Goal: Information Seeking & Learning: Compare options

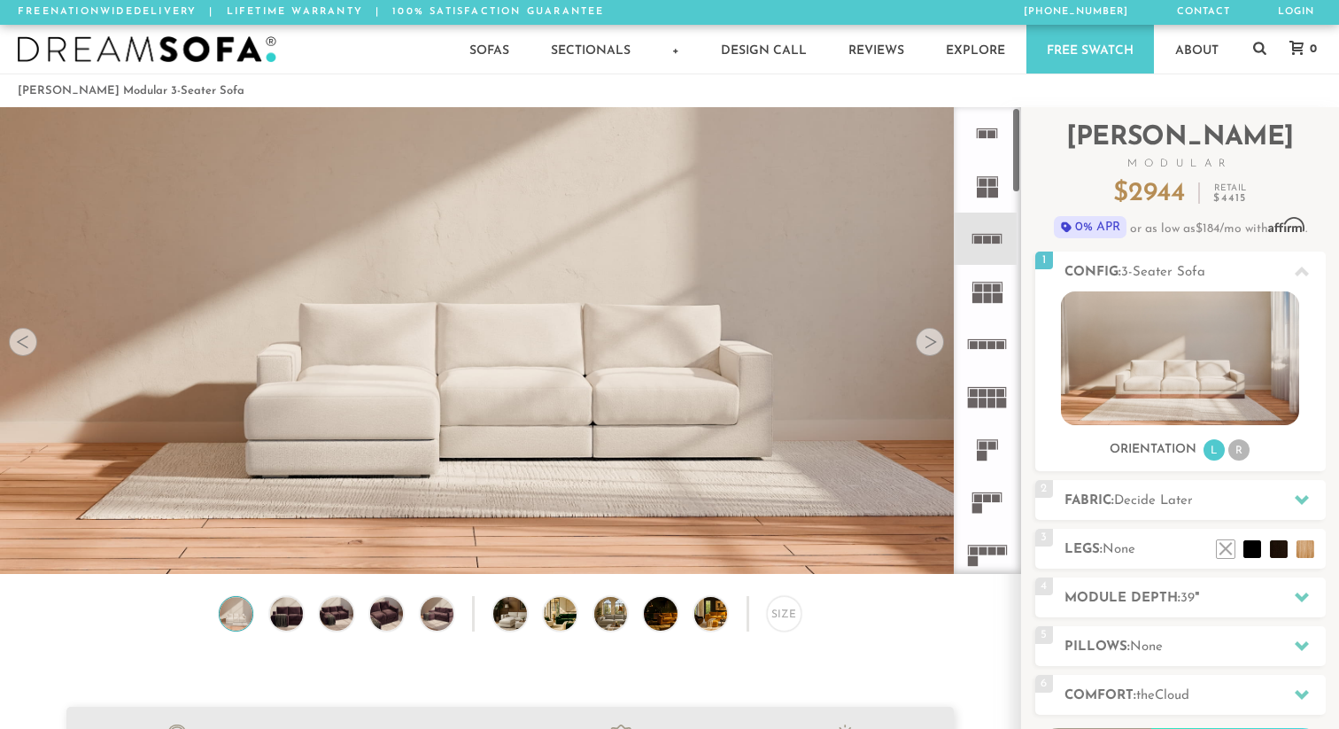
click at [984, 359] on icon at bounding box center [987, 344] width 52 height 52
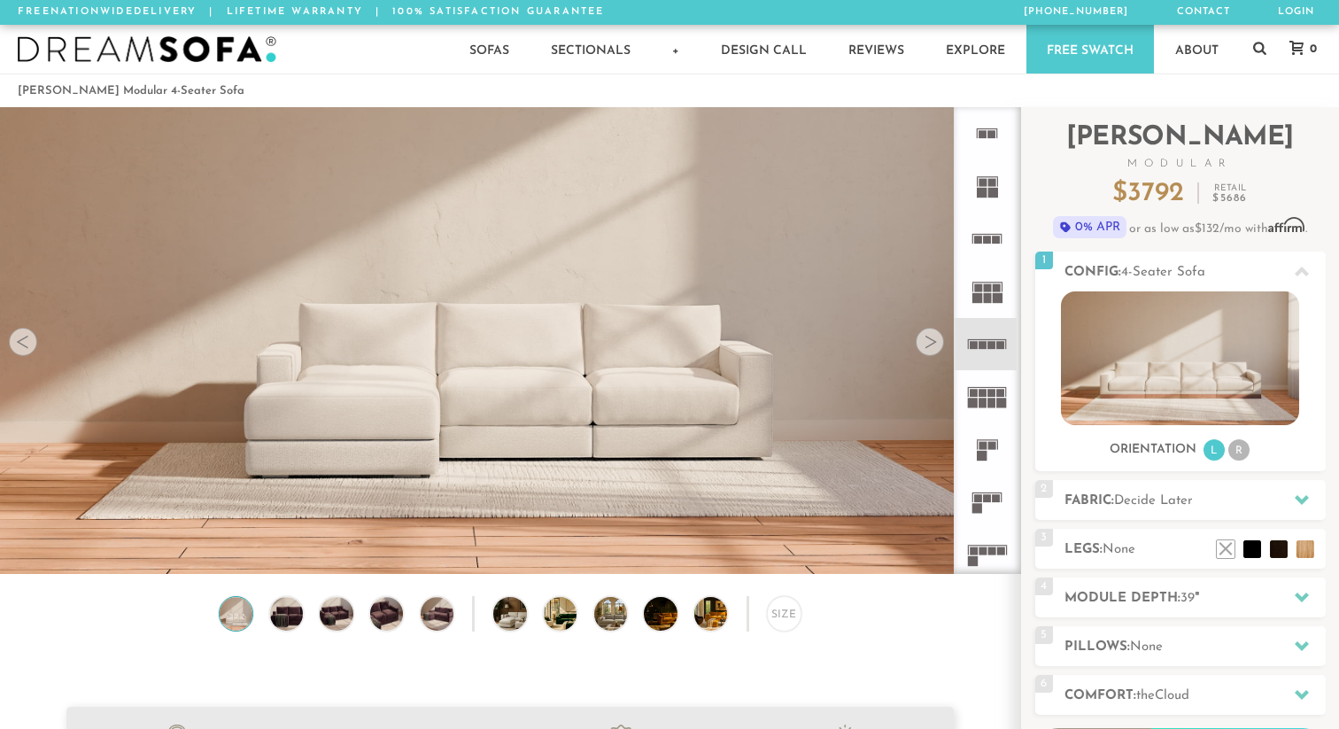
click at [925, 340] on div at bounding box center [930, 342] width 28 height 28
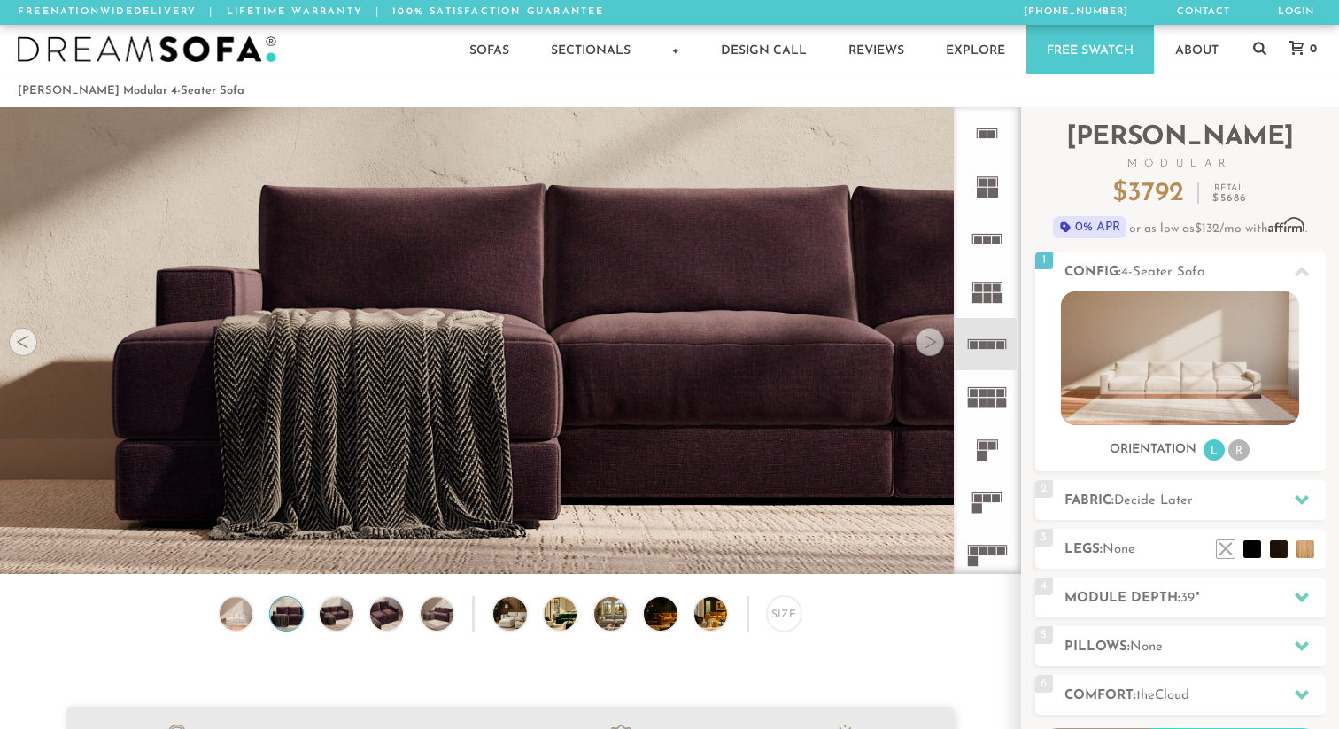
click at [18, 336] on div at bounding box center [23, 342] width 28 height 28
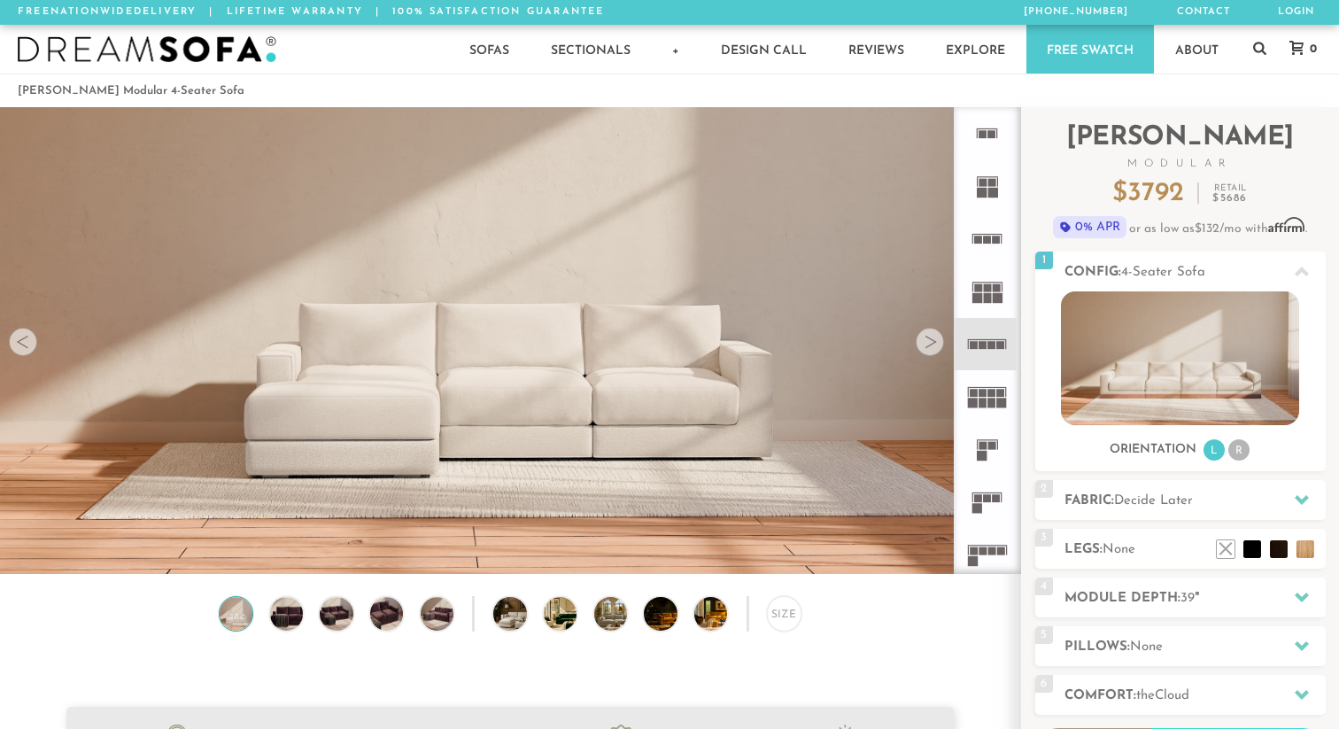
click at [999, 254] on icon at bounding box center [987, 239] width 52 height 52
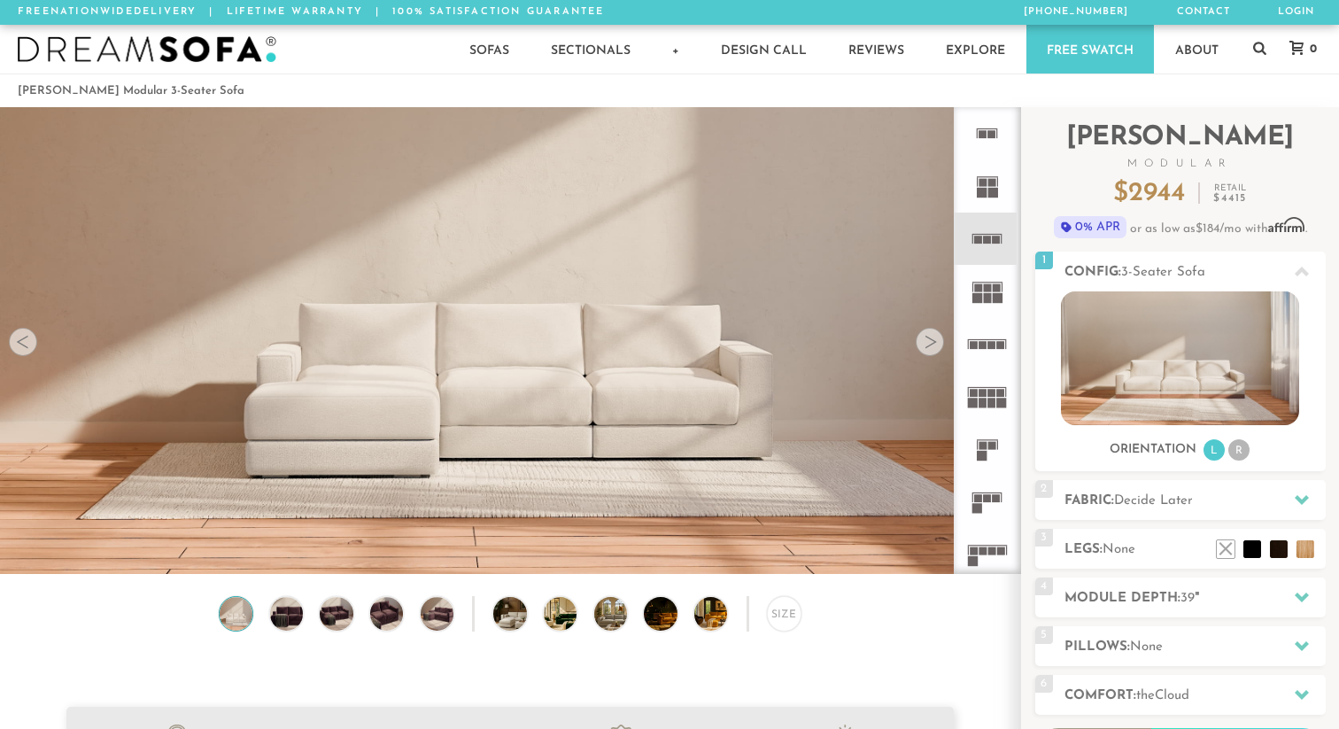
click at [986, 197] on icon at bounding box center [987, 185] width 52 height 52
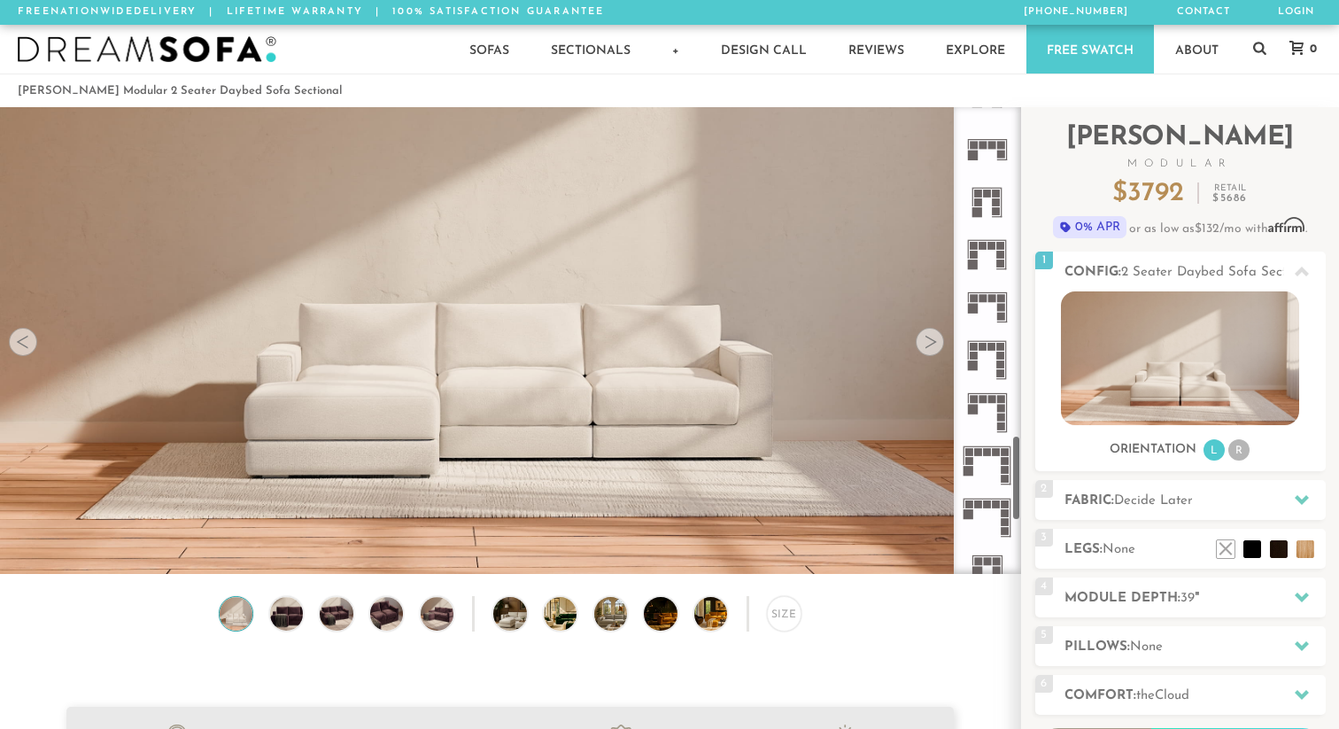
scroll to position [1771, 0]
click at [360, 414] on img at bounding box center [510, 536] width 1020 height 1020
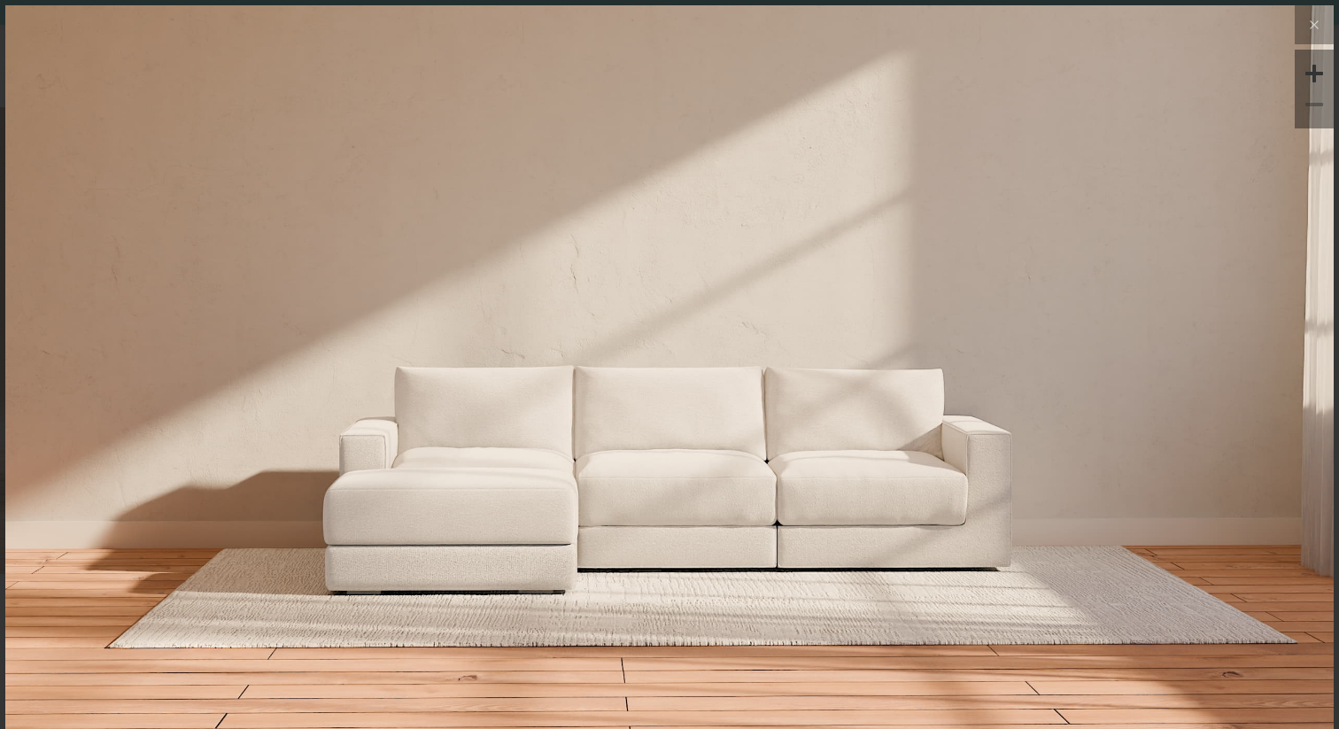
click at [446, 479] on img at bounding box center [669, 669] width 1328 height 1328
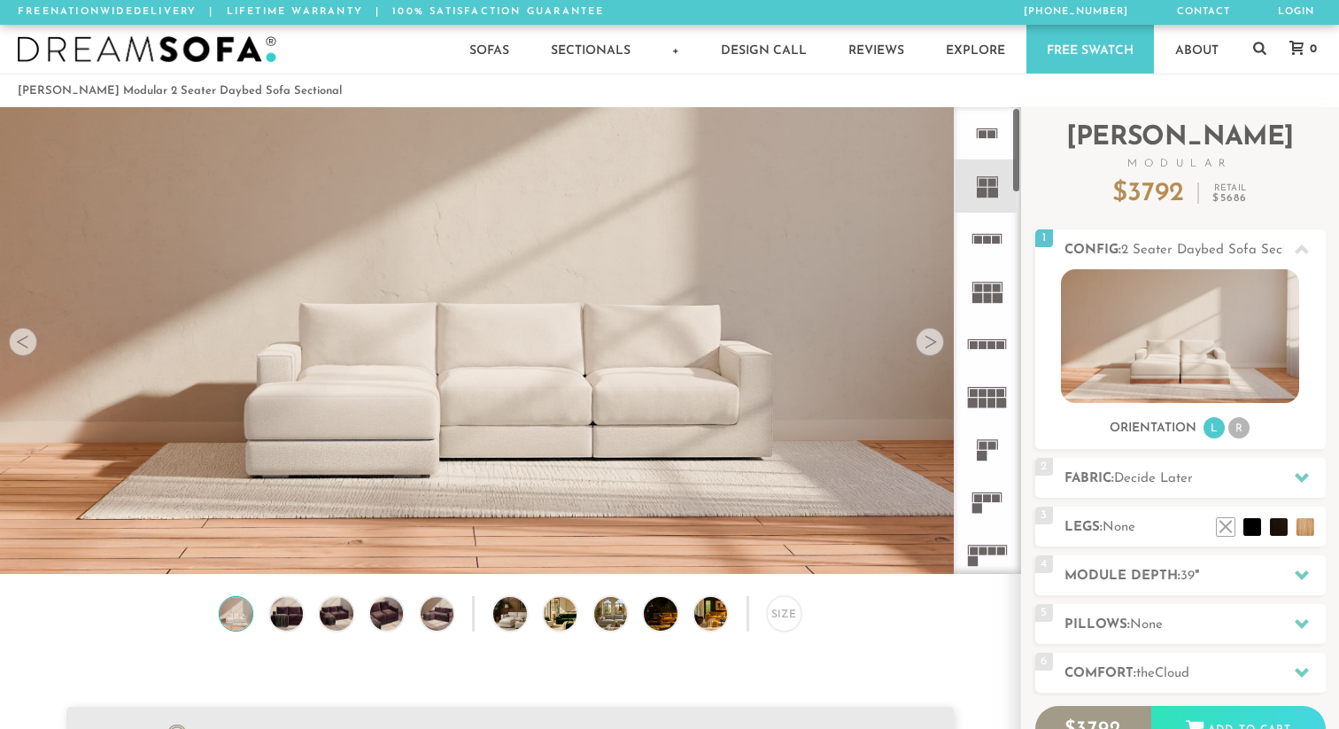
click at [936, 345] on div at bounding box center [930, 342] width 28 height 28
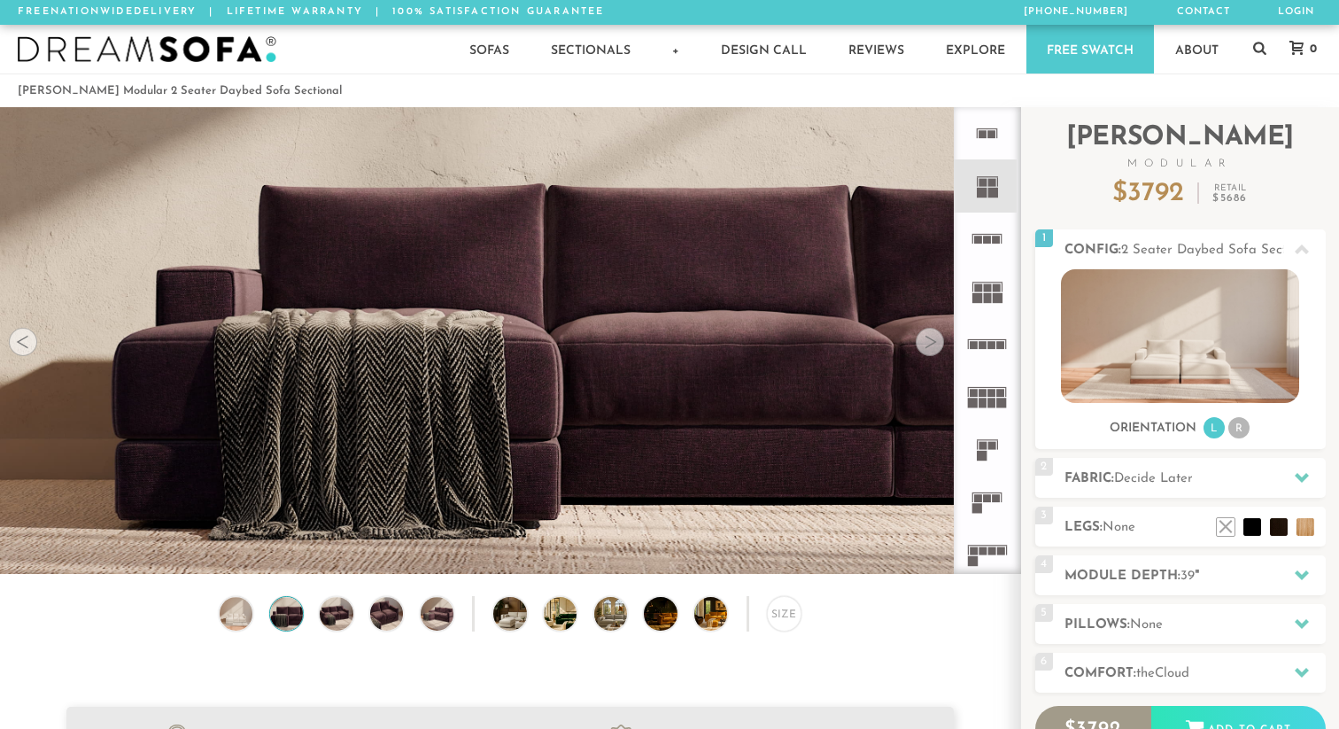
click at [936, 345] on div at bounding box center [930, 342] width 28 height 28
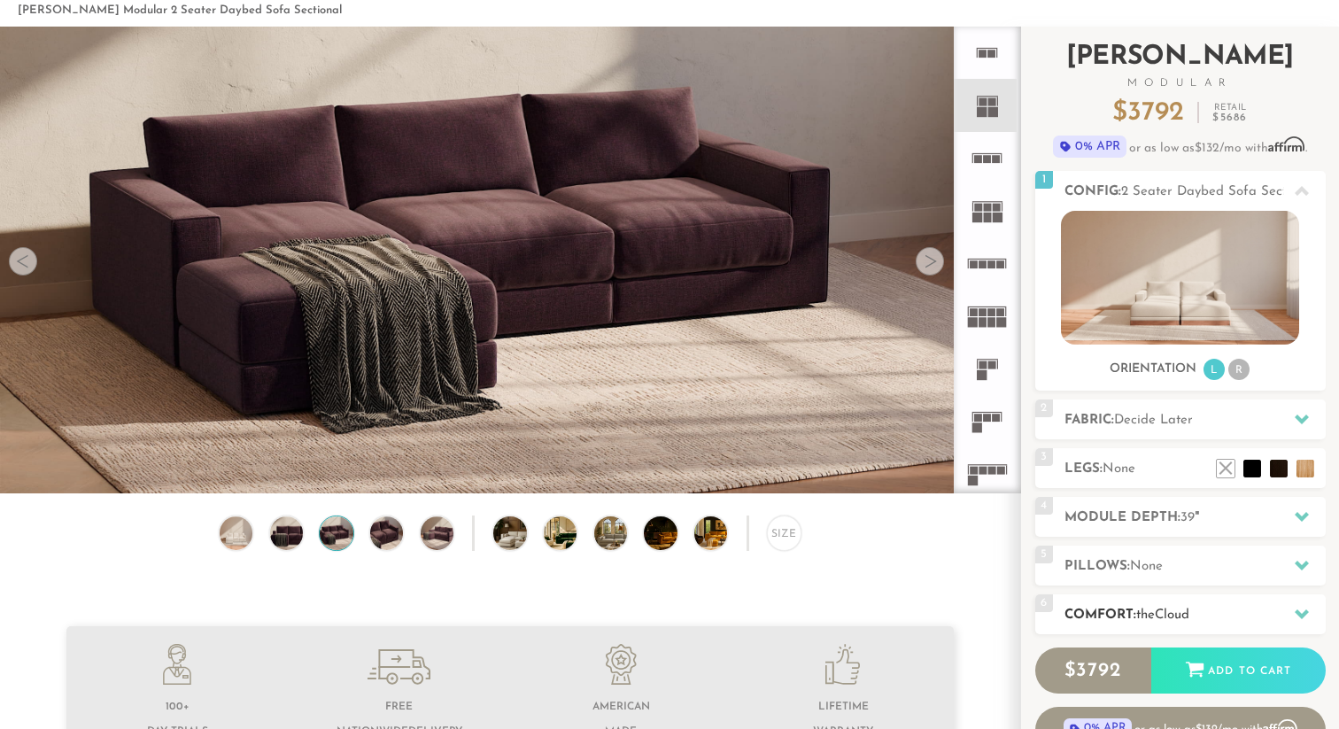
scroll to position [80, 0]
click at [962, 435] on icon at bounding box center [987, 422] width 52 height 52
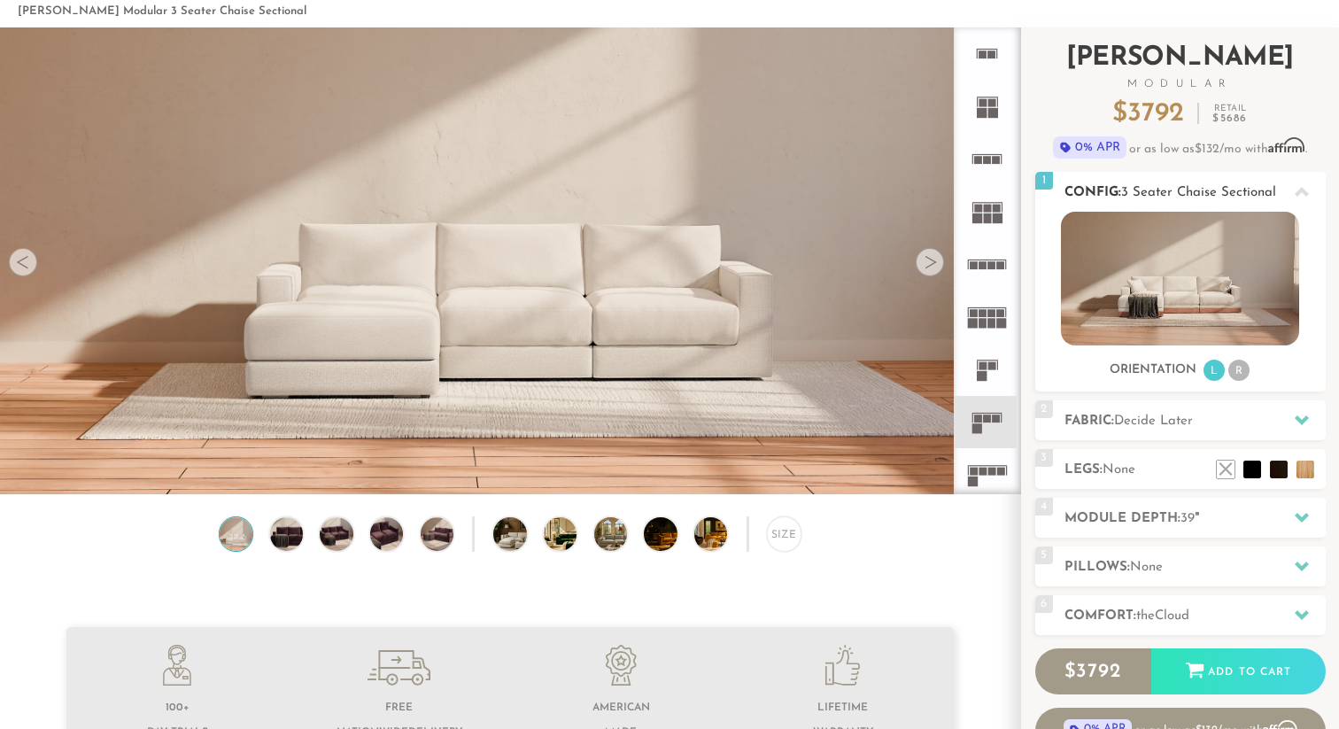
click at [1261, 186] on span "3 Seater Chaise Sectional" at bounding box center [1198, 192] width 155 height 13
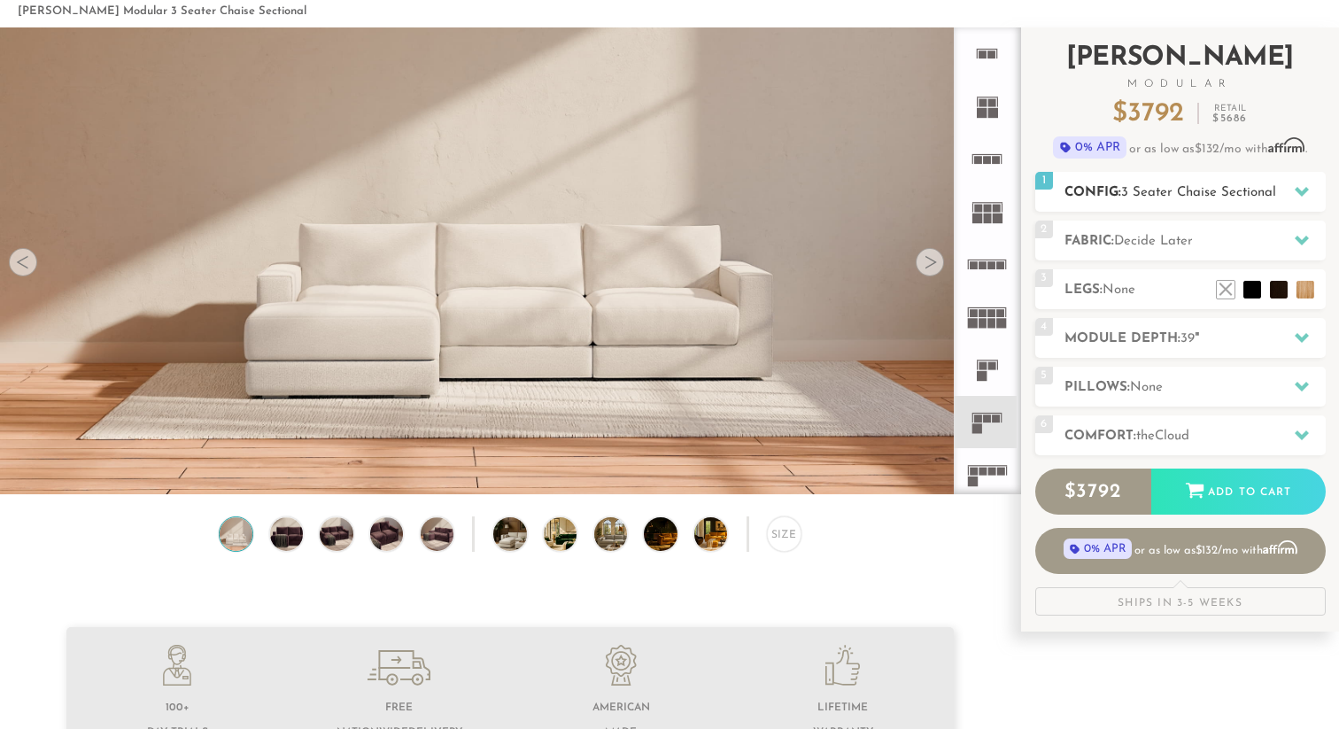
click at [1261, 186] on span "3 Seater Chaise Sectional" at bounding box center [1198, 192] width 155 height 13
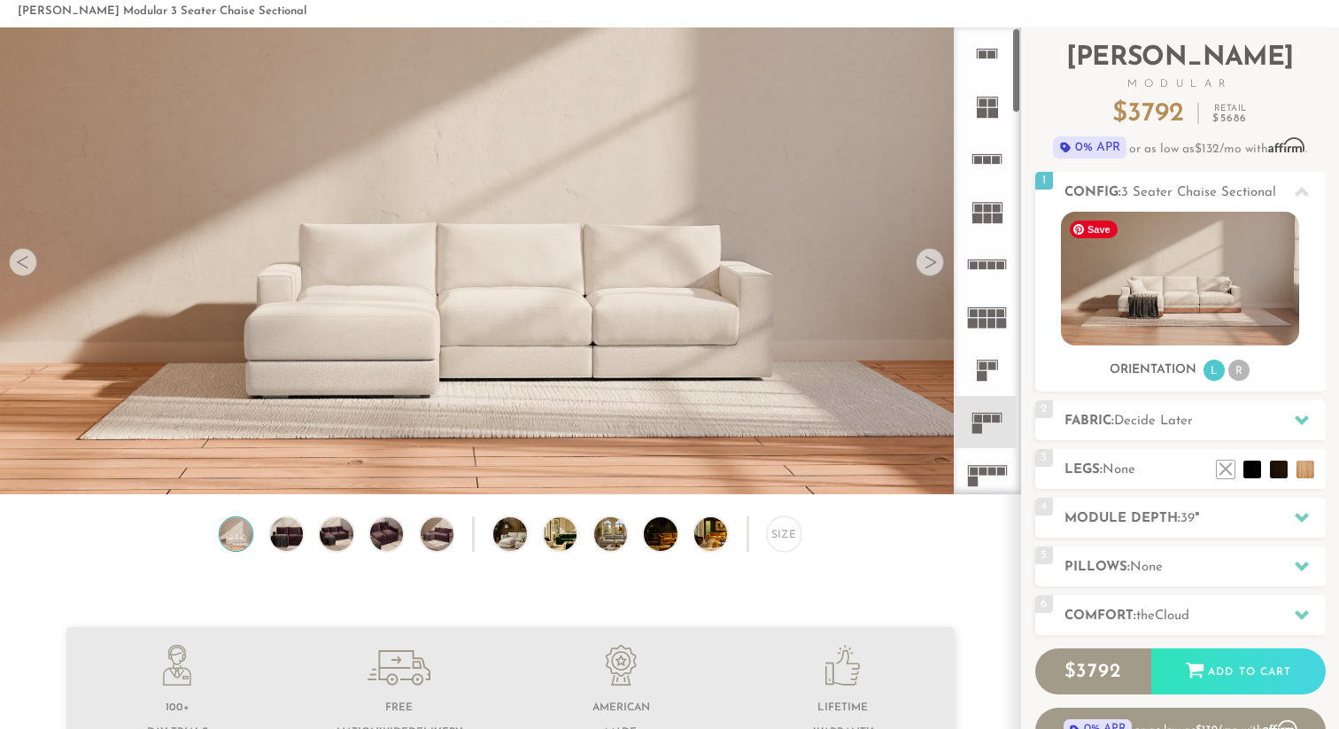
click at [929, 272] on div at bounding box center [930, 262] width 28 height 28
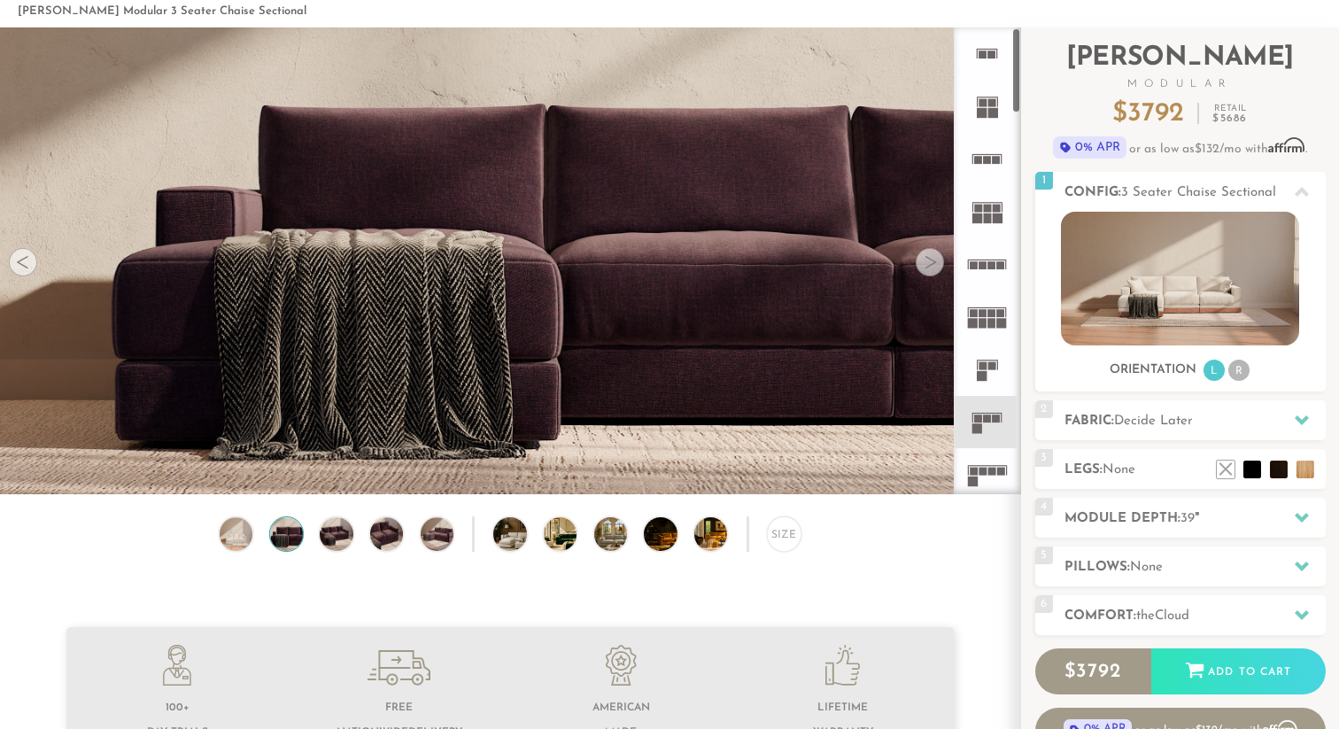
click at [929, 272] on div at bounding box center [930, 262] width 28 height 28
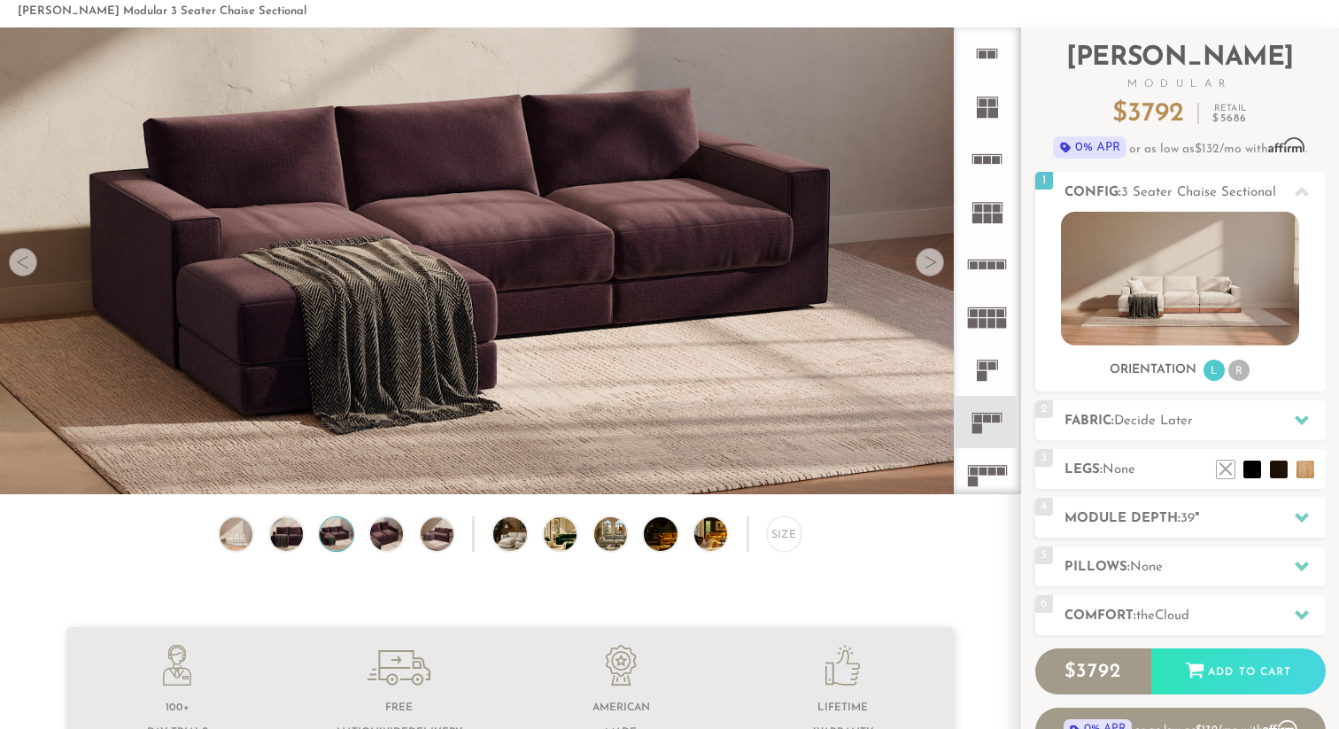
click at [929, 272] on div at bounding box center [930, 262] width 28 height 28
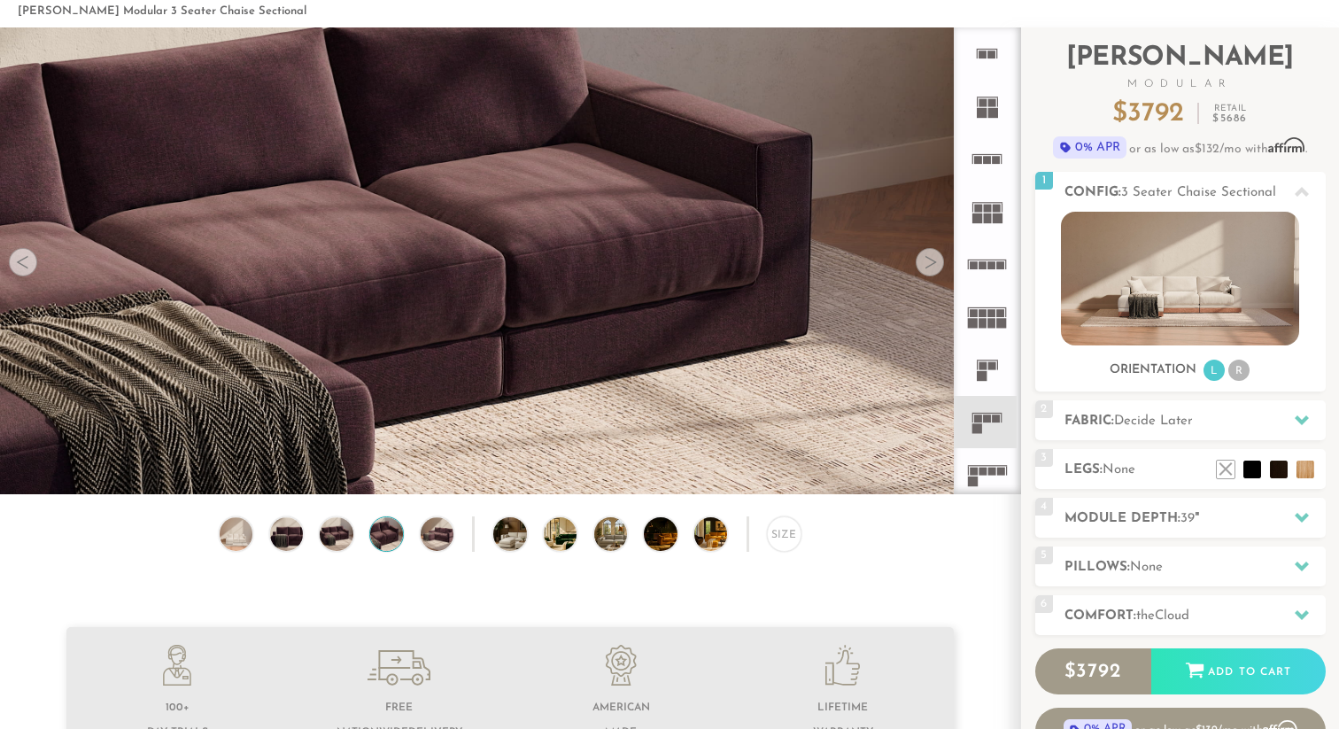
click at [929, 272] on div at bounding box center [930, 262] width 28 height 28
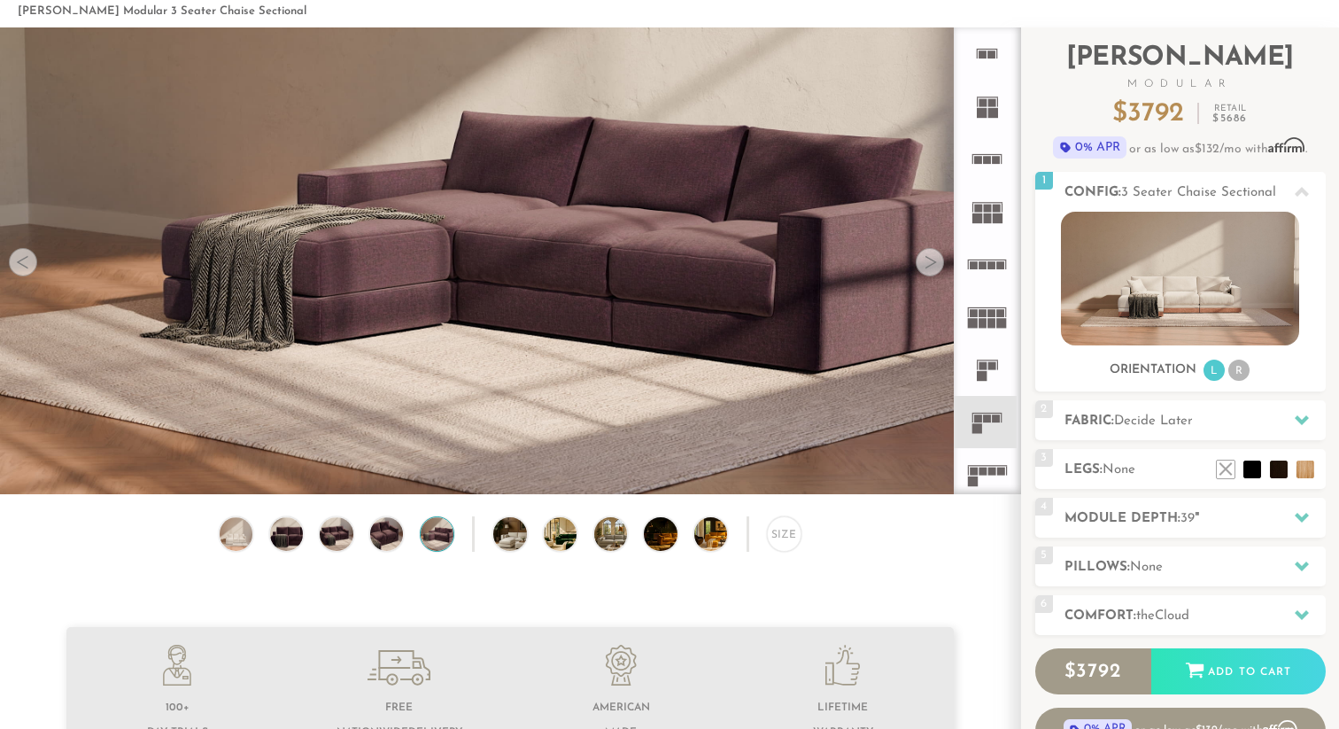
click at [929, 272] on div at bounding box center [930, 262] width 28 height 28
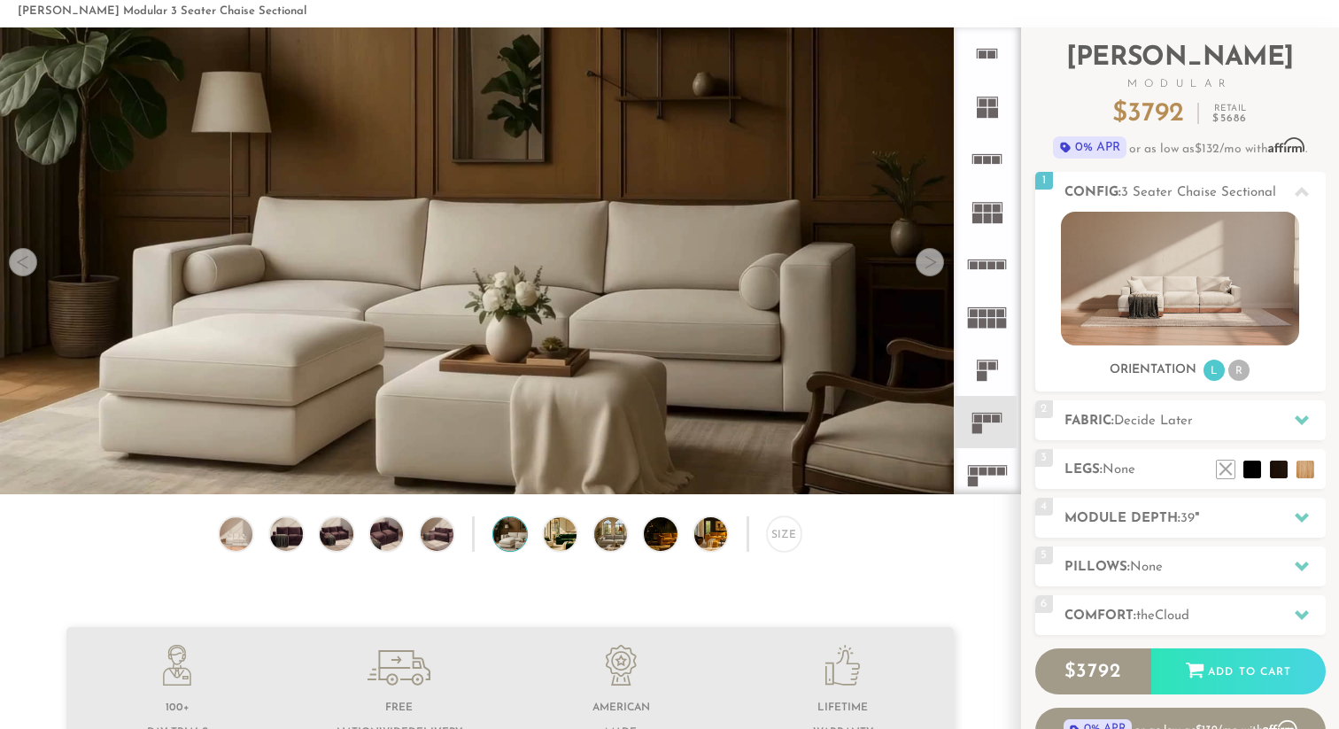
click at [929, 272] on div at bounding box center [930, 262] width 28 height 28
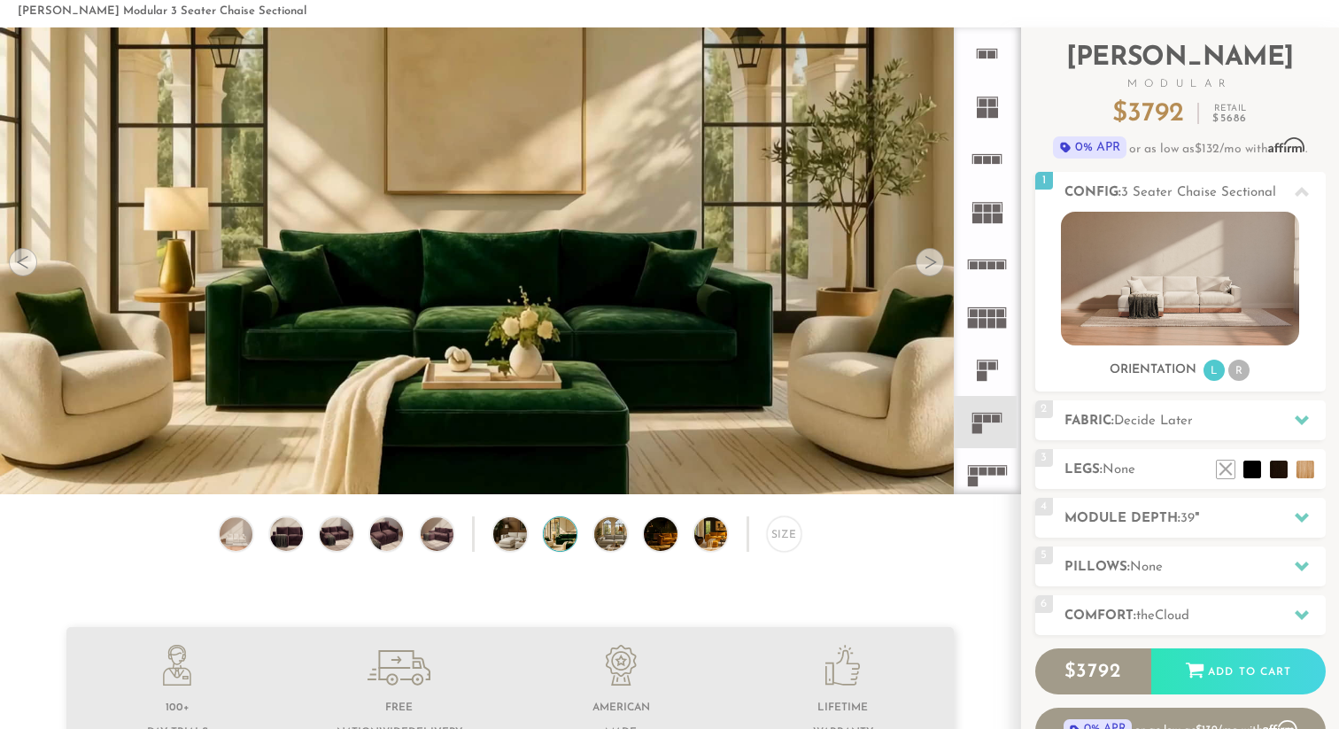
click at [929, 272] on div at bounding box center [930, 262] width 28 height 28
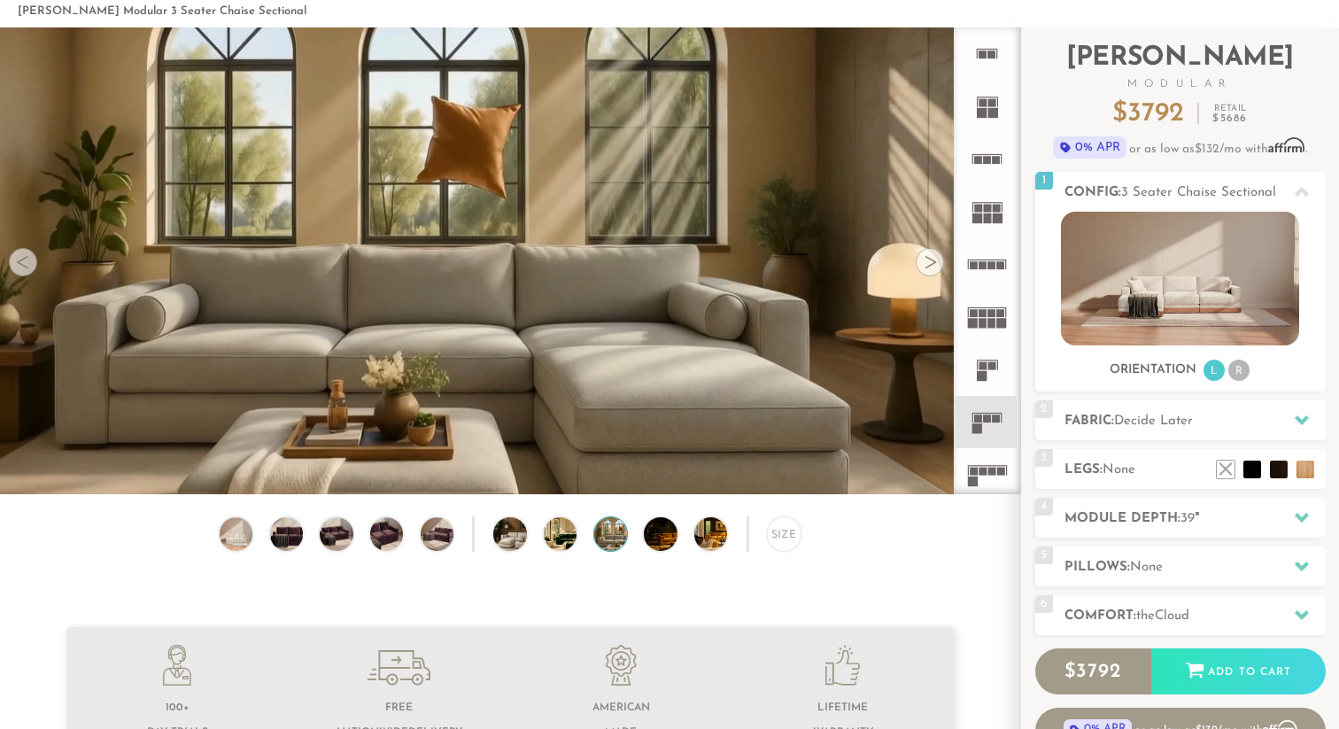
click at [929, 272] on div at bounding box center [930, 262] width 28 height 28
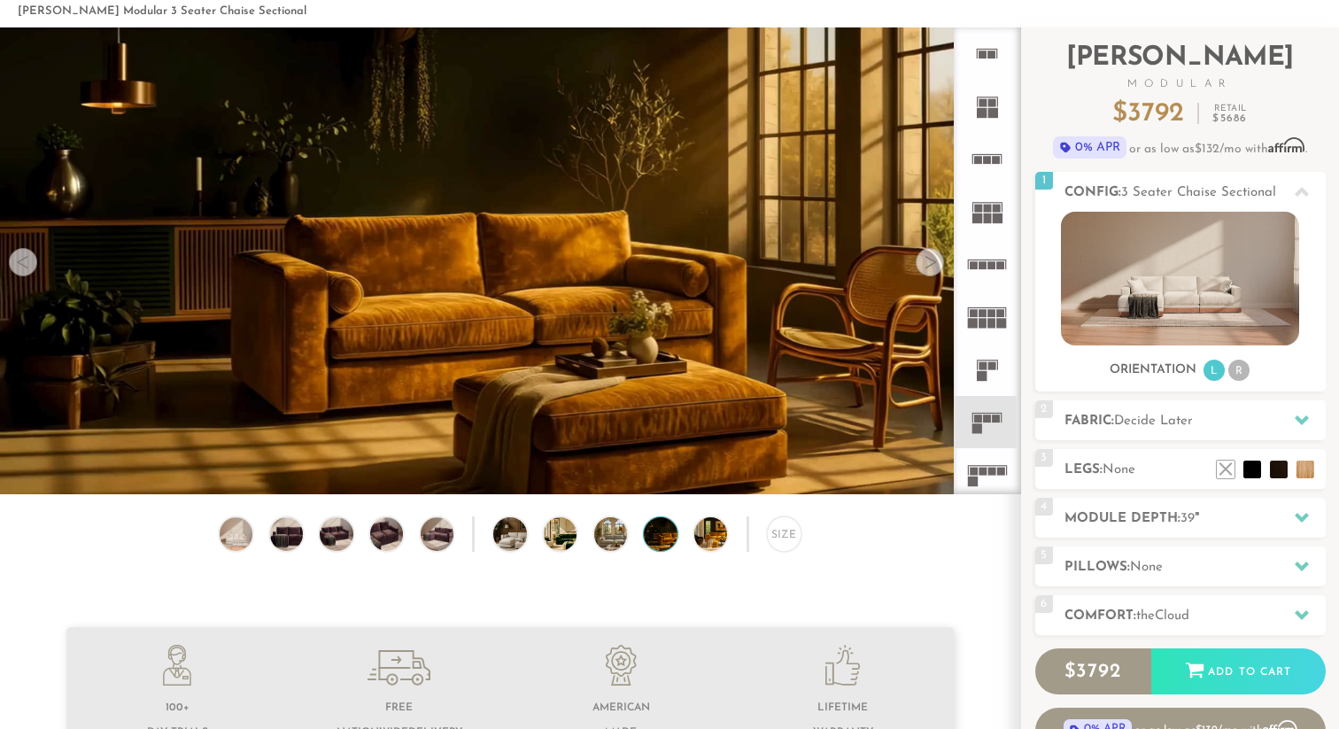
click at [928, 272] on div at bounding box center [930, 262] width 28 height 28
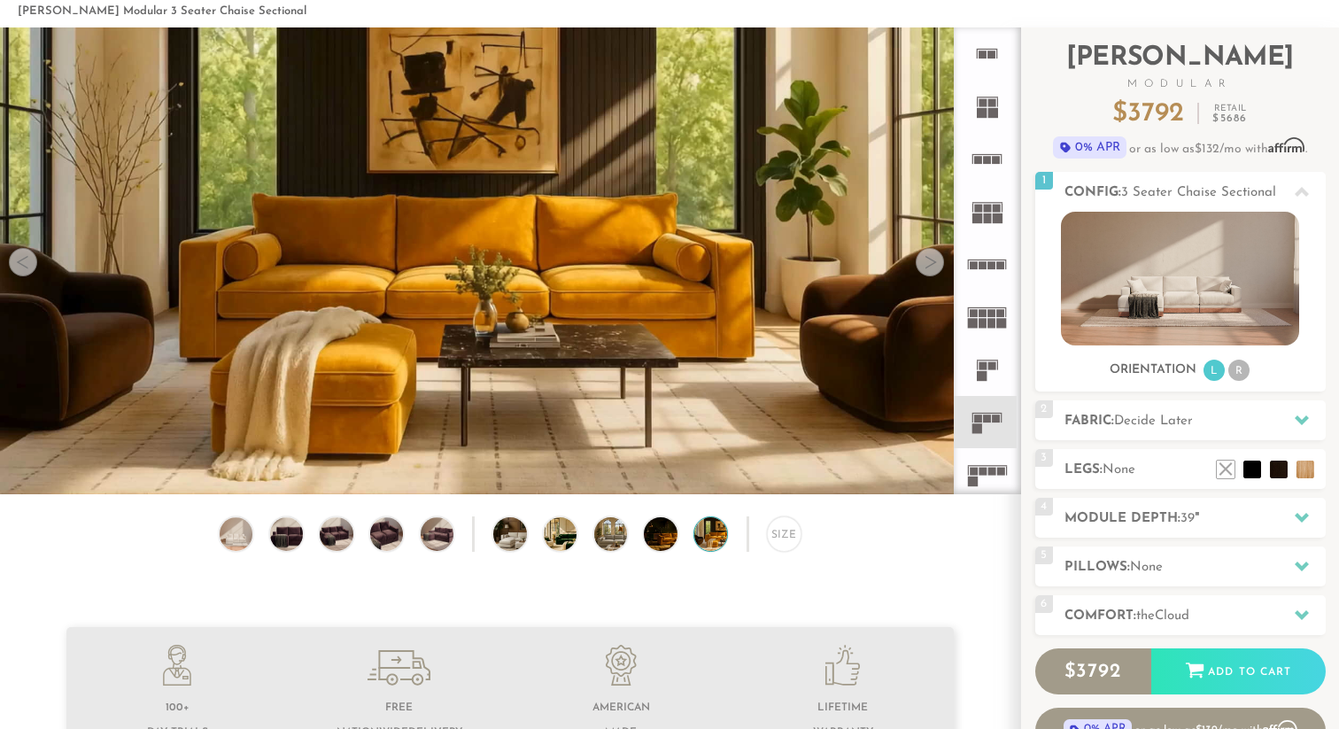
click at [41, 259] on video at bounding box center [510, 233] width 1020 height 574
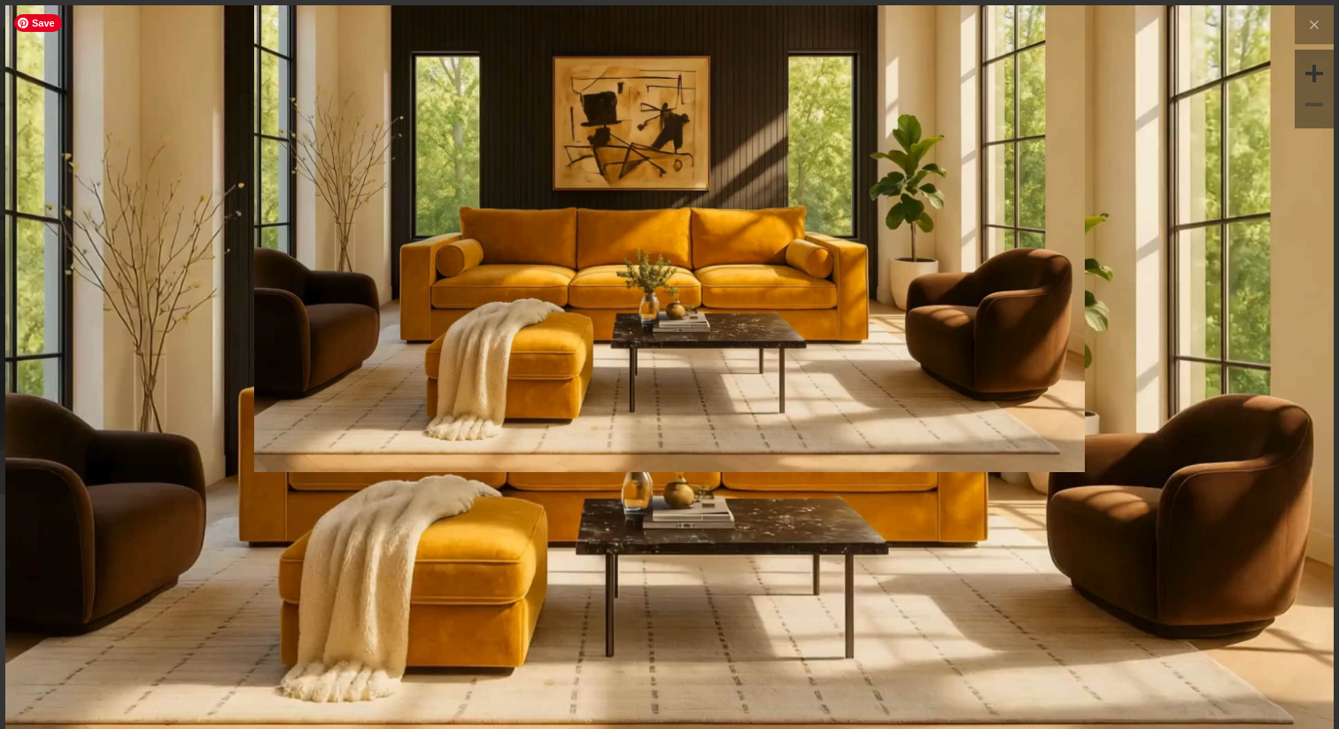
click at [417, 570] on img at bounding box center [669, 378] width 1328 height 747
click at [714, 551] on img at bounding box center [669, 378] width 1328 height 747
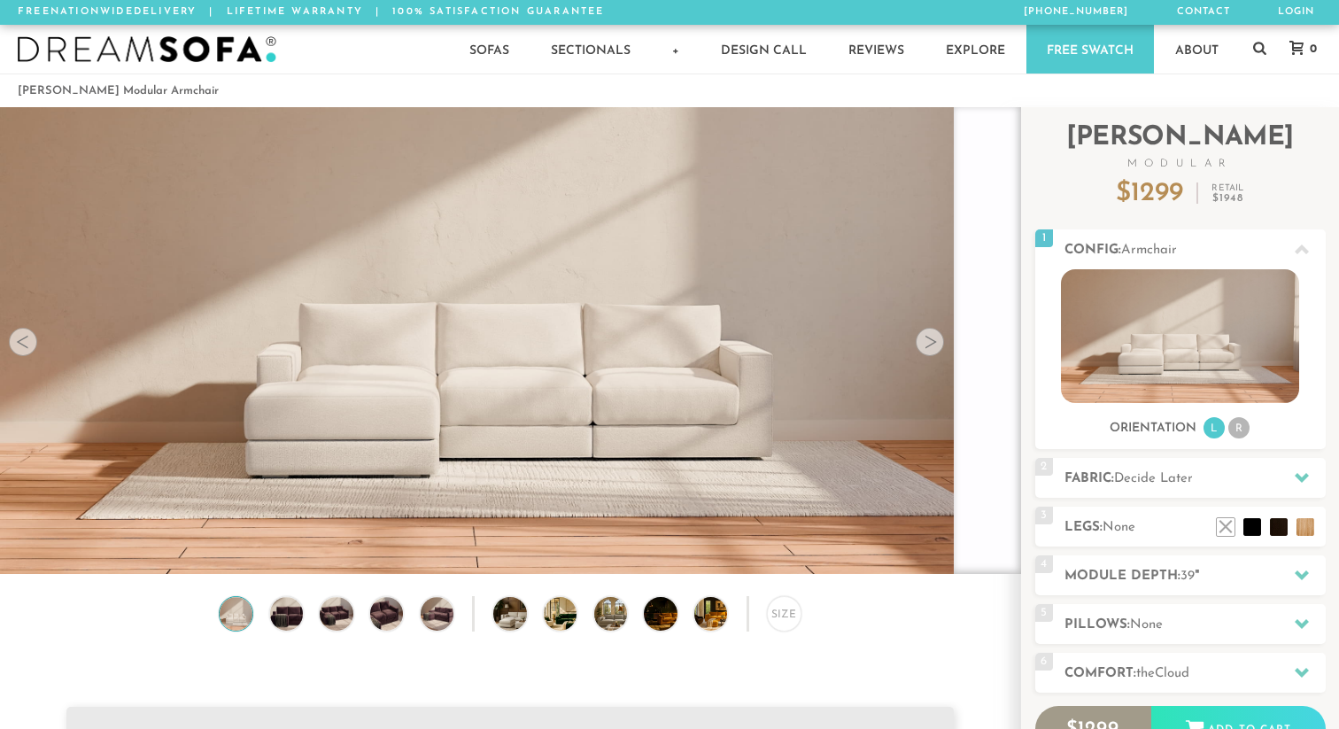
scroll to position [23645, 1339]
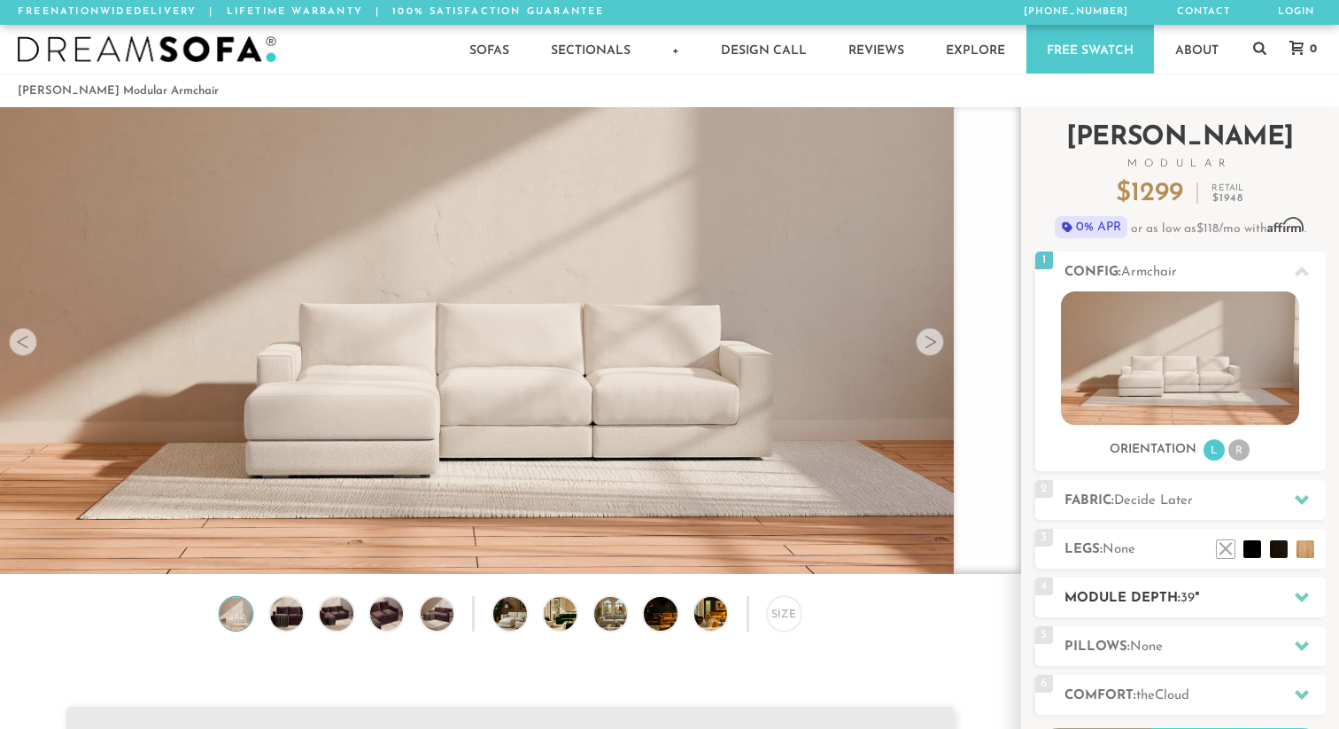
click at [1180, 597] on h2 "Module Depth: 39 "" at bounding box center [1195, 598] width 261 height 20
click at [1308, 602] on div at bounding box center [1301, 597] width 37 height 36
click at [1112, 600] on h2 "Module Depth: 39 "" at bounding box center [1195, 598] width 261 height 20
click at [1119, 600] on h2 "Module Depth: 39 "" at bounding box center [1195, 598] width 261 height 20
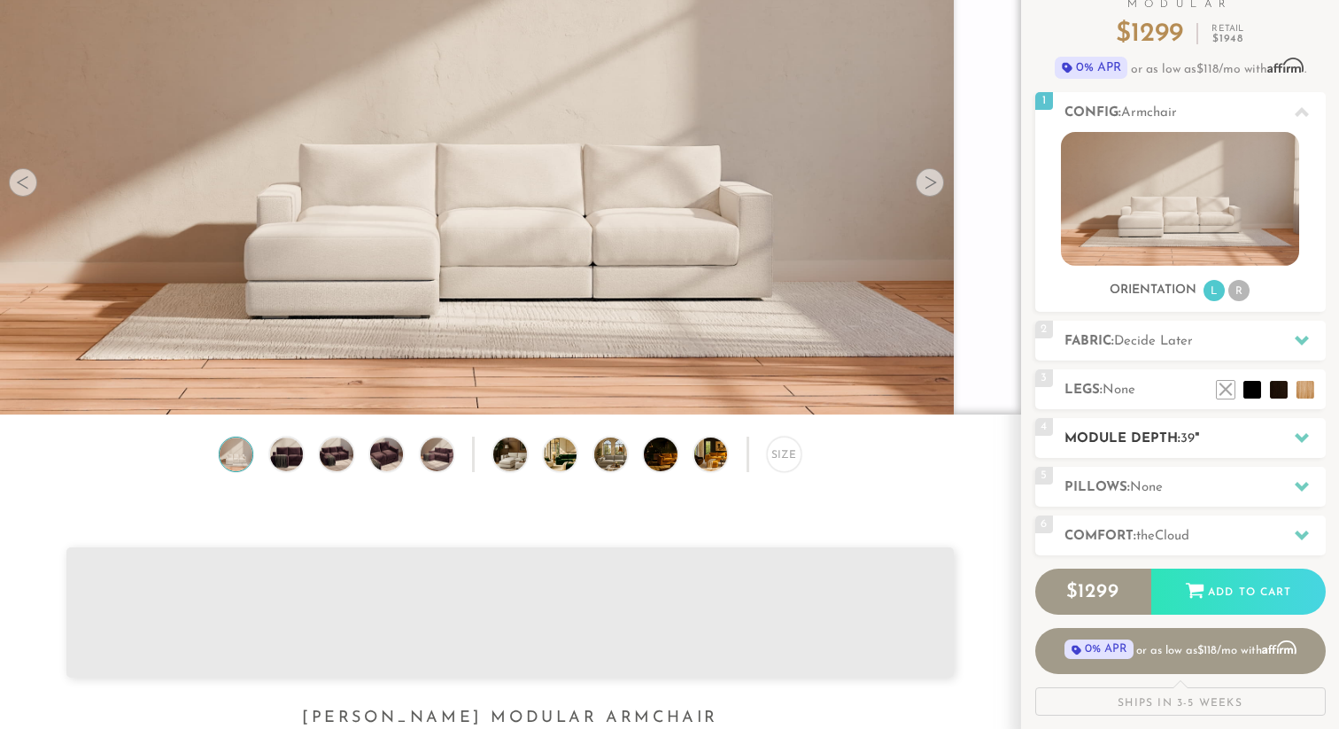
scroll to position [156, 0]
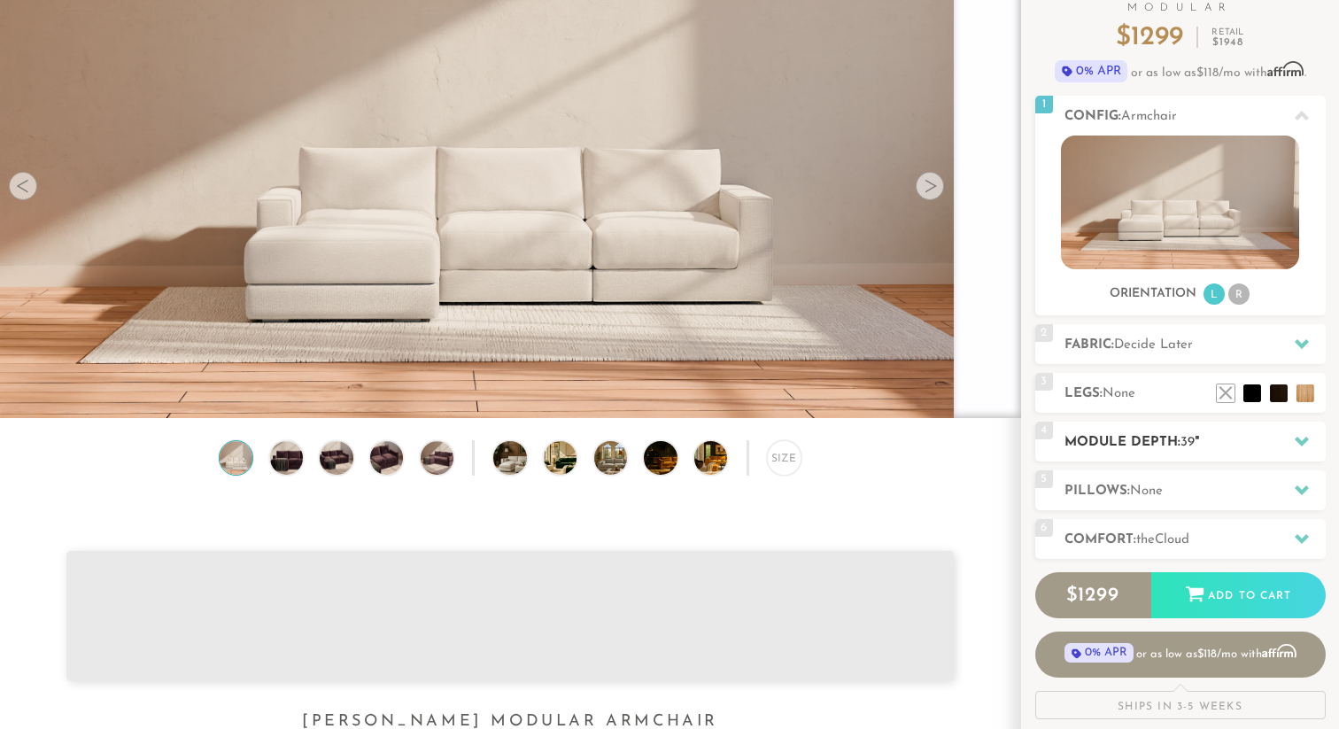
click at [1258, 429] on div "4 Module Depth: 39 "" at bounding box center [1180, 442] width 290 height 40
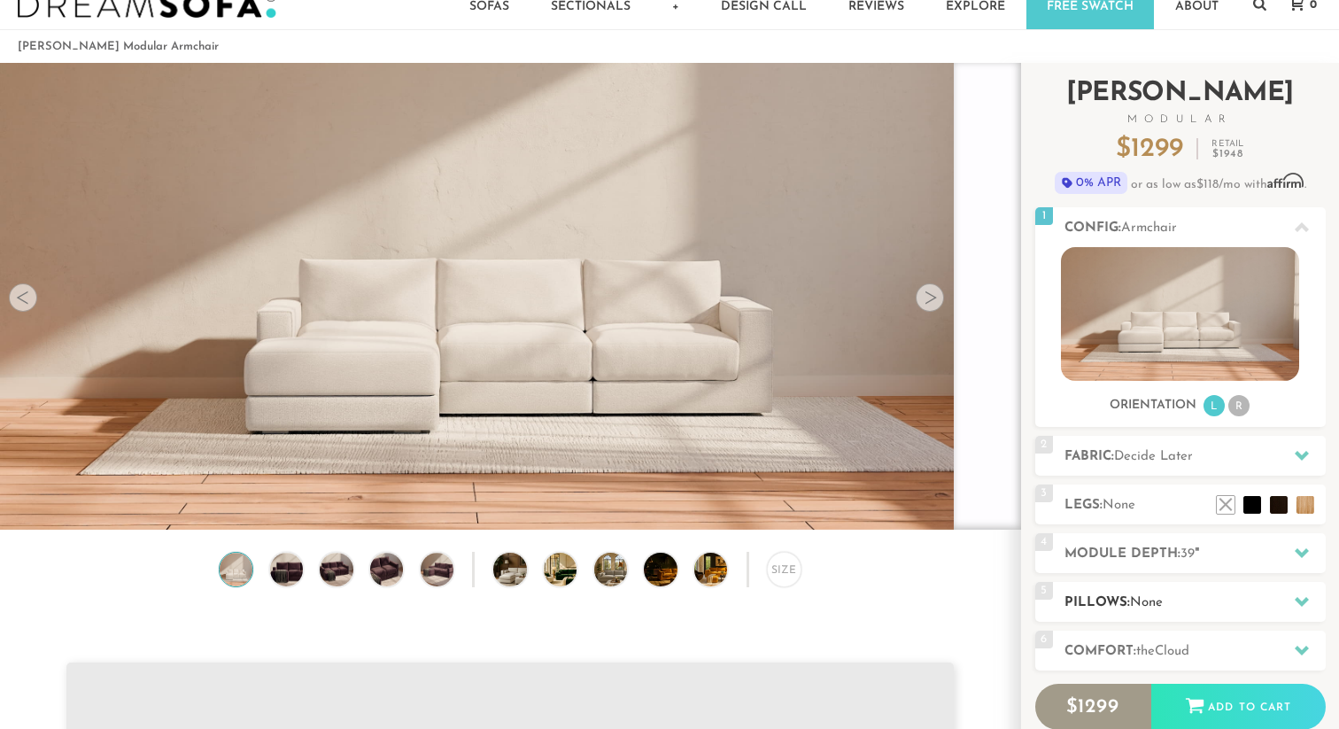
scroll to position [56, 0]
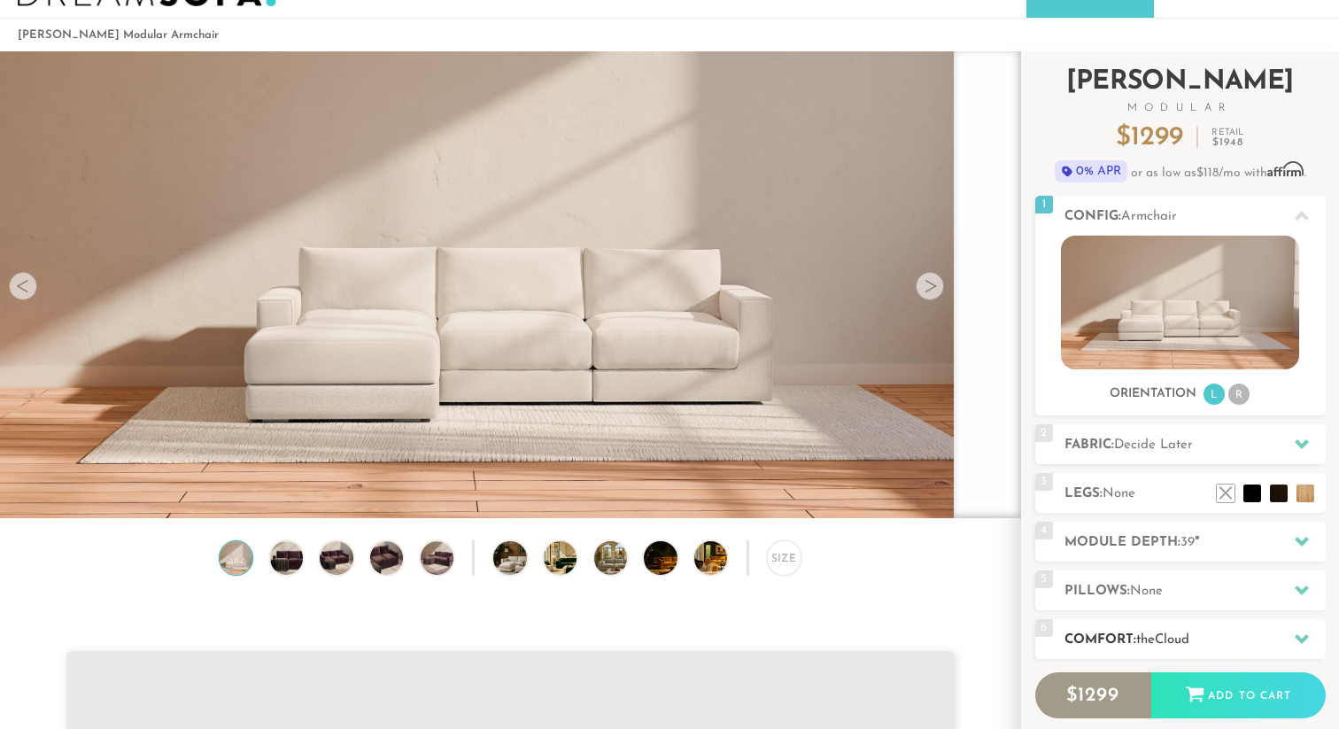
click at [1138, 623] on div "6 Comfort: the Cloud soft" at bounding box center [1180, 639] width 290 height 40
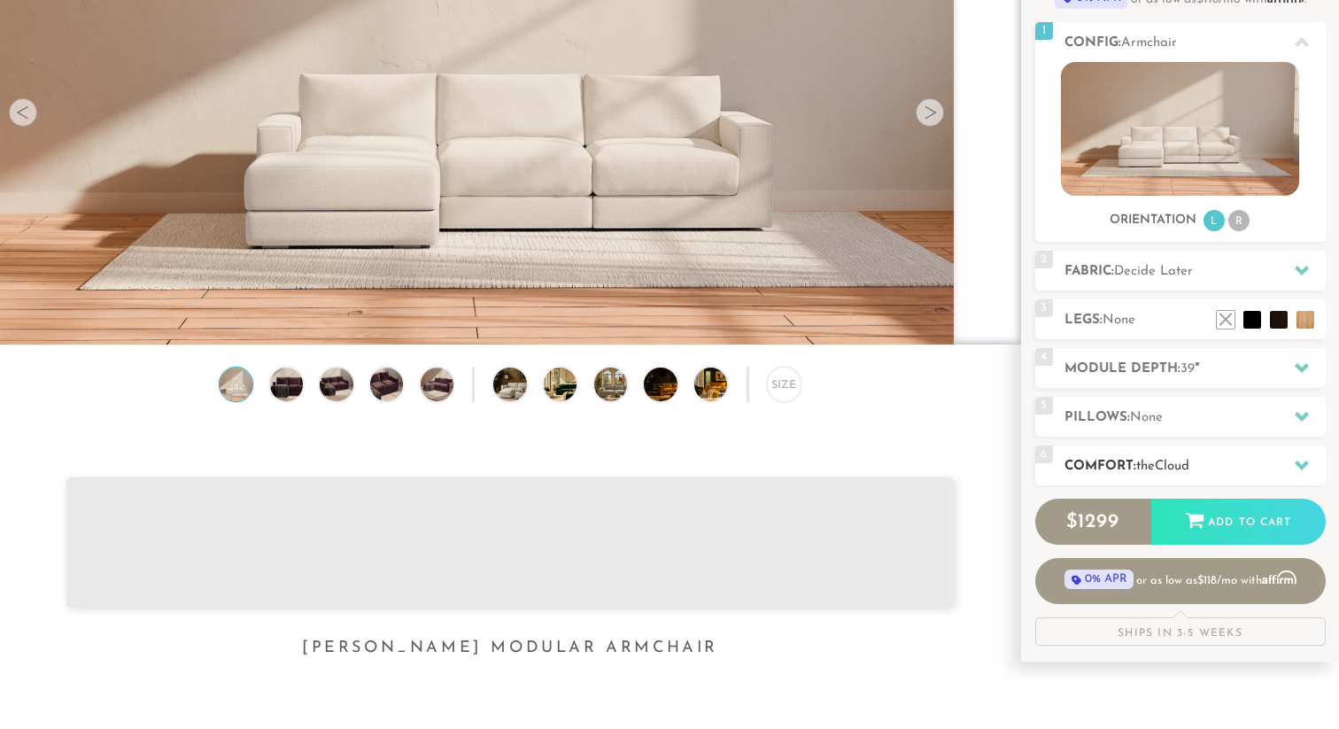
scroll to position [230, 0]
click at [1292, 461] on div at bounding box center [1301, 464] width 37 height 36
click at [1065, 461] on h2 "Comfort: the Cloud" at bounding box center [1195, 465] width 261 height 20
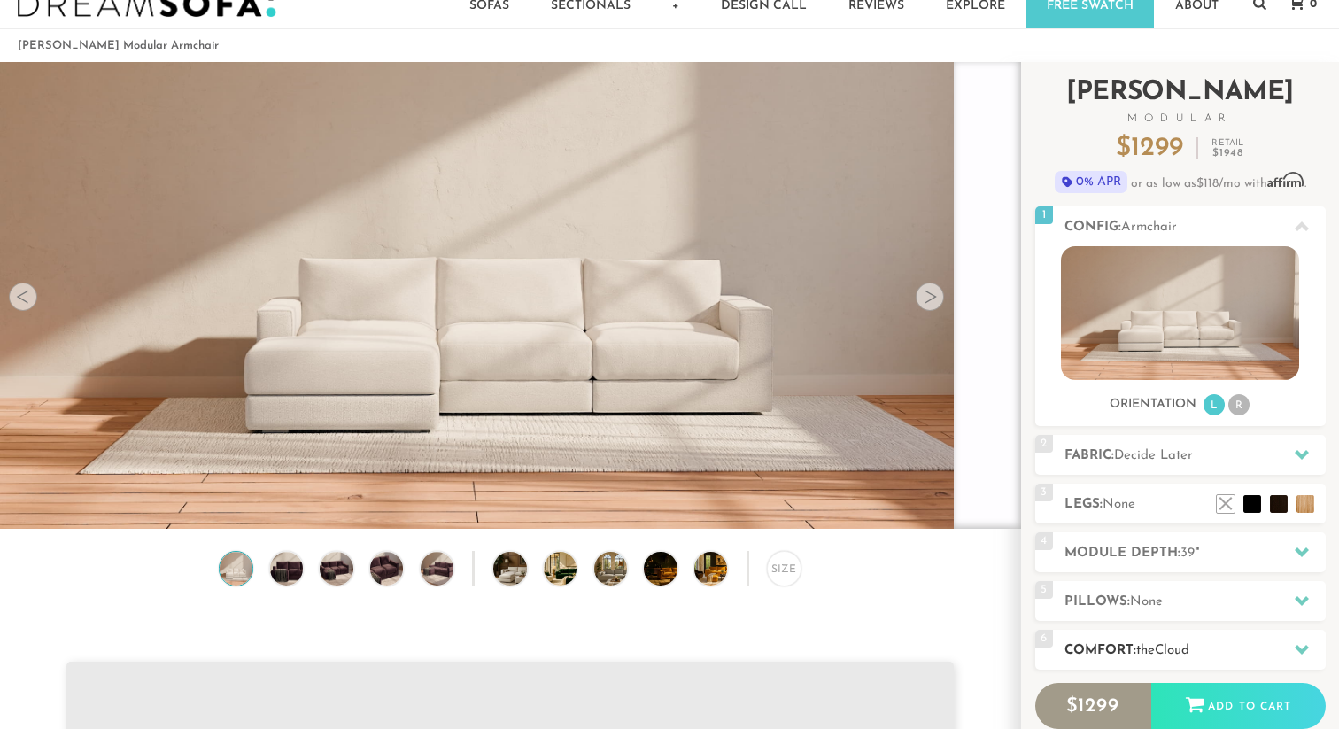
scroll to position [0, 0]
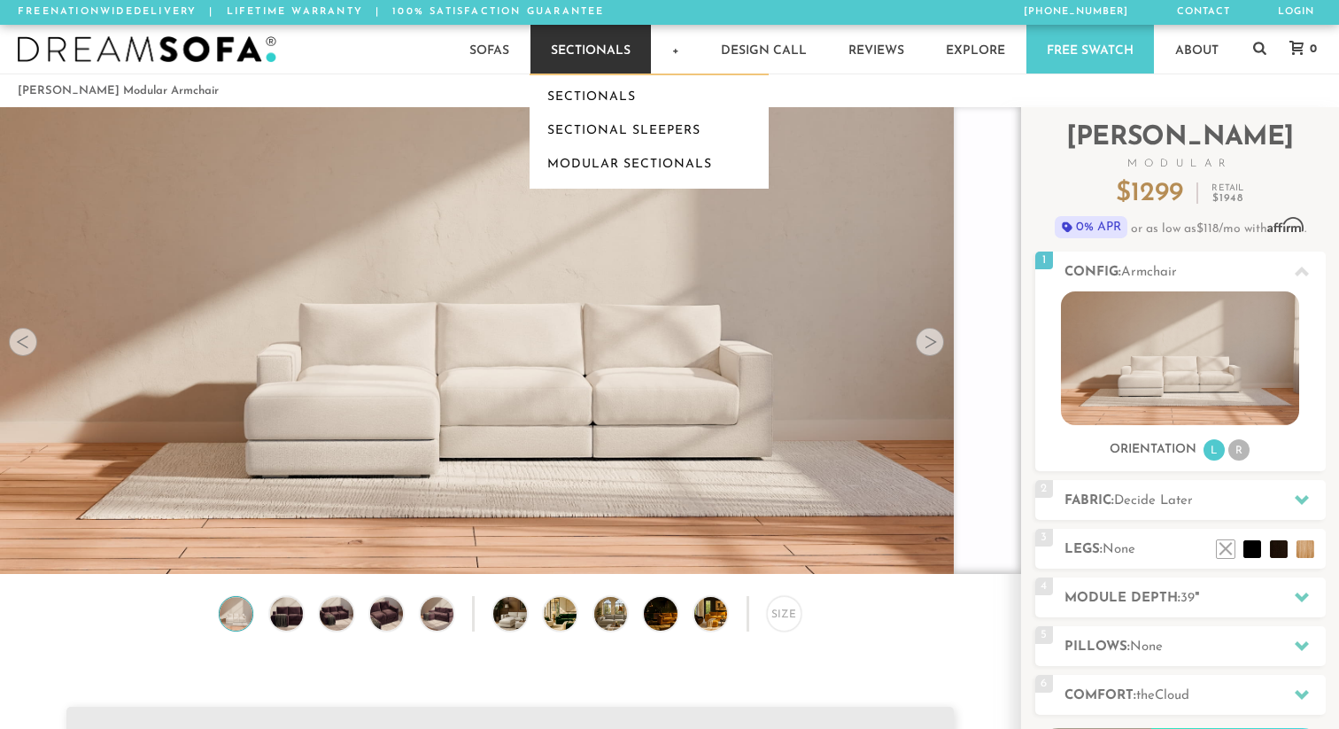
click at [572, 49] on link "Sectionals" at bounding box center [590, 49] width 120 height 49
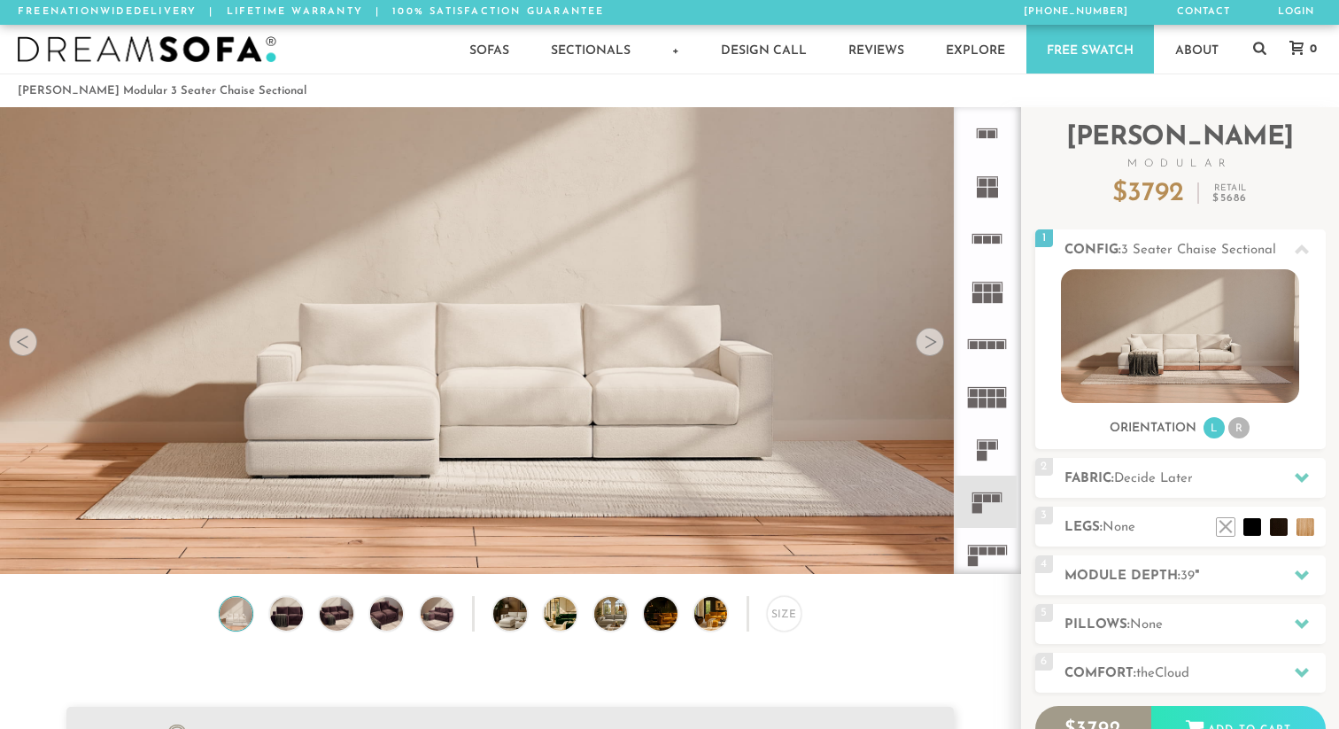
scroll to position [19677, 1339]
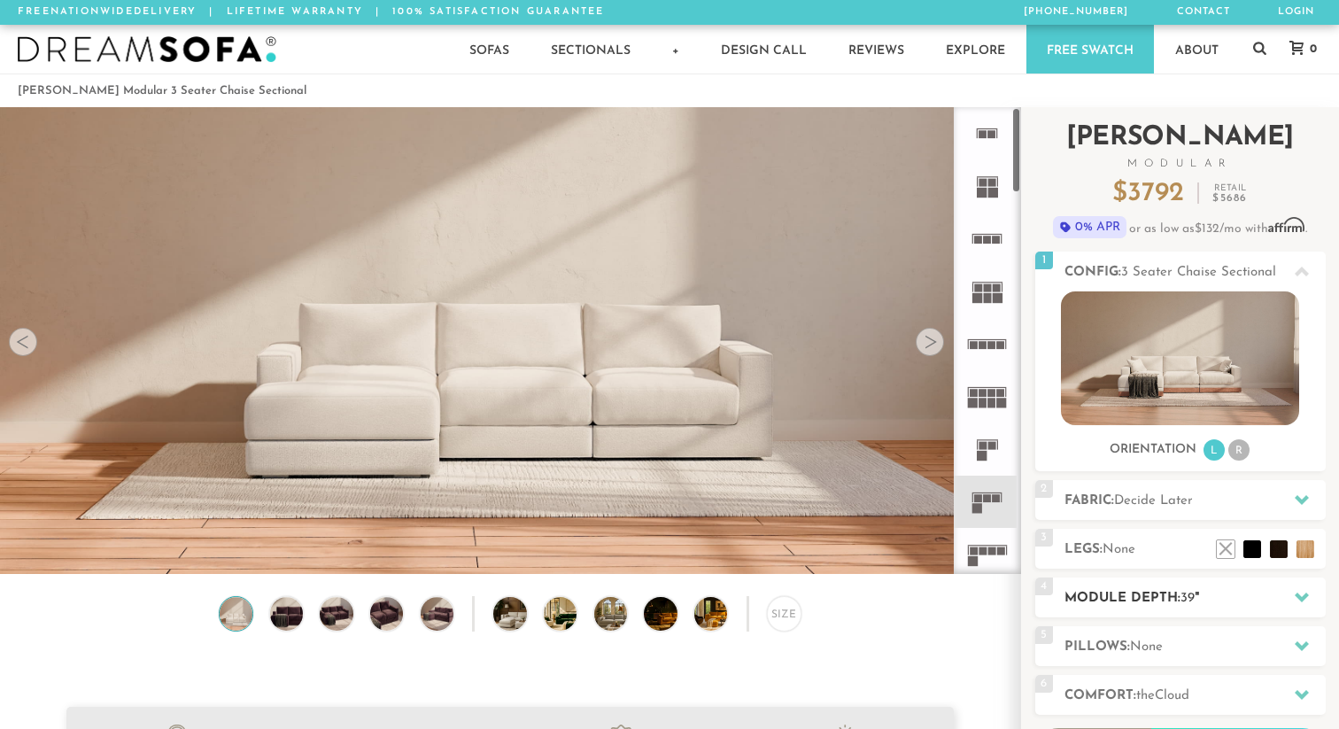
click at [1158, 596] on h2 "Module Depth: 39 "" at bounding box center [1195, 598] width 261 height 20
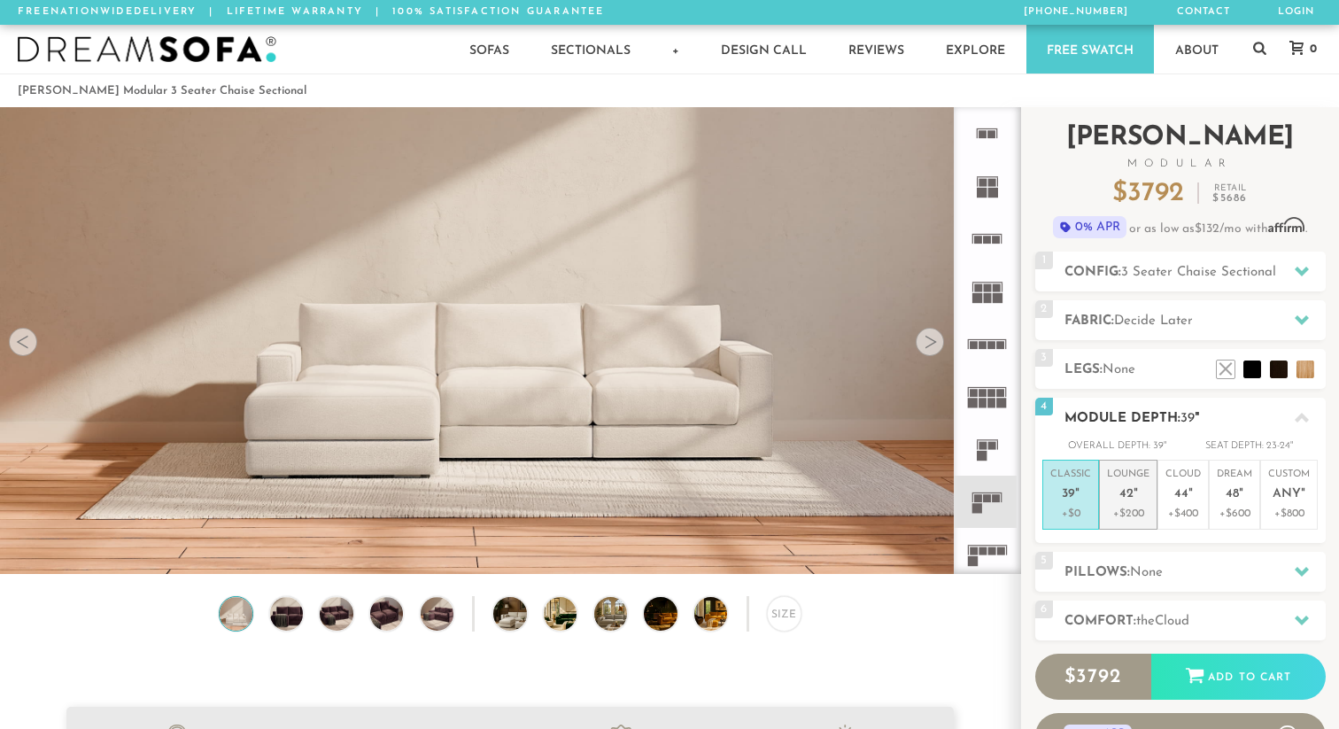
click at [1140, 505] on p "Lounge 42 "" at bounding box center [1128, 487] width 43 height 38
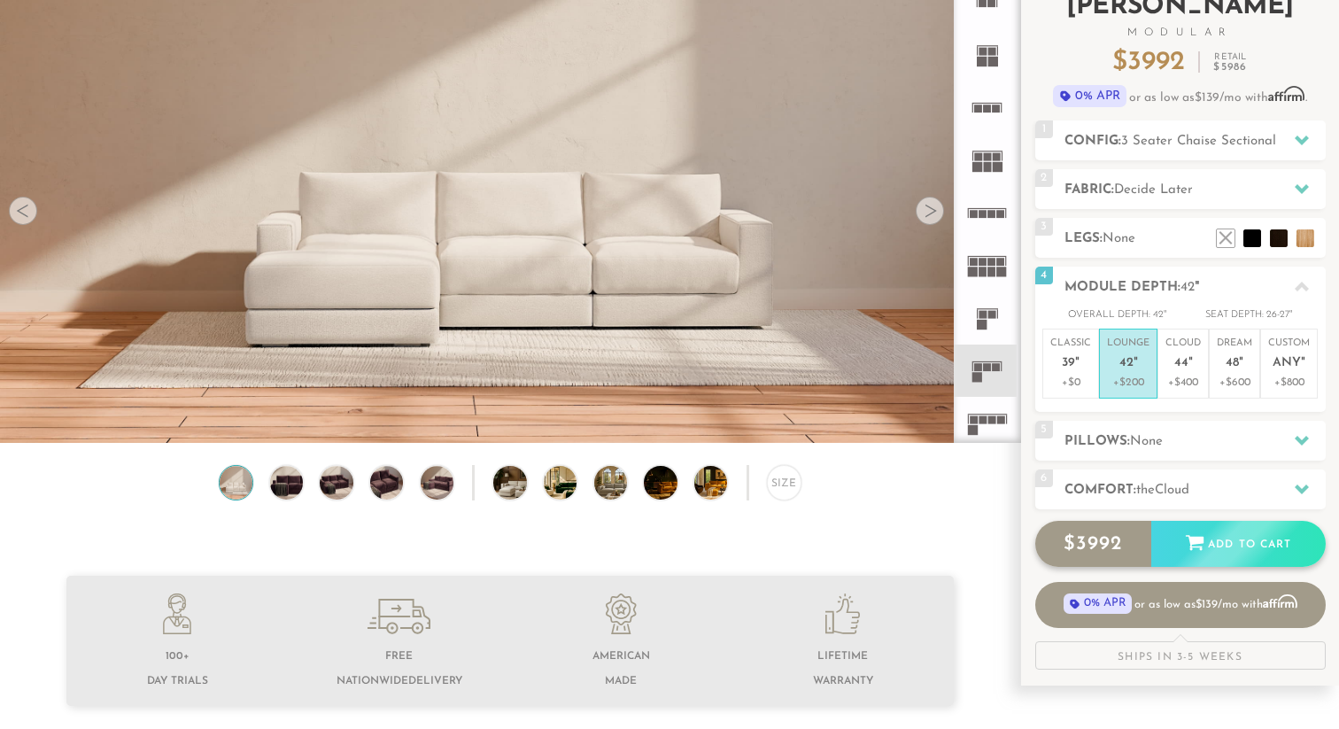
scroll to position [134, 0]
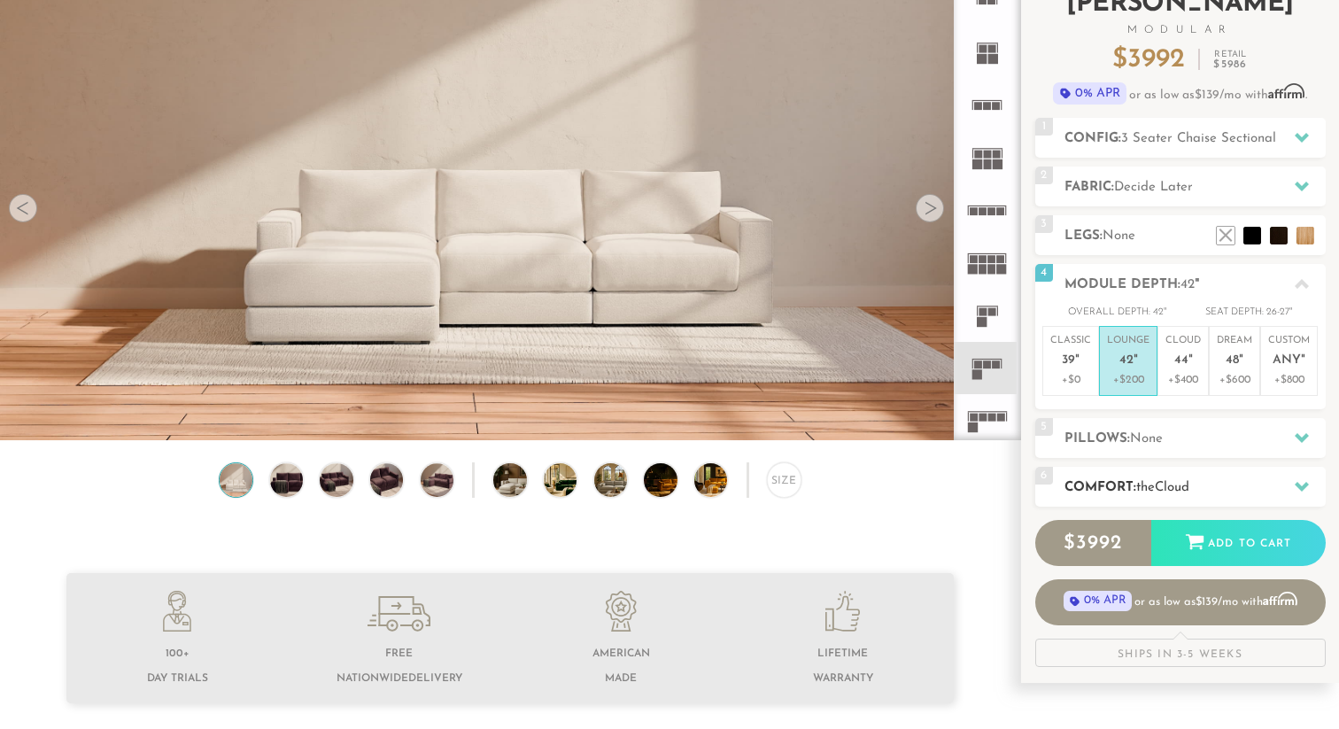
click at [1166, 483] on span "Cloud" at bounding box center [1172, 487] width 35 height 13
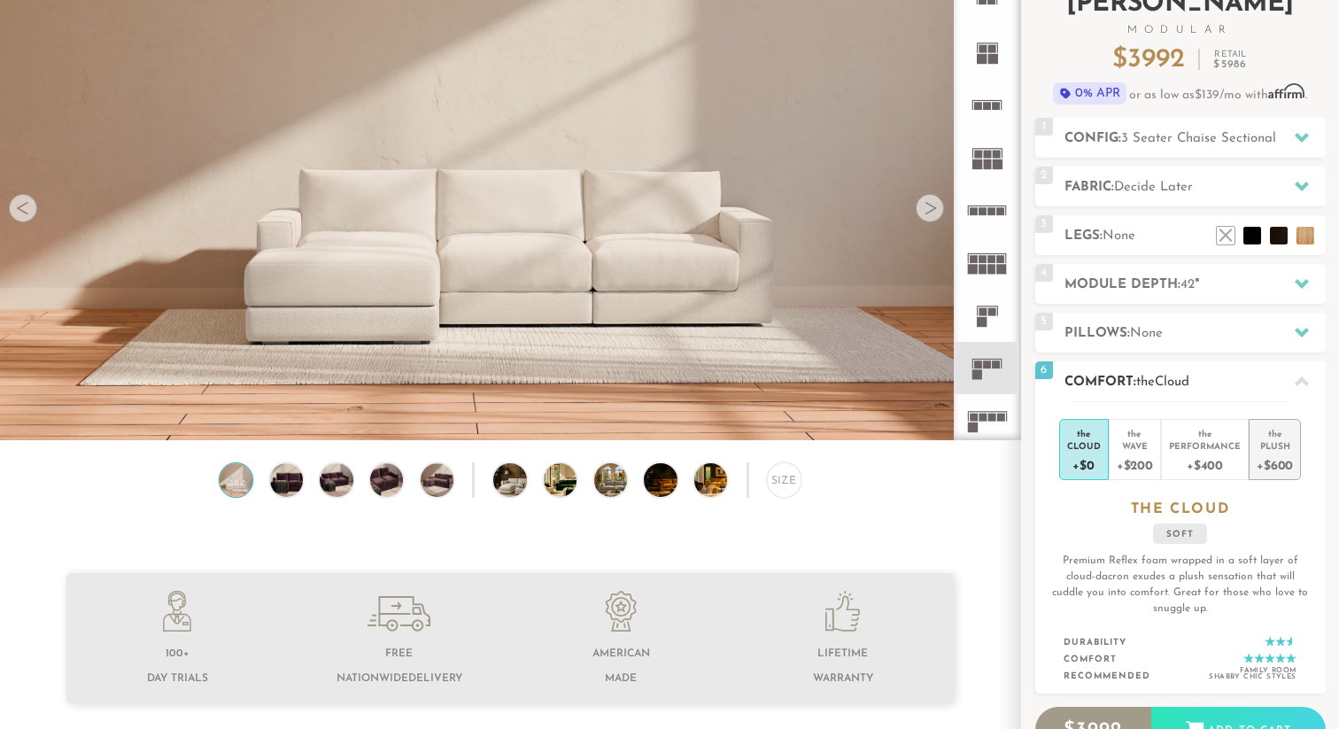
click at [1263, 445] on div "Plush" at bounding box center [1275, 445] width 36 height 12
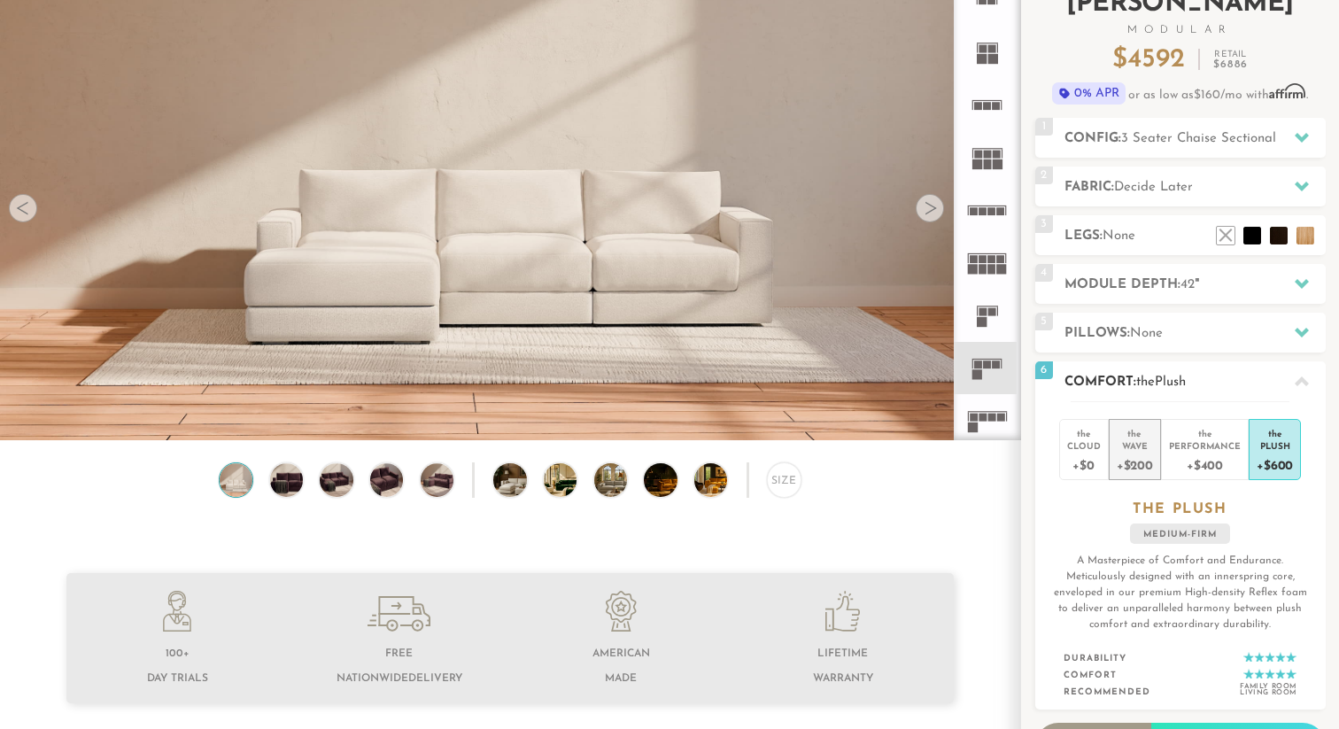
click at [1137, 457] on div "+$200" at bounding box center [1135, 465] width 36 height 26
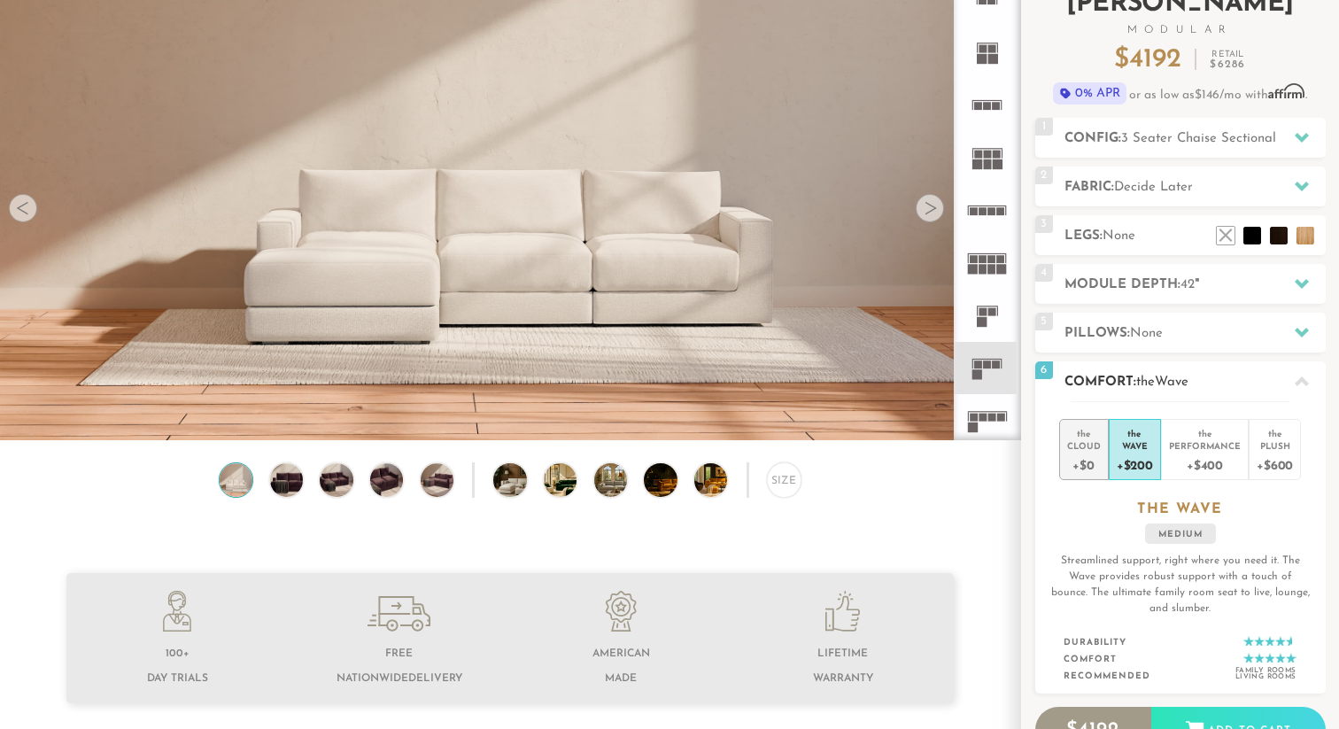
click at [1093, 469] on div "+$0" at bounding box center [1084, 465] width 34 height 26
click at [1136, 462] on div "+$200" at bounding box center [1135, 465] width 36 height 26
click at [1262, 452] on div "+$600" at bounding box center [1275, 465] width 36 height 26
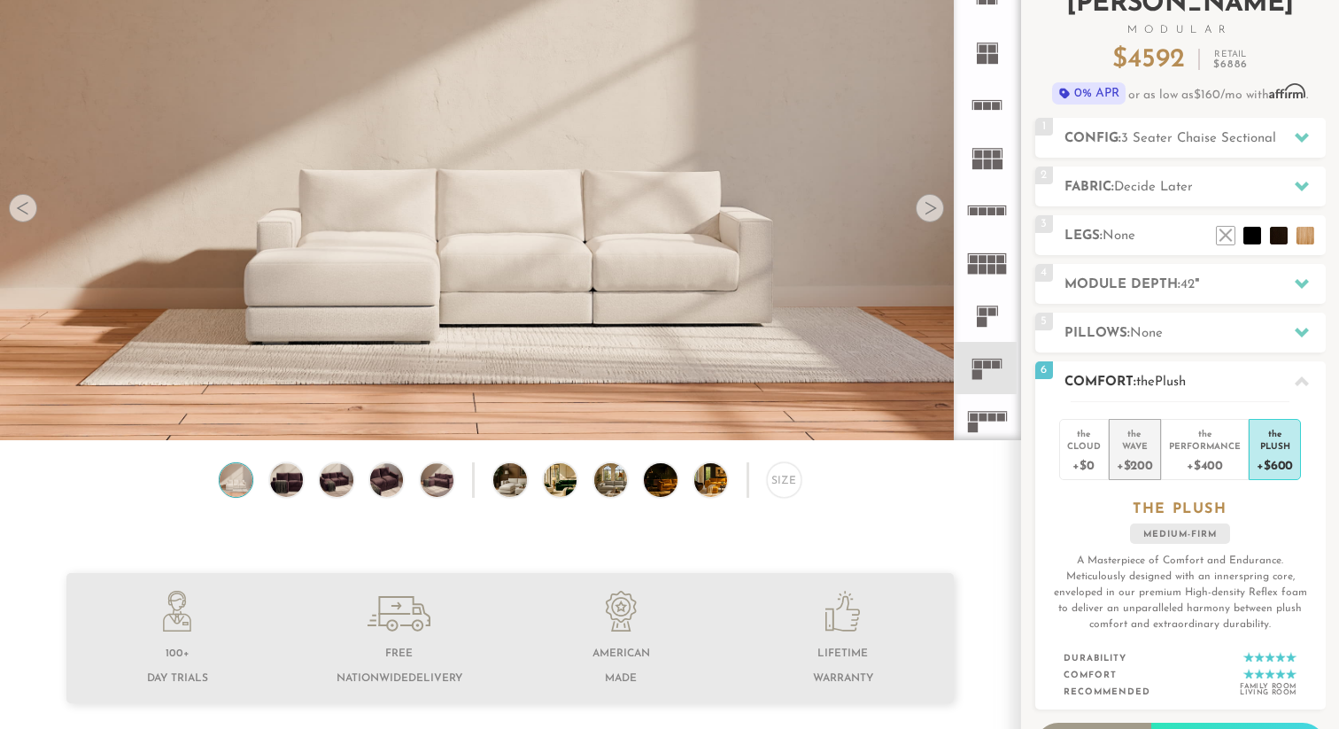
click at [1133, 464] on div "+$200" at bounding box center [1135, 465] width 36 height 26
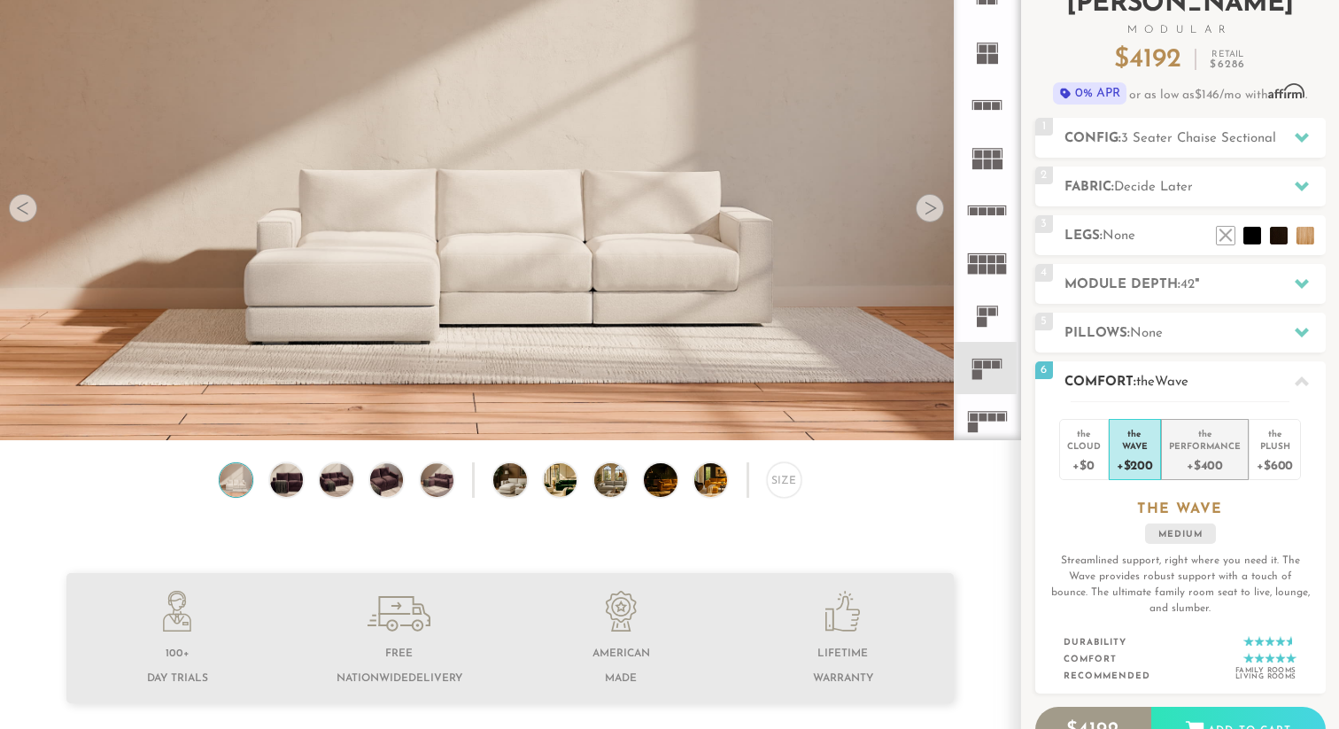
click at [1220, 445] on div "Performance" at bounding box center [1205, 445] width 72 height 12
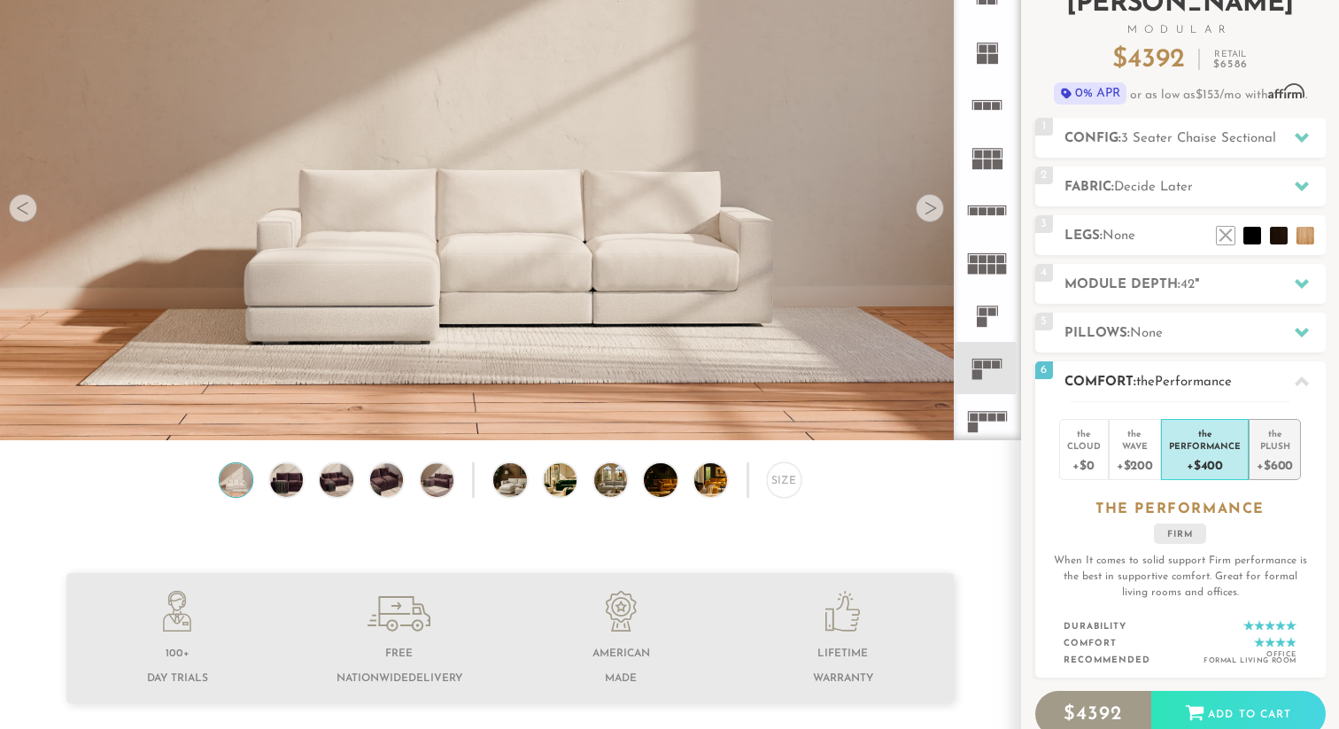
click at [1288, 437] on div "the" at bounding box center [1275, 431] width 36 height 18
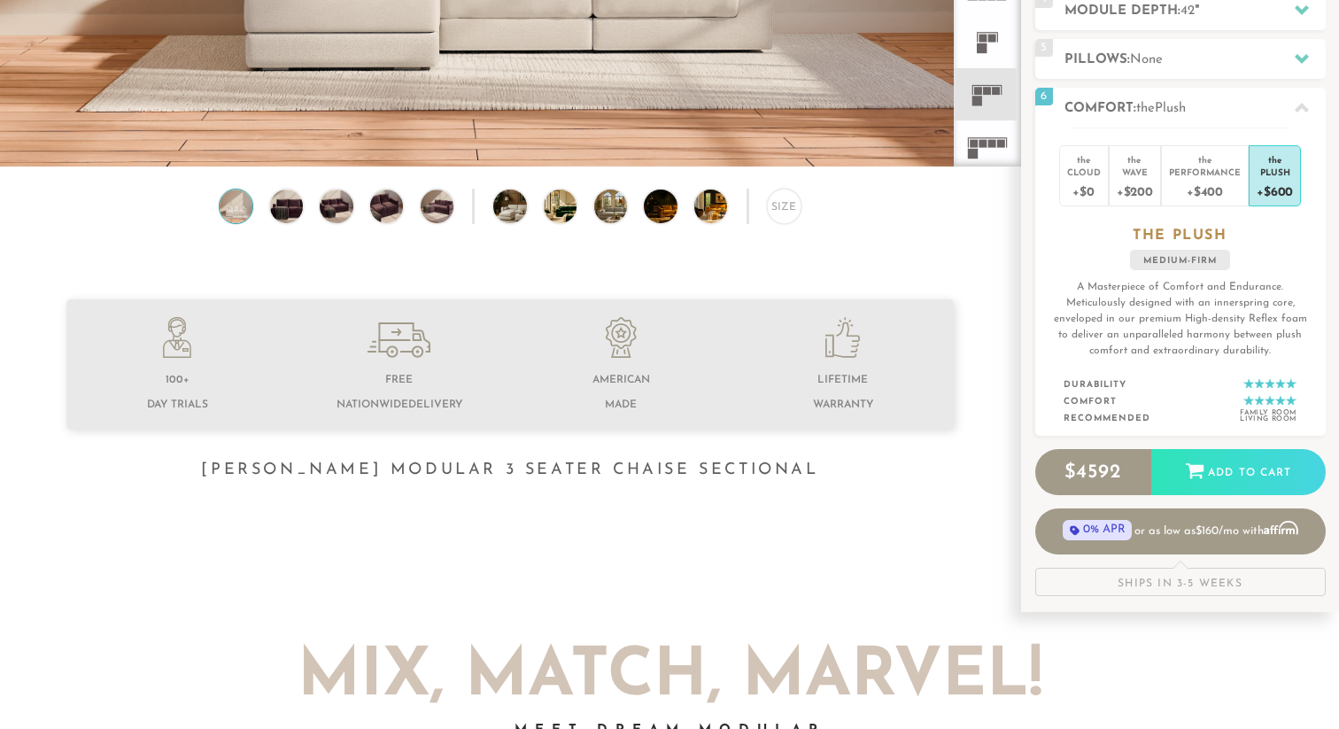
scroll to position [411, 0]
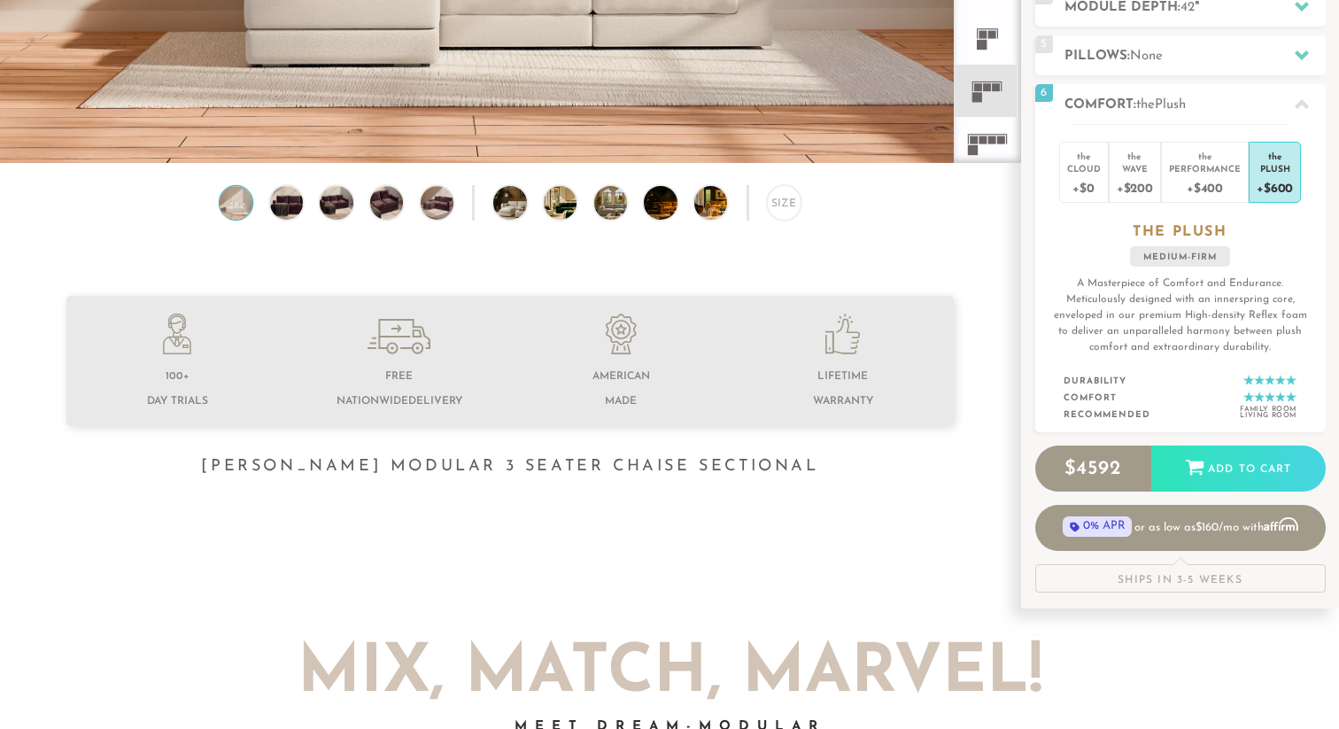
click at [197, 330] on li at bounding box center [177, 364] width 222 height 100
click at [182, 337] on icon at bounding box center [177, 346] width 28 height 18
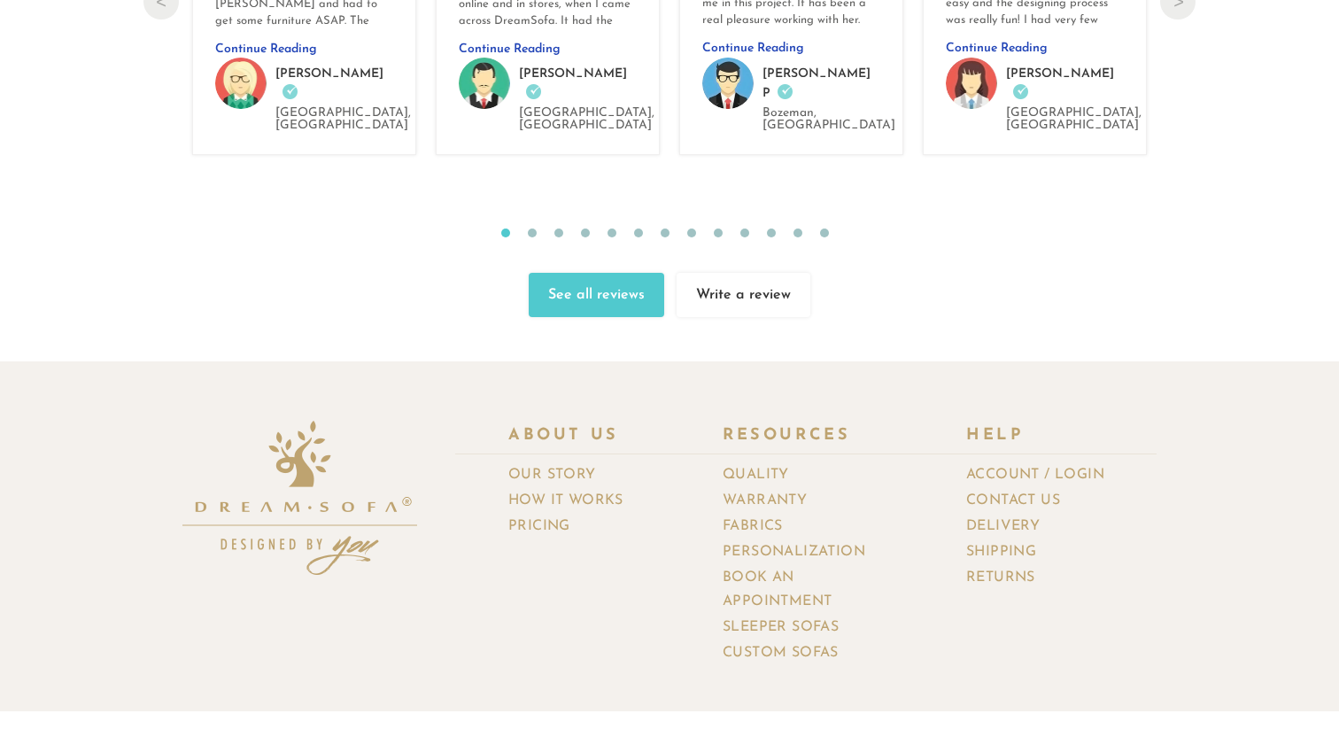
scroll to position [19092, 0]
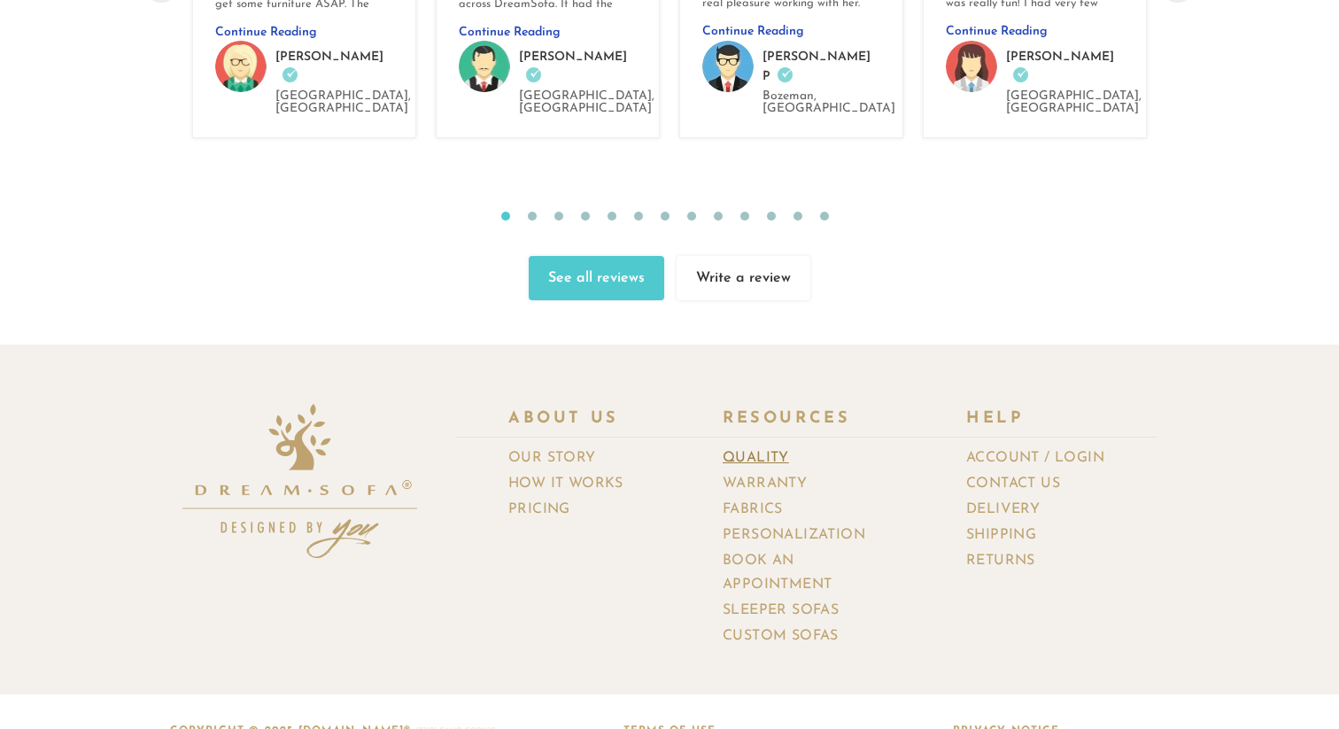
click at [765, 445] on link "Quality" at bounding box center [763, 458] width 80 height 26
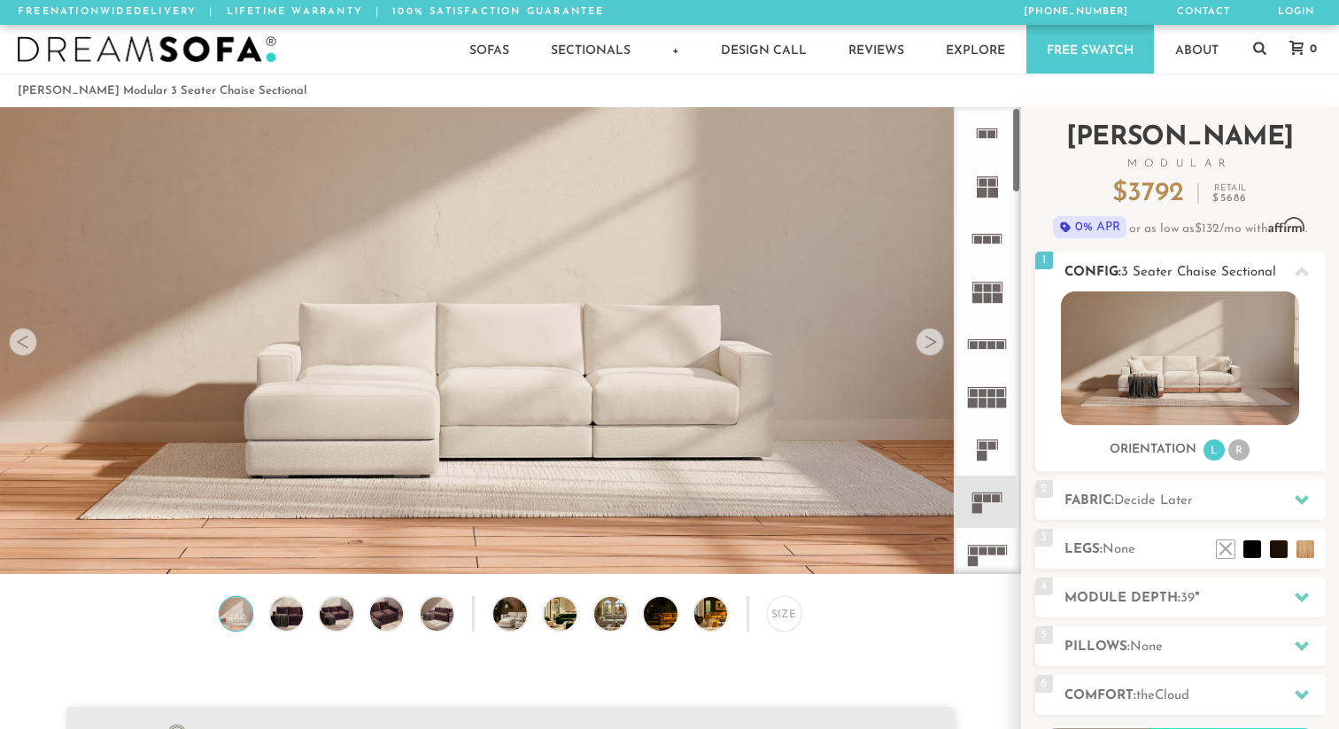
scroll to position [19677, 1339]
click at [1244, 445] on li "R" at bounding box center [1238, 449] width 21 height 21
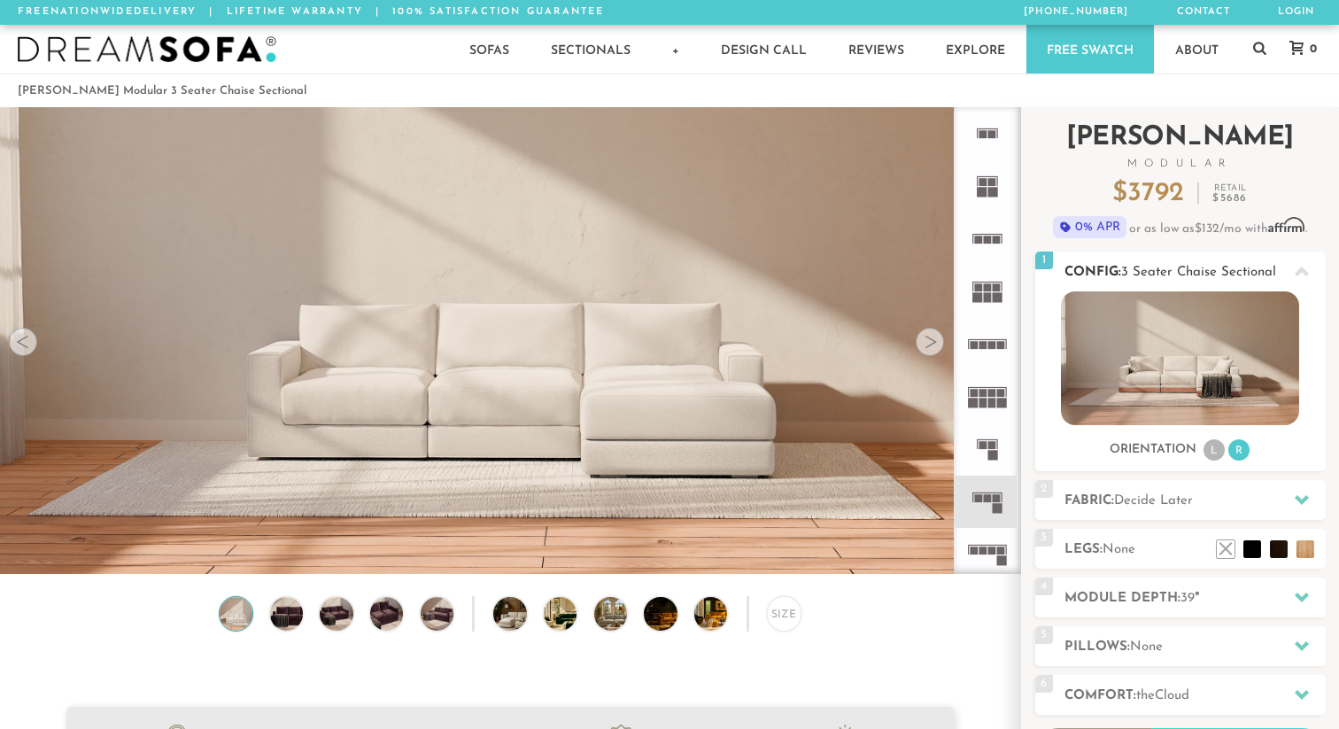
click at [1196, 449] on h3 "Orientation" at bounding box center [1153, 450] width 87 height 16
click at [1213, 450] on li "L" at bounding box center [1214, 449] width 21 height 21
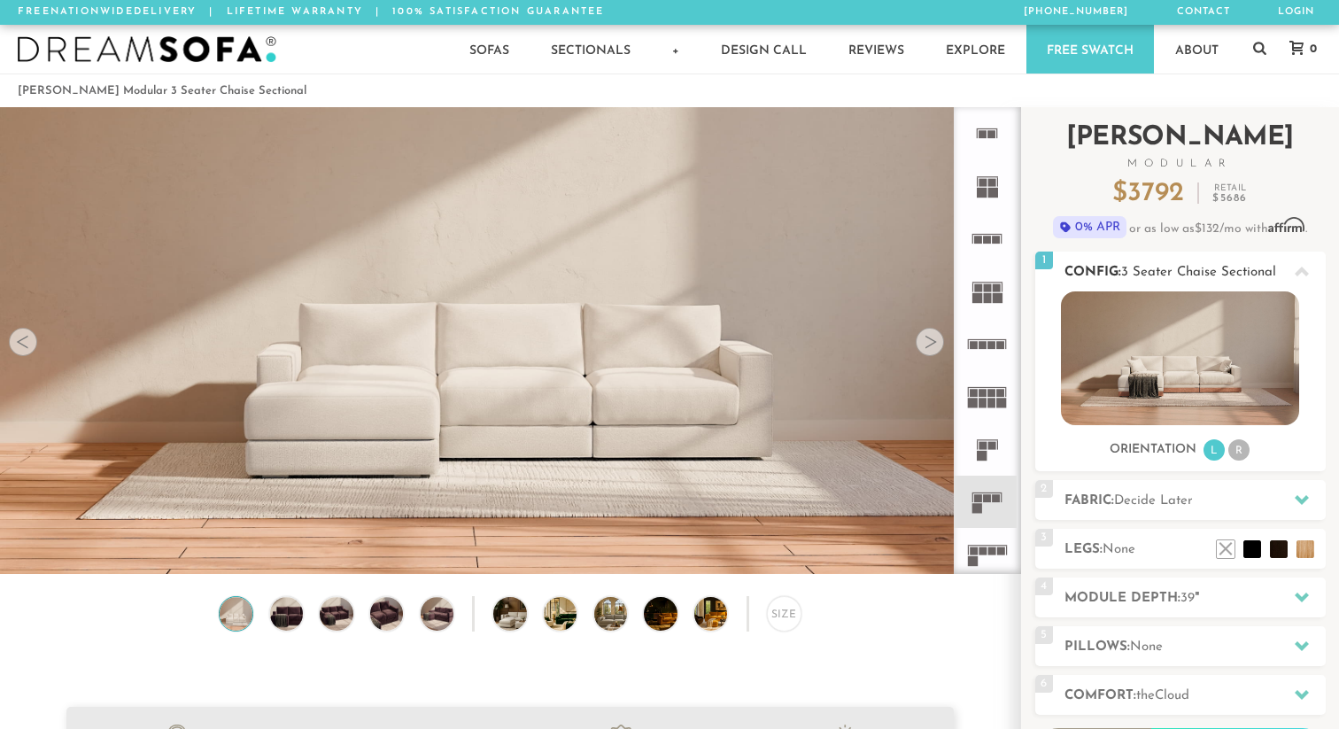
click at [1235, 451] on li "R" at bounding box center [1238, 449] width 21 height 21
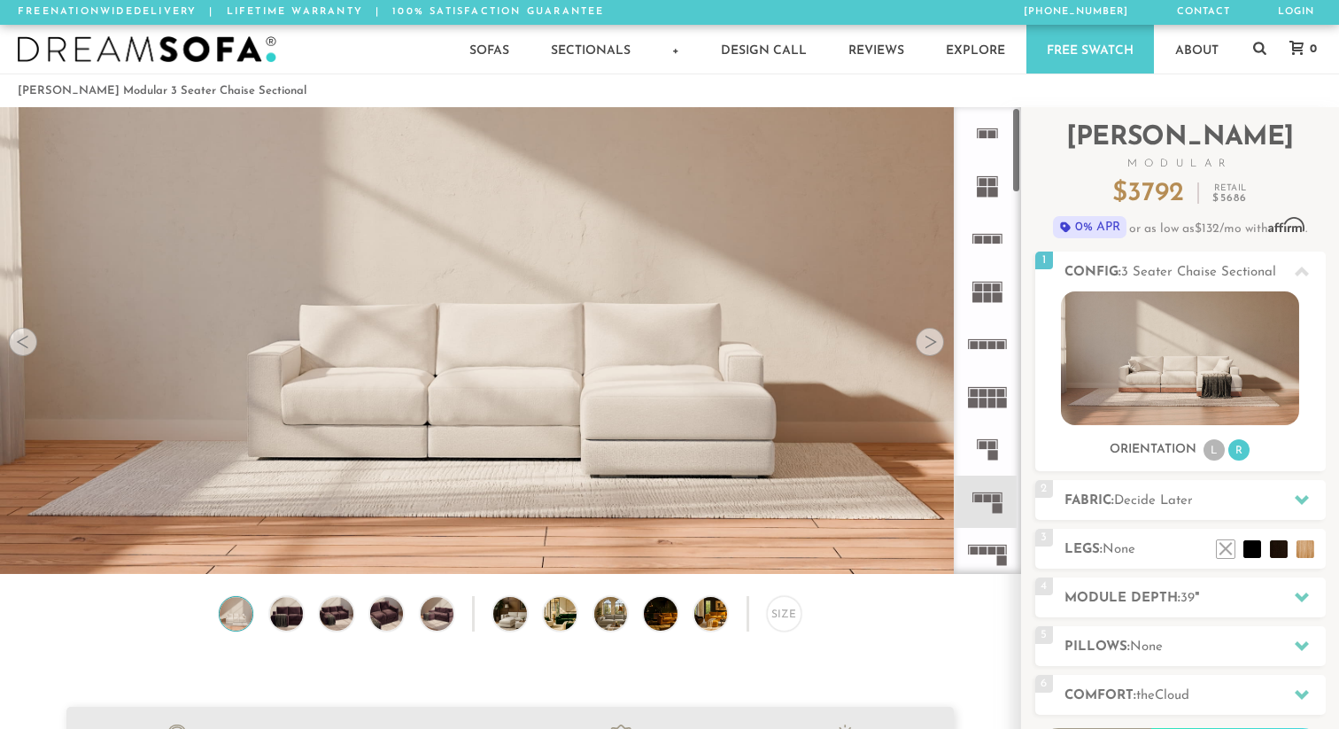
click at [920, 337] on div at bounding box center [930, 342] width 28 height 28
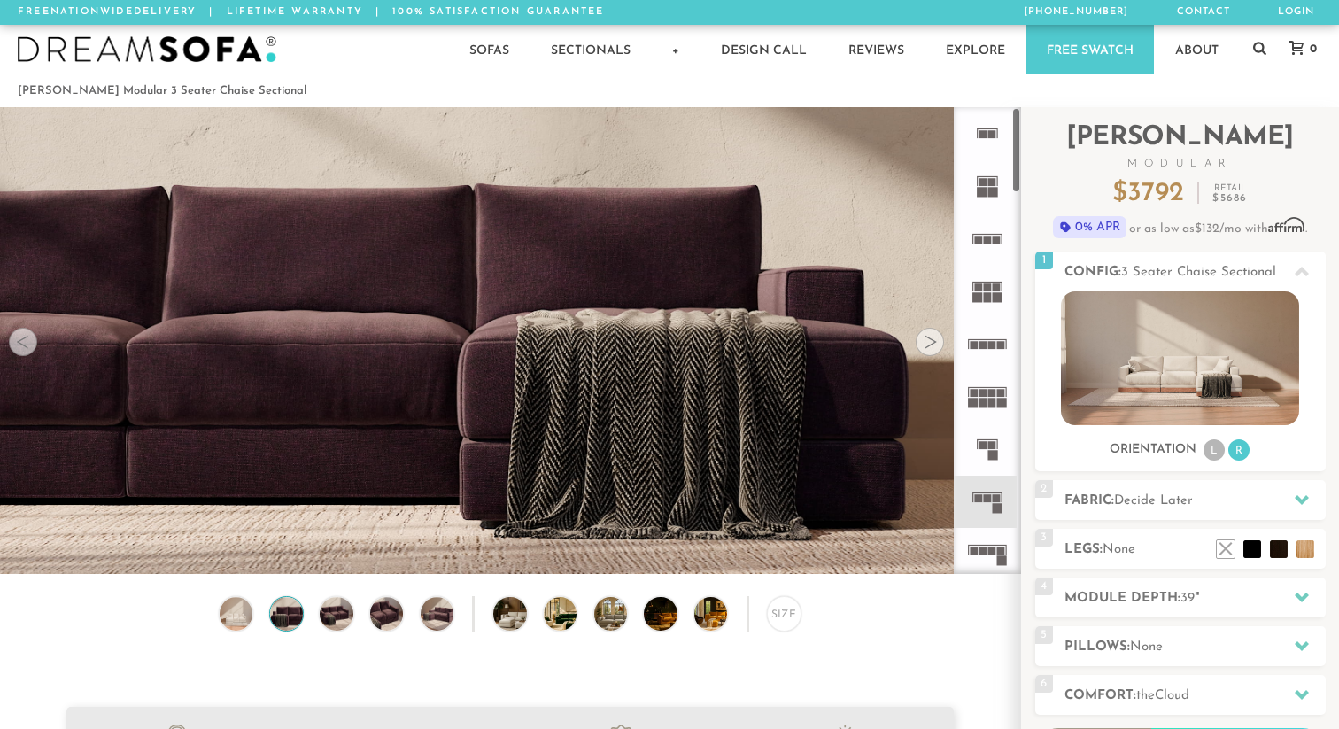
click at [920, 337] on div at bounding box center [930, 342] width 28 height 28
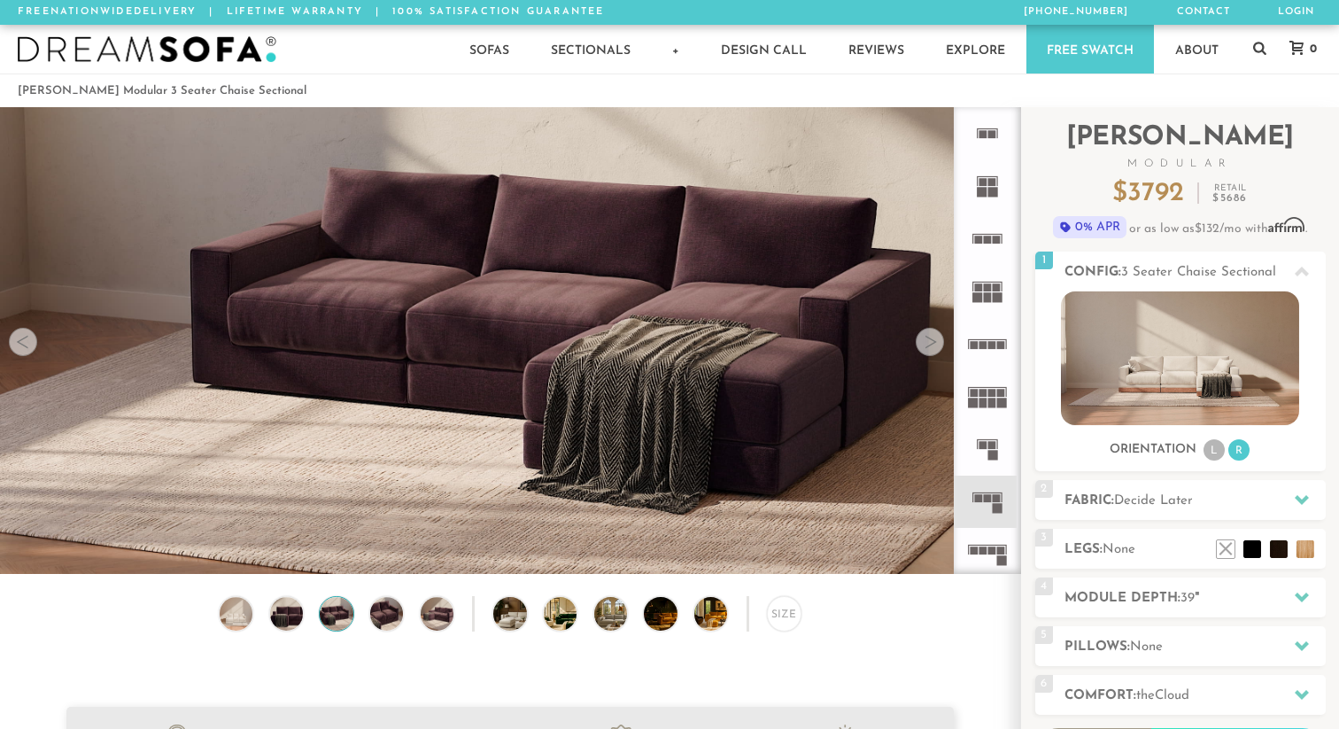
click at [920, 337] on div at bounding box center [930, 342] width 28 height 28
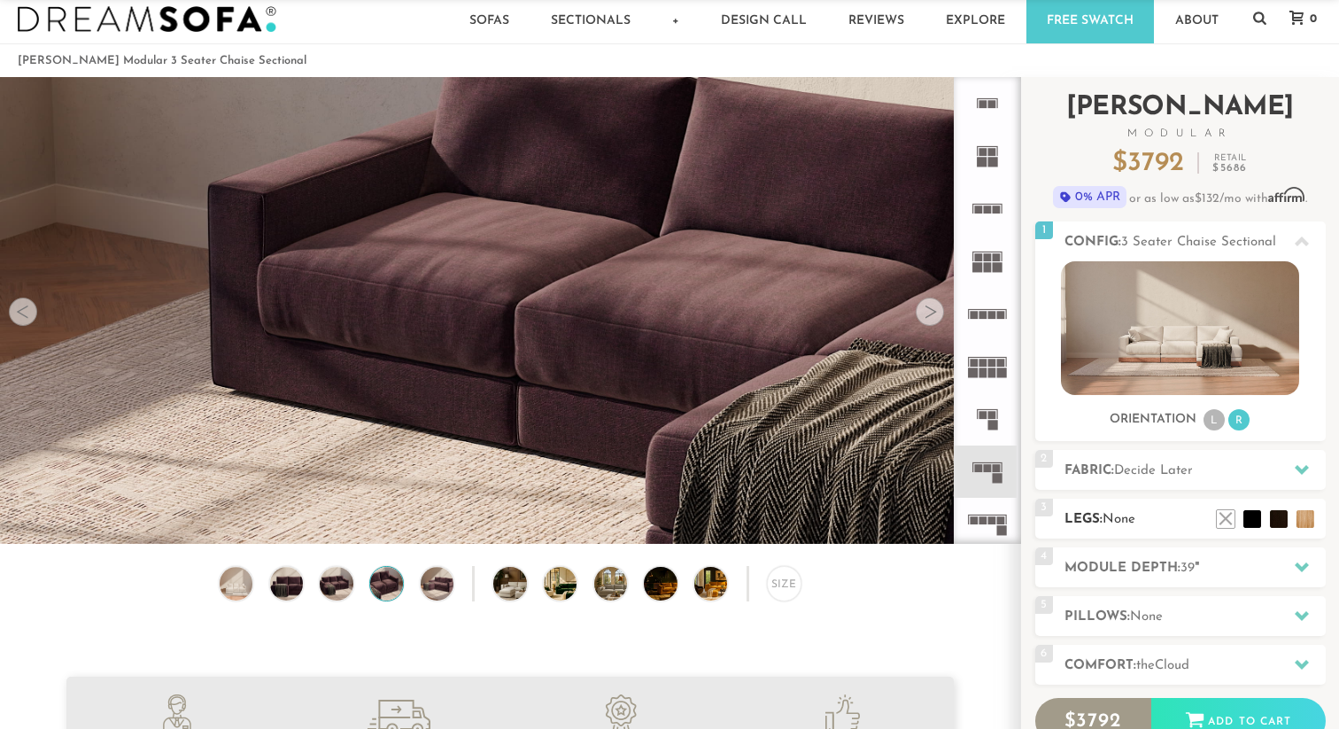
scroll to position [0, 0]
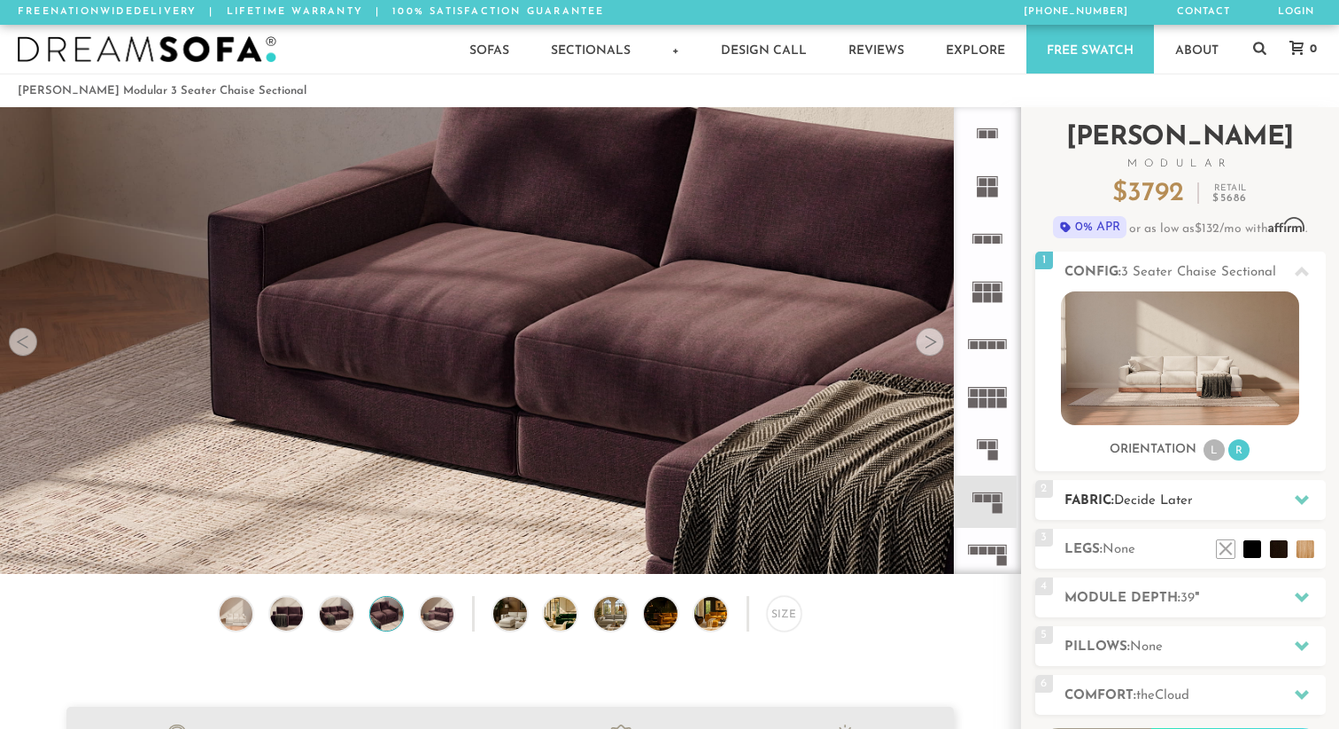
click at [1100, 506] on h2 "Fabric: Decide Later" at bounding box center [1195, 501] width 261 height 20
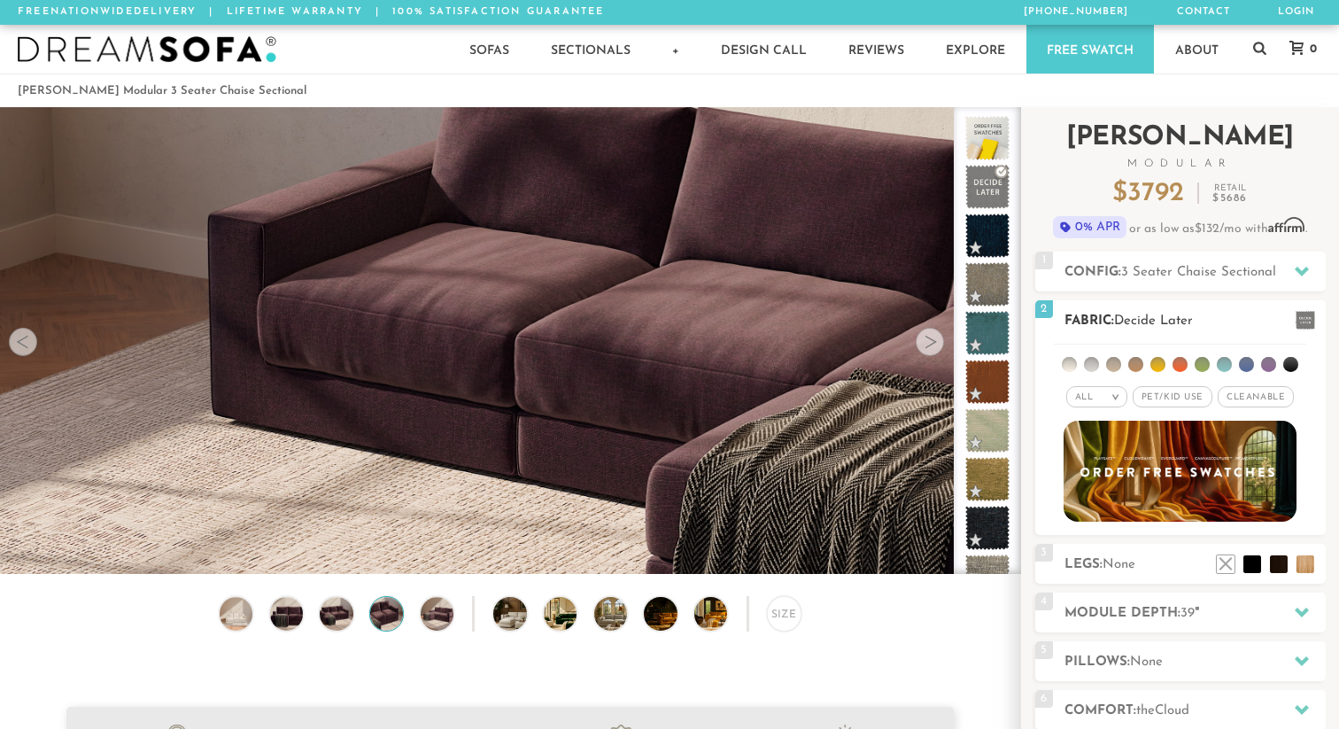
click at [1177, 368] on li at bounding box center [1180, 364] width 15 height 15
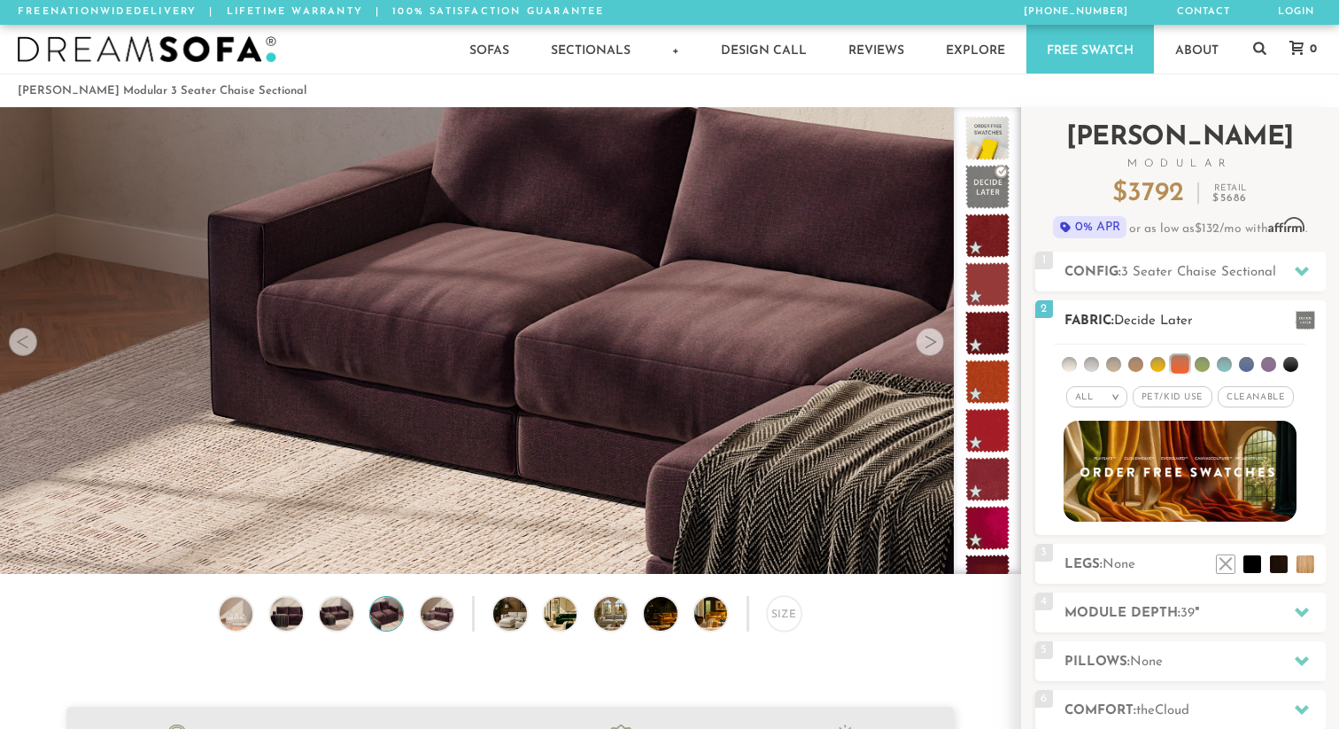
click at [1199, 367] on li at bounding box center [1202, 364] width 15 height 15
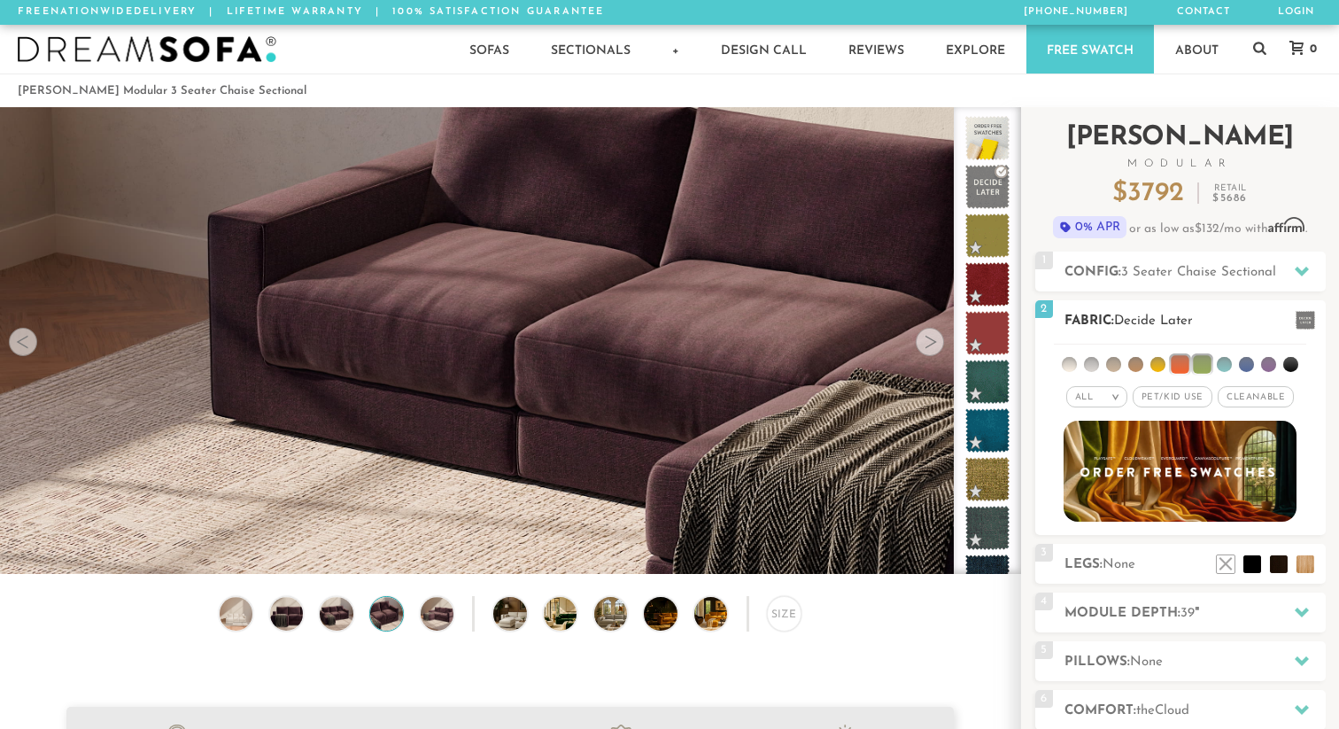
click at [1247, 363] on li at bounding box center [1246, 364] width 15 height 15
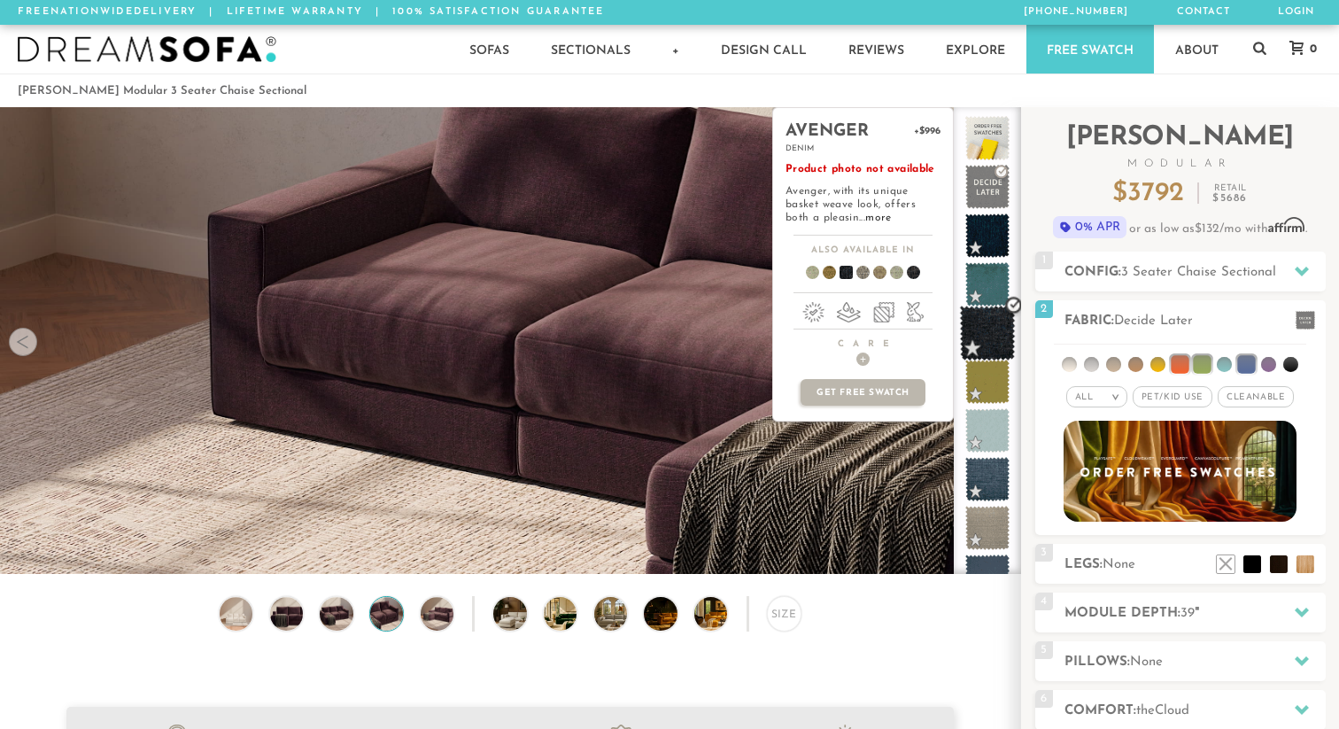
click at [1002, 320] on span at bounding box center [988, 334] width 56 height 56
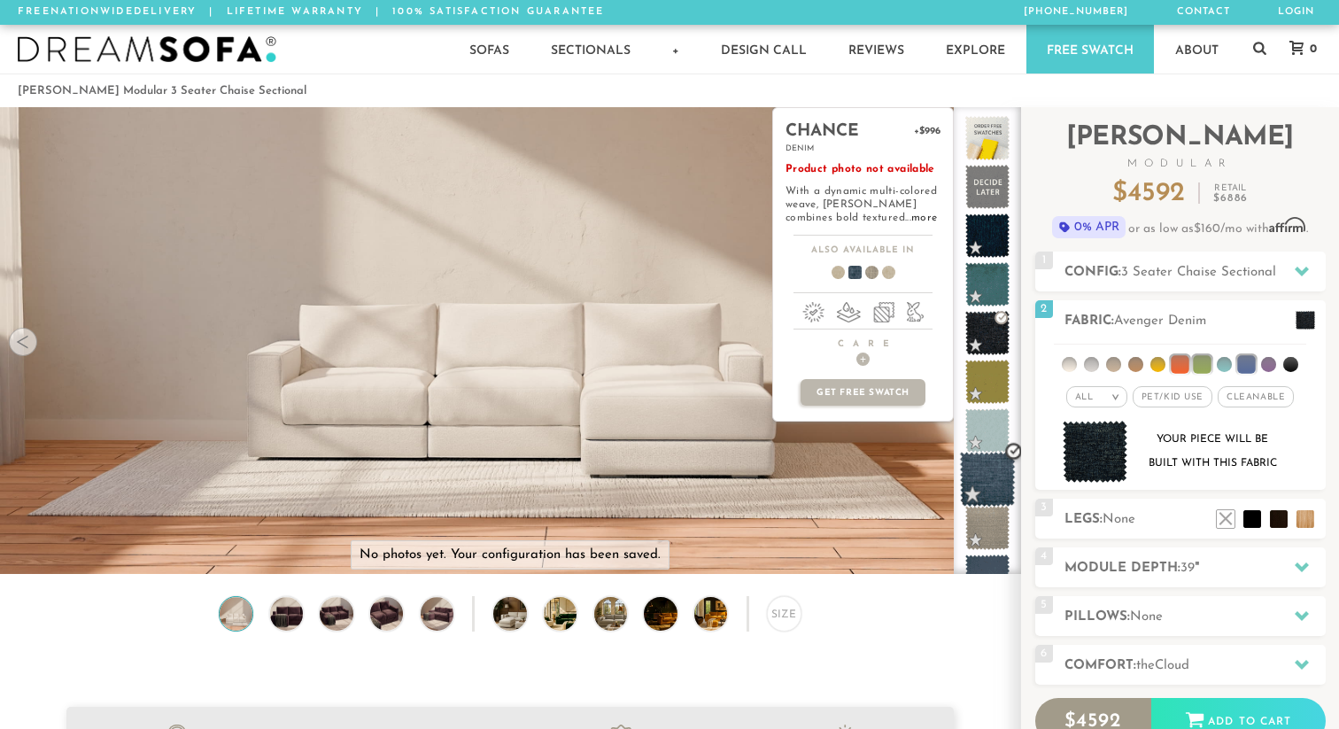
click at [969, 484] on span at bounding box center [988, 480] width 56 height 56
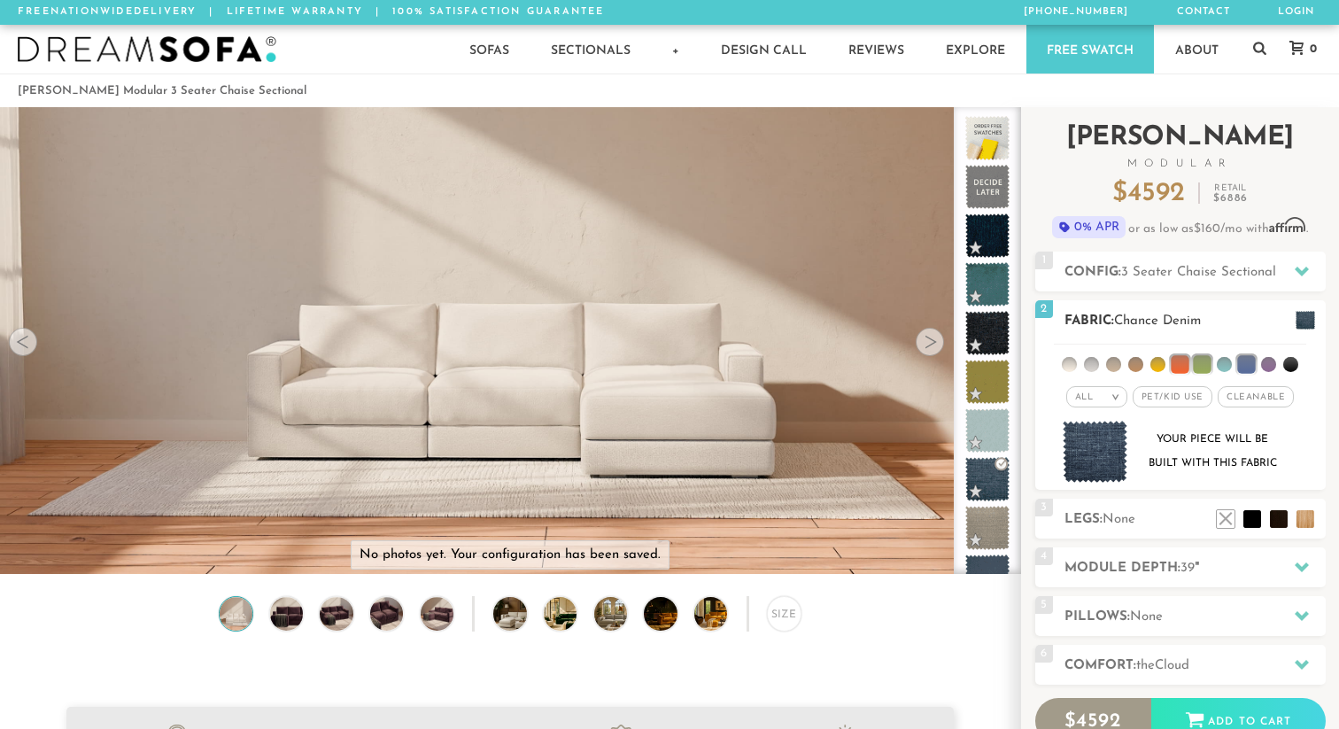
click at [1312, 316] on span at bounding box center [1305, 320] width 19 height 19
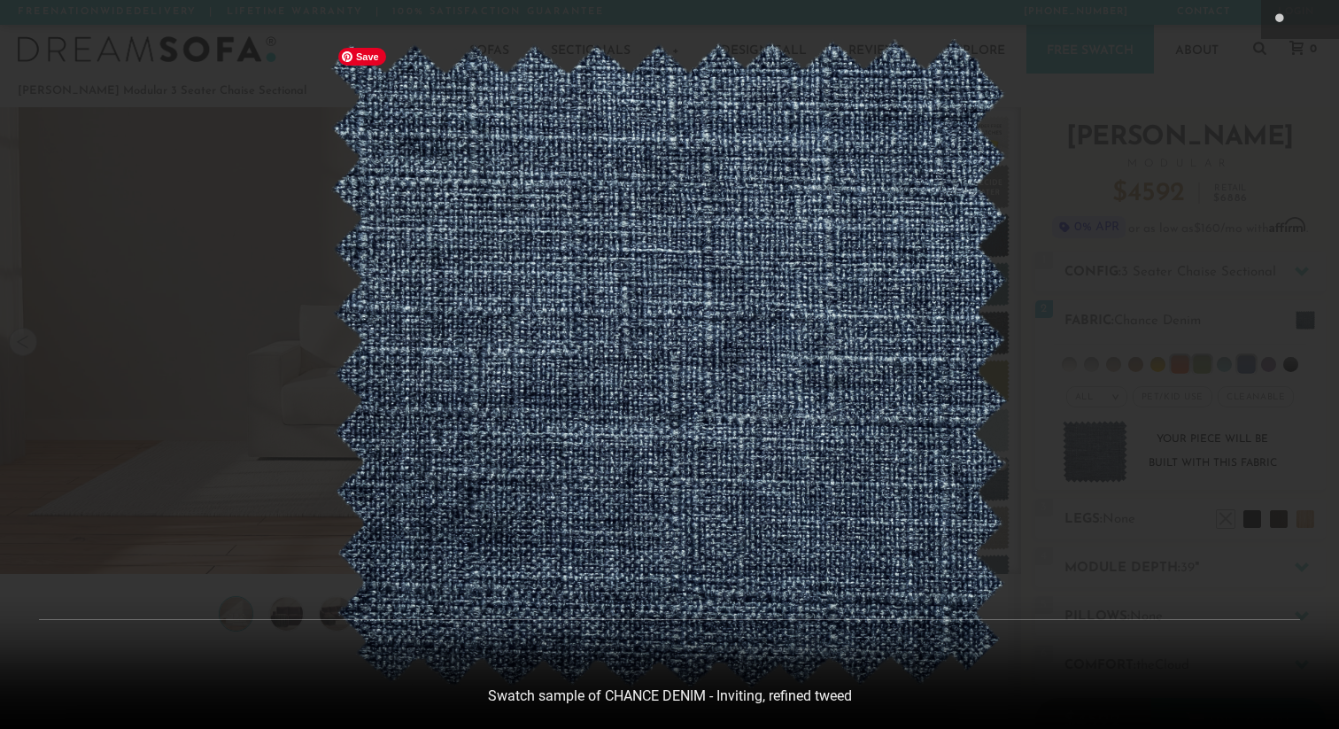
click at [906, 413] on img at bounding box center [668, 364] width 679 height 651
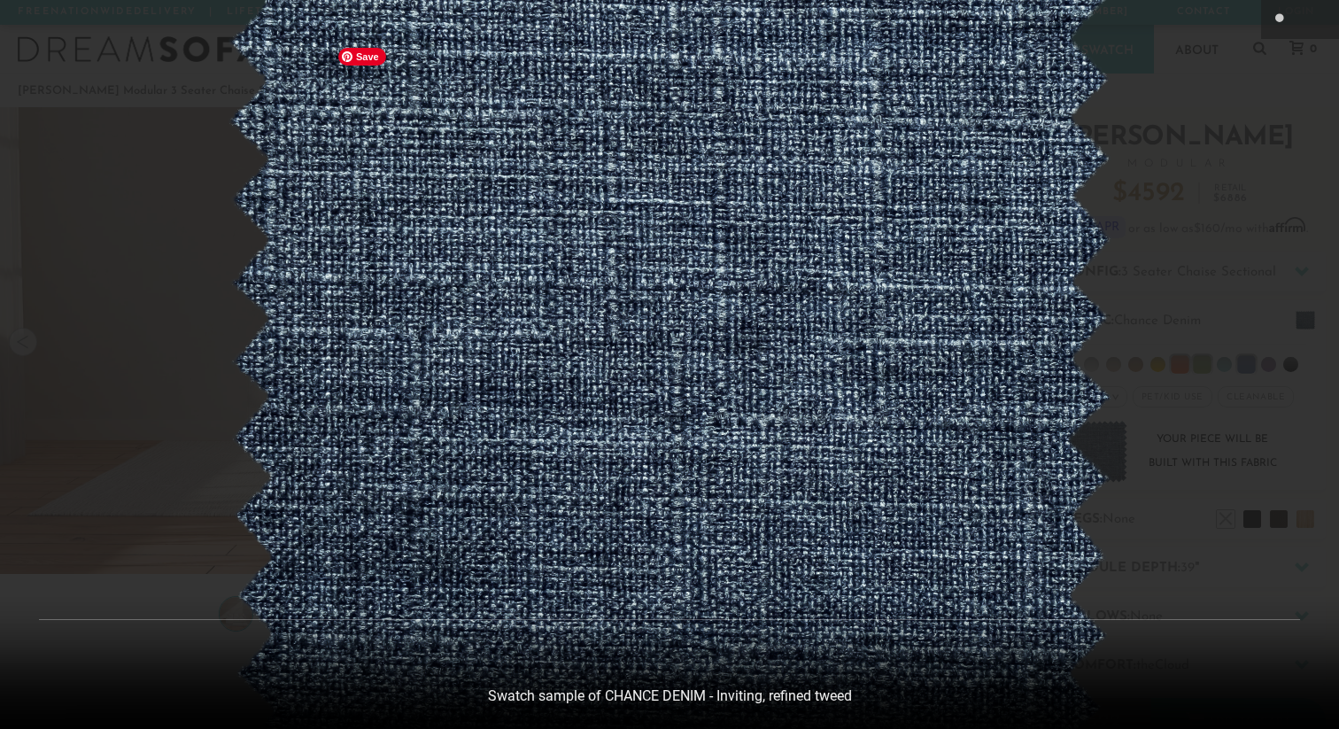
click at [905, 413] on img at bounding box center [670, 350] width 886 height 848
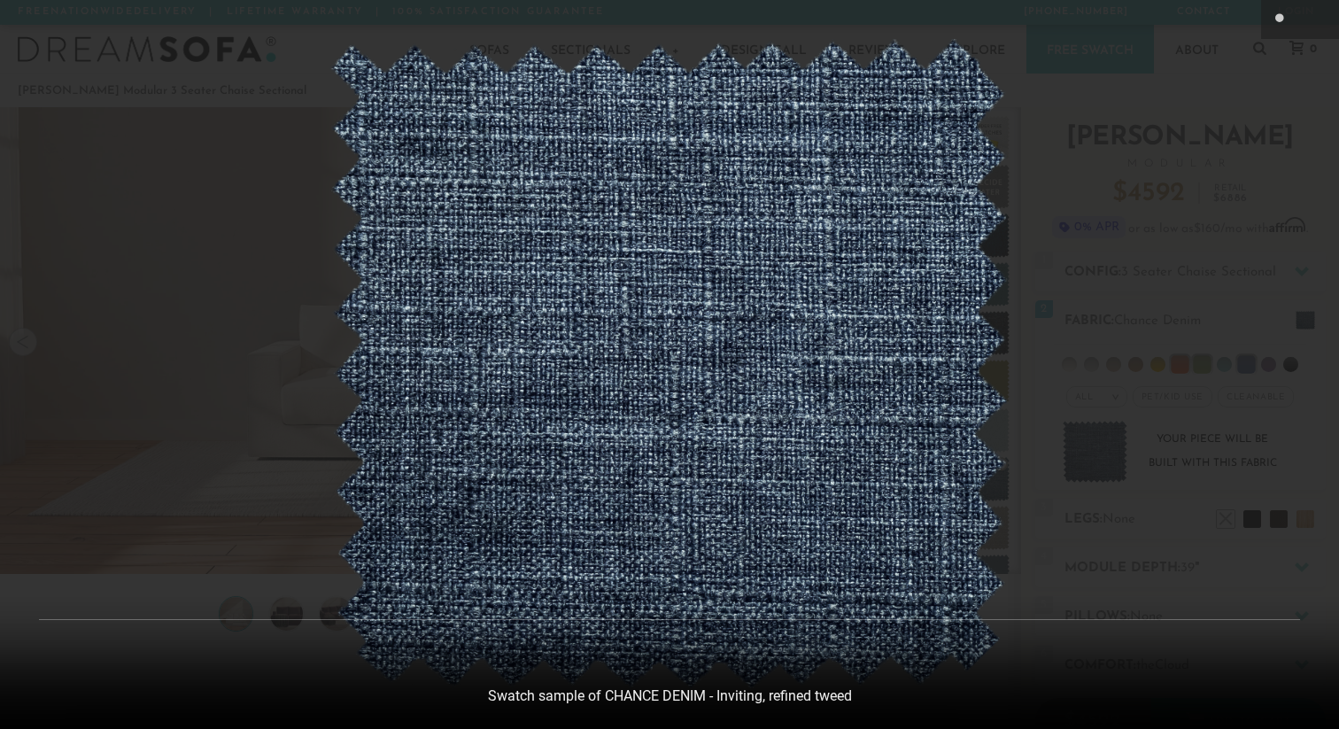
click at [1143, 19] on div at bounding box center [669, 364] width 1339 height 729
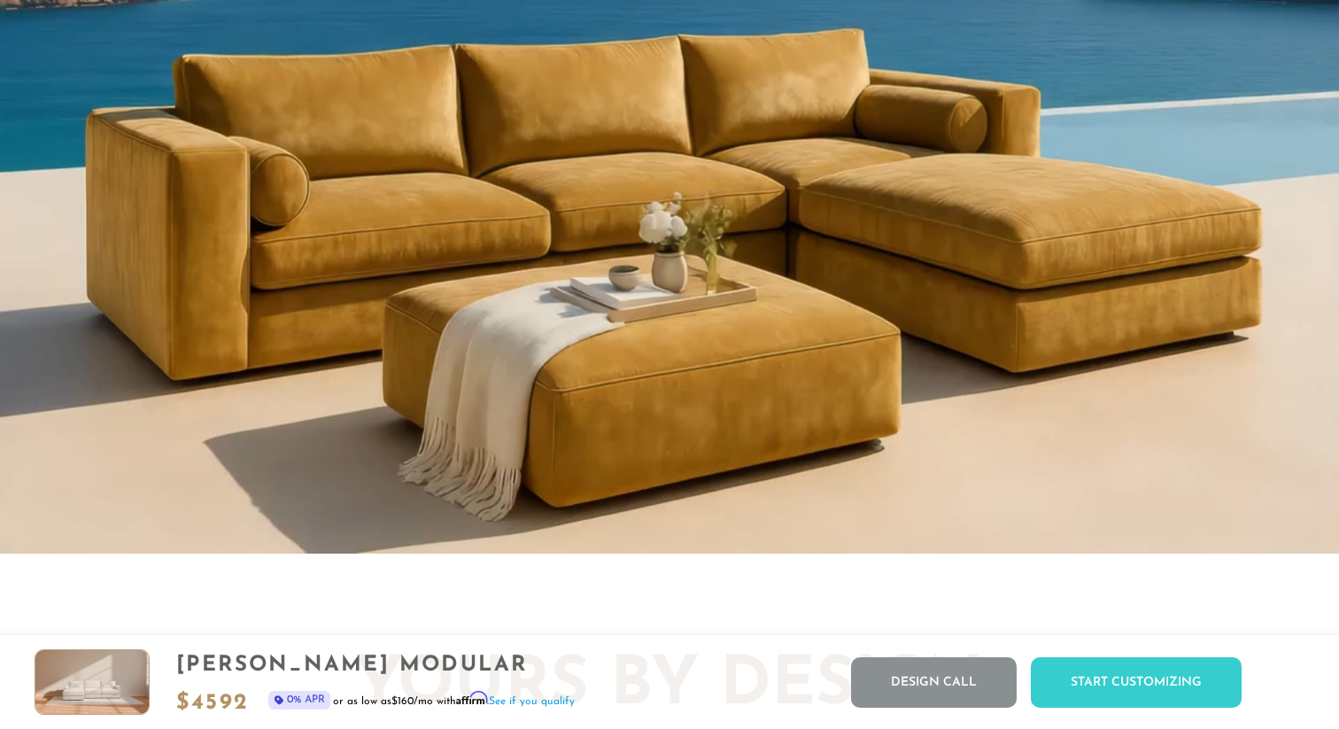
scroll to position [1659, 0]
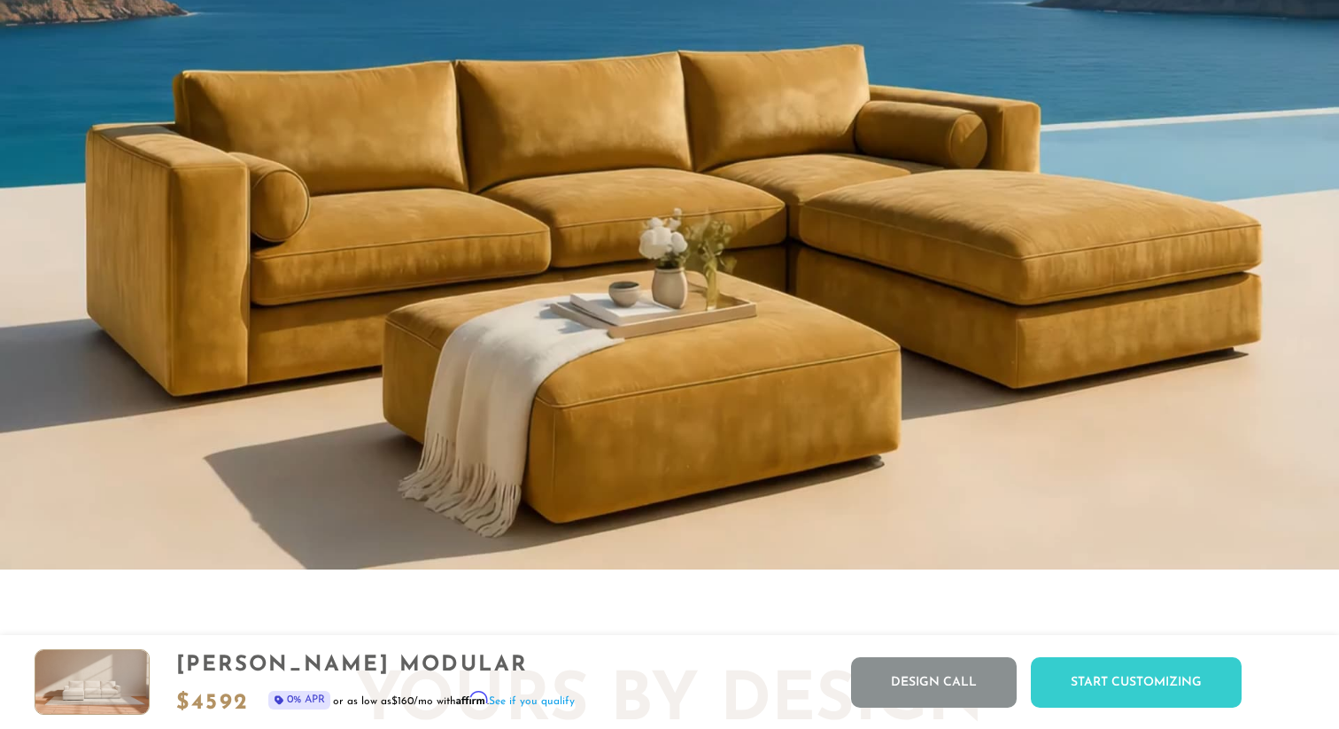
click at [301, 227] on video "Your browser does not support HTML5 video." at bounding box center [669, 66] width 1339 height 1010
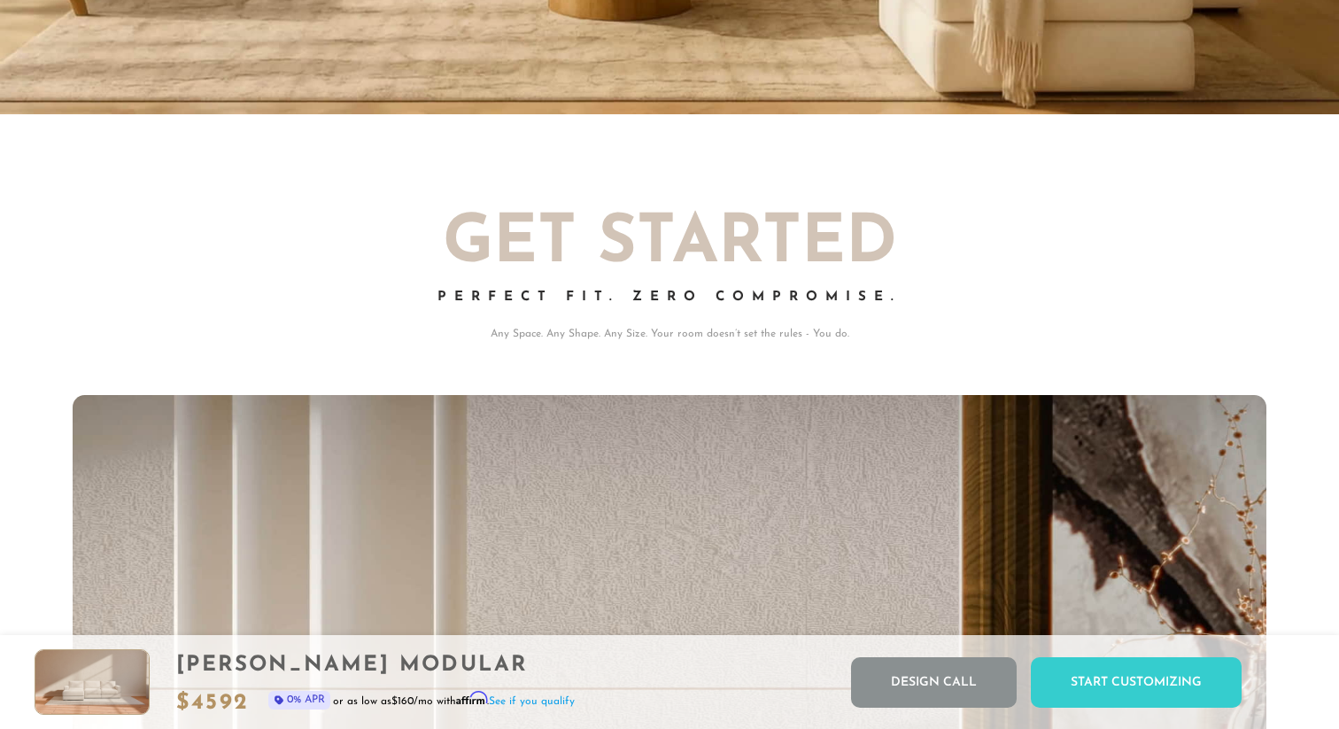
scroll to position [0, 0]
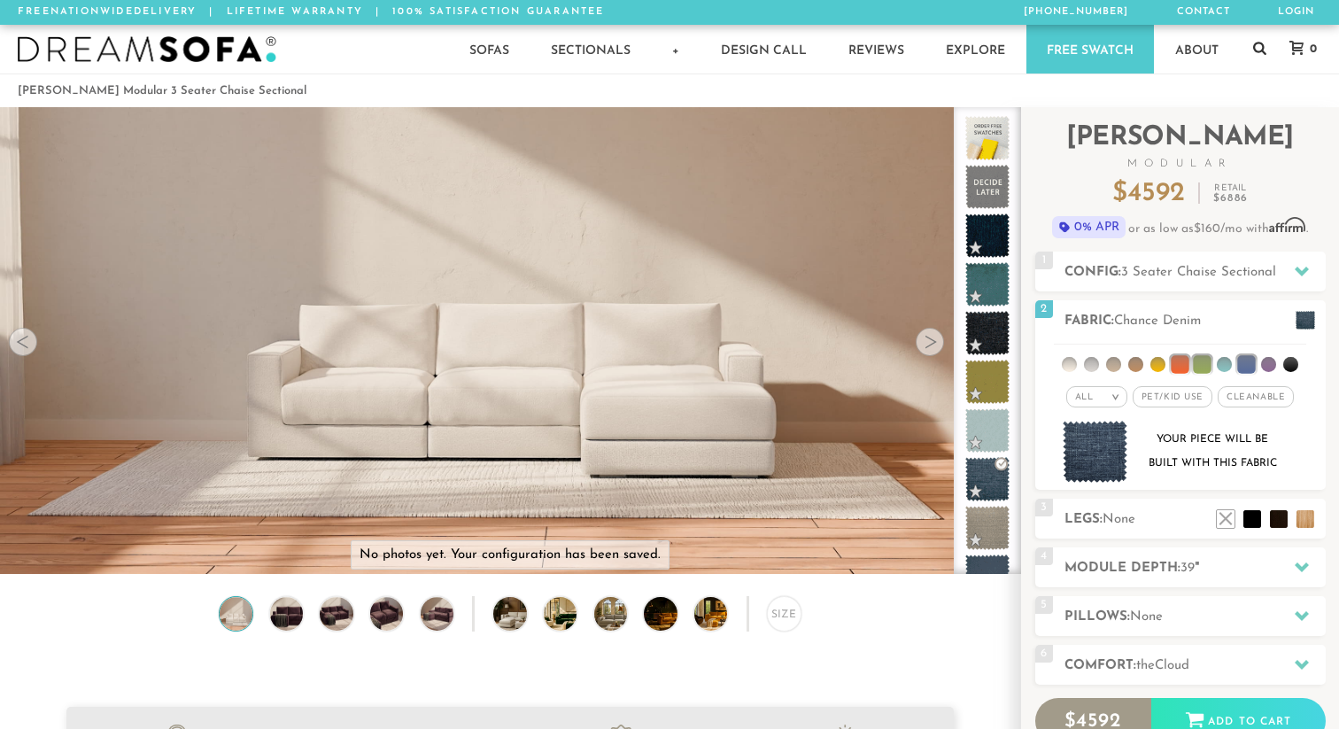
click at [1253, 52] on icon at bounding box center [1259, 48] width 13 height 14
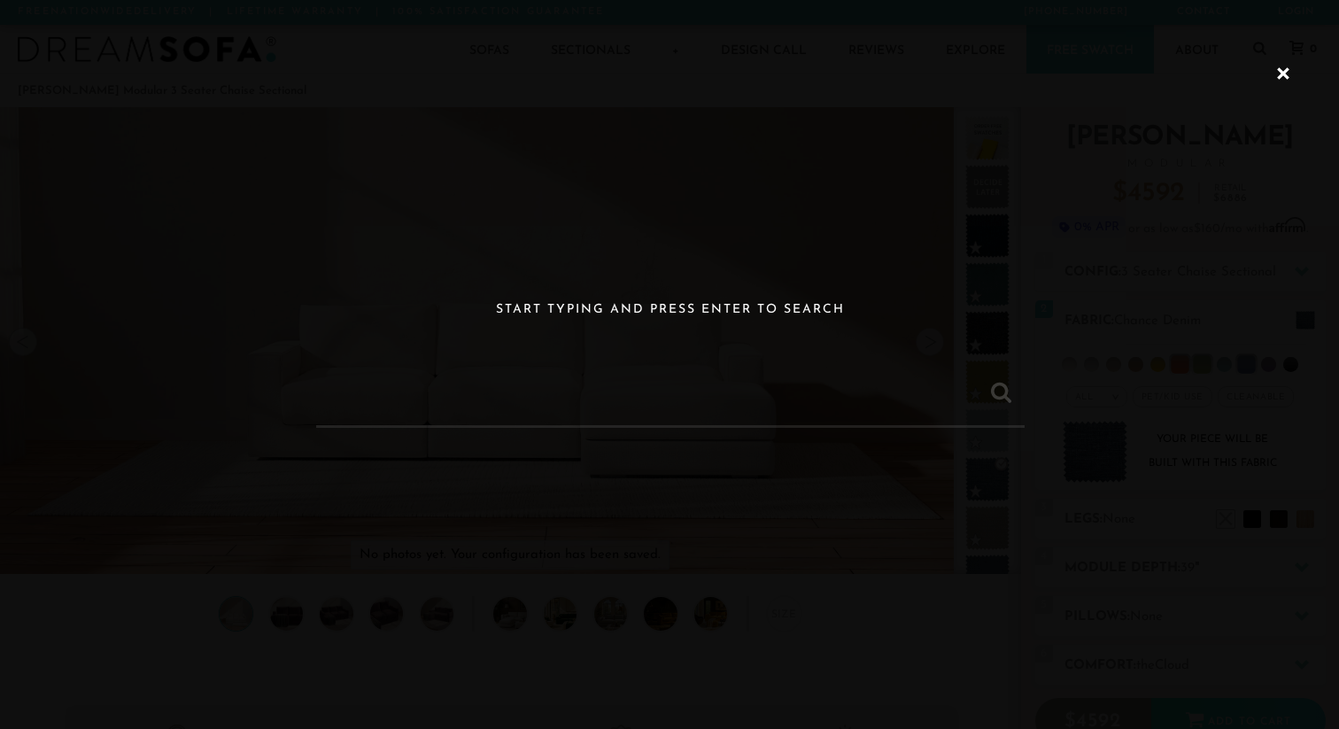
click at [1280, 69] on icon at bounding box center [1283, 73] width 23 height 23
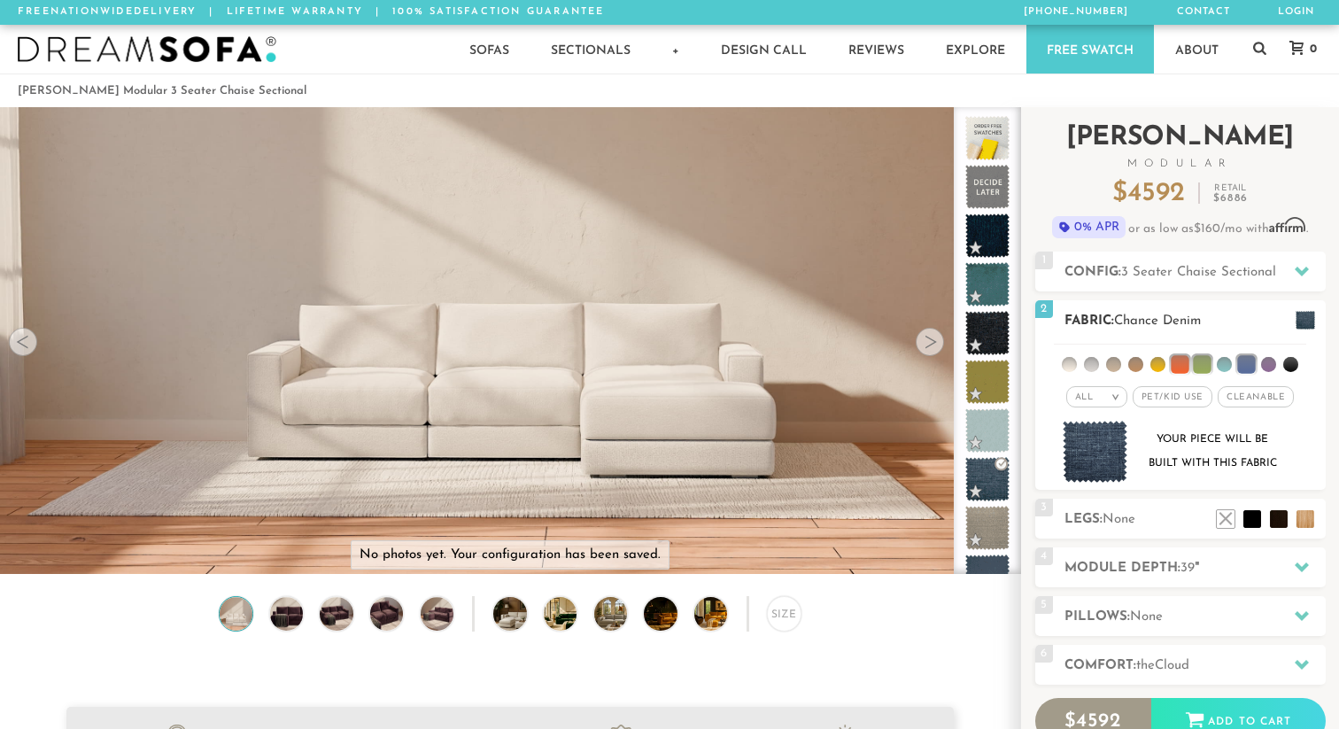
click at [1258, 391] on span "Cleanable x" at bounding box center [1256, 396] width 76 height 21
click at [1306, 324] on span at bounding box center [1305, 320] width 19 height 19
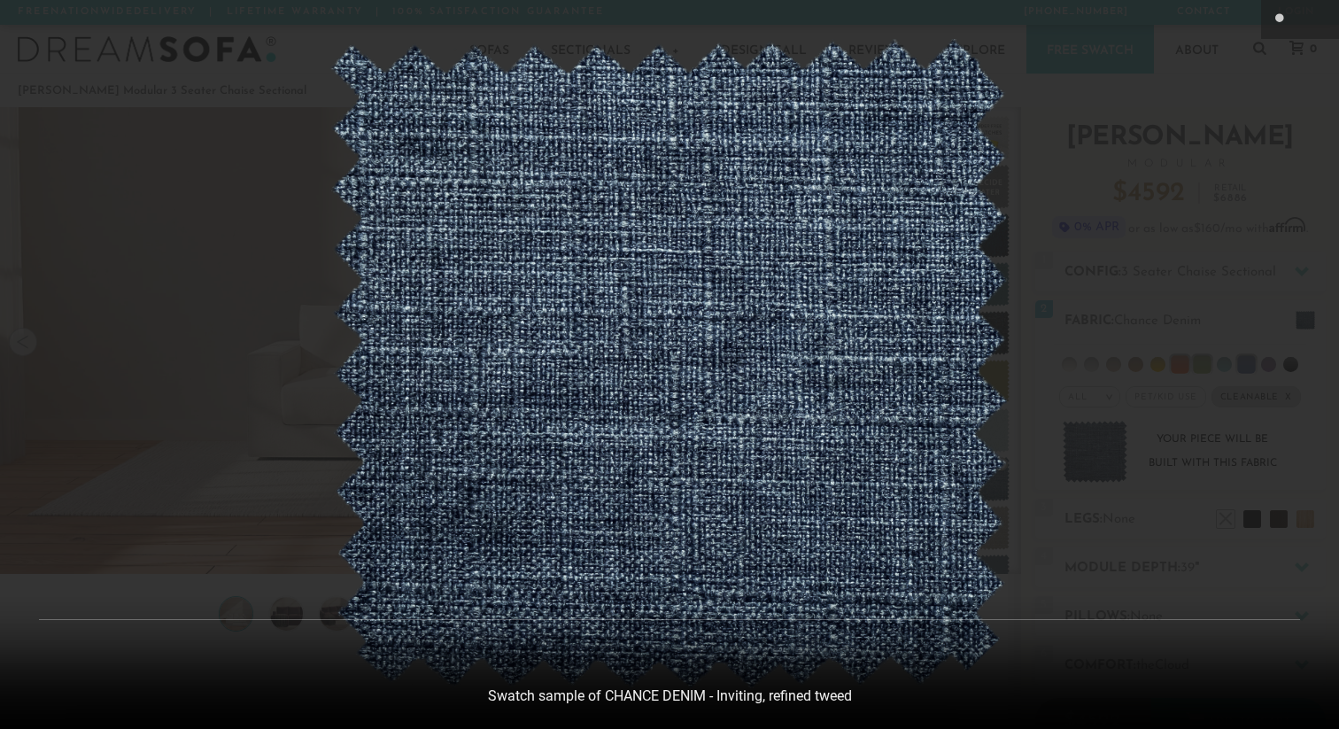
click at [182, 144] on div at bounding box center [669, 364] width 1339 height 729
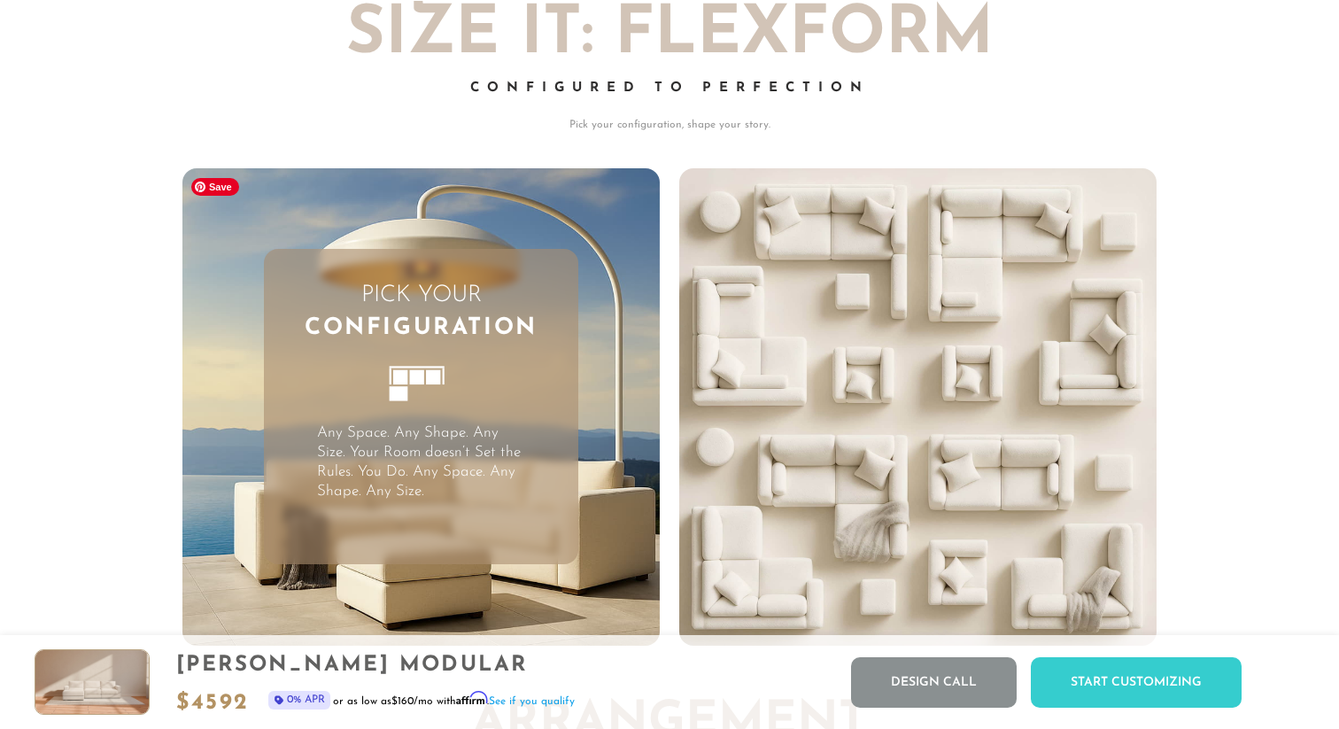
scroll to position [4355, 0]
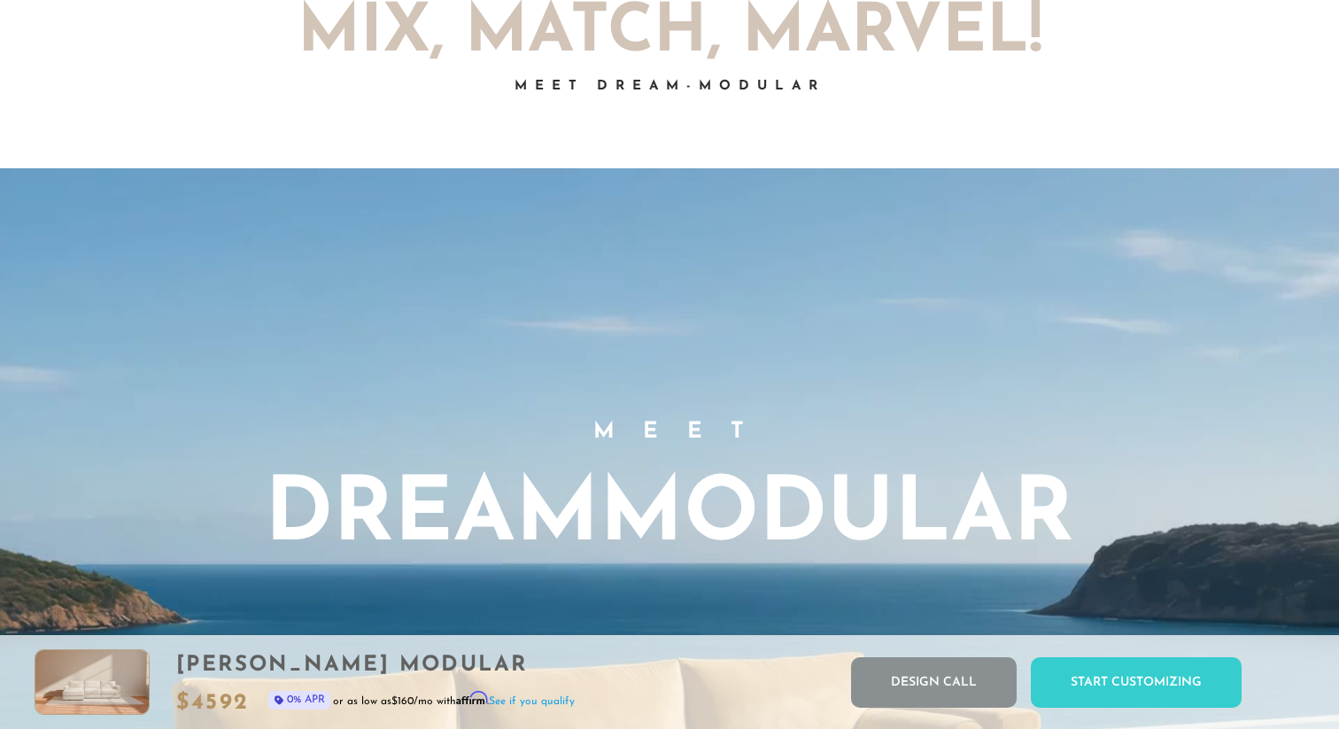
scroll to position [0, 0]
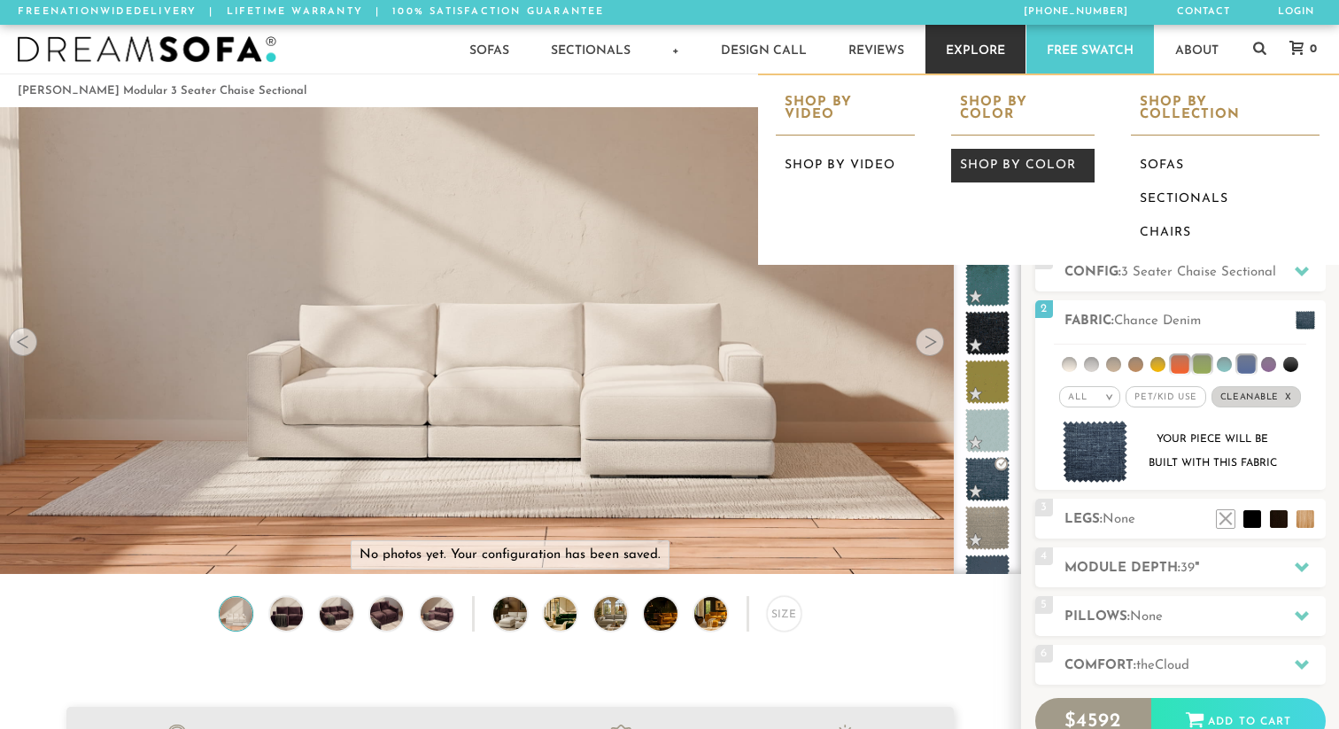
click at [1049, 149] on link "Shop by Color" at bounding box center [1022, 166] width 143 height 34
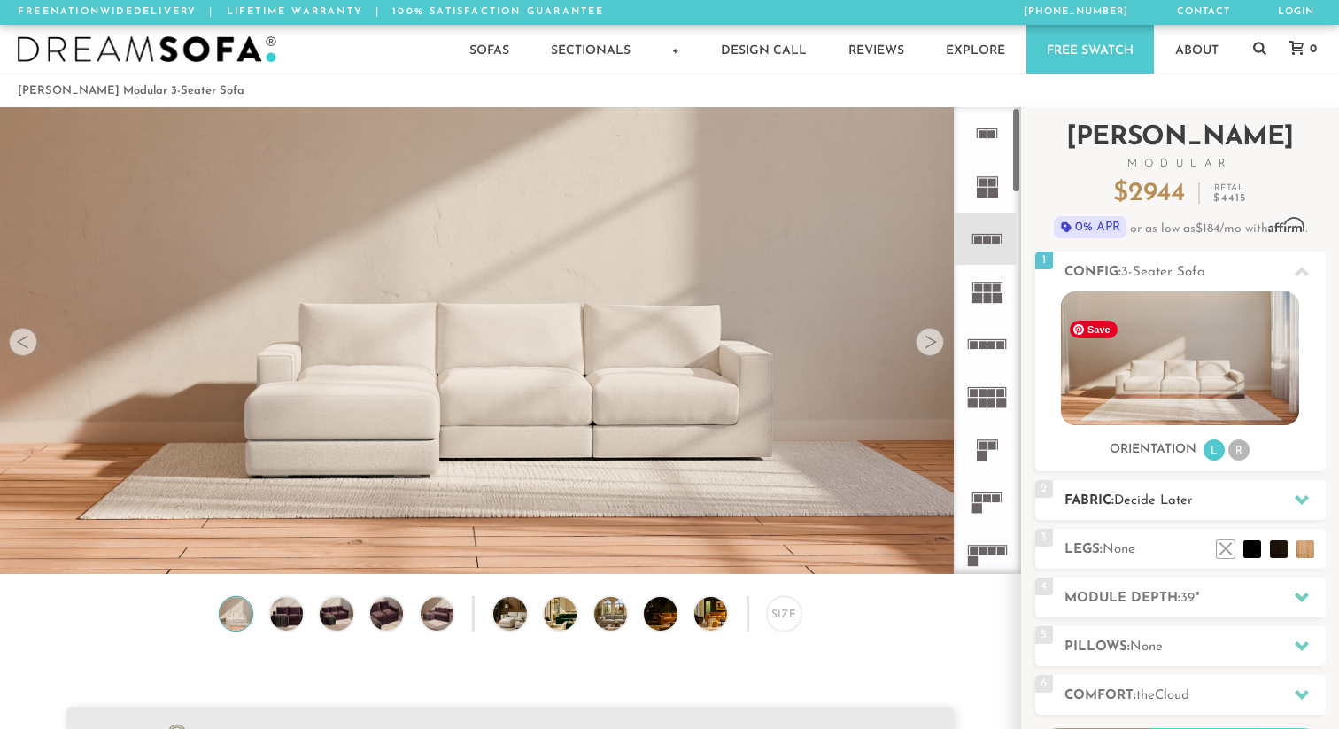
scroll to position [19677, 1339]
click at [1098, 54] on link "Free Swatch" at bounding box center [1090, 49] width 128 height 49
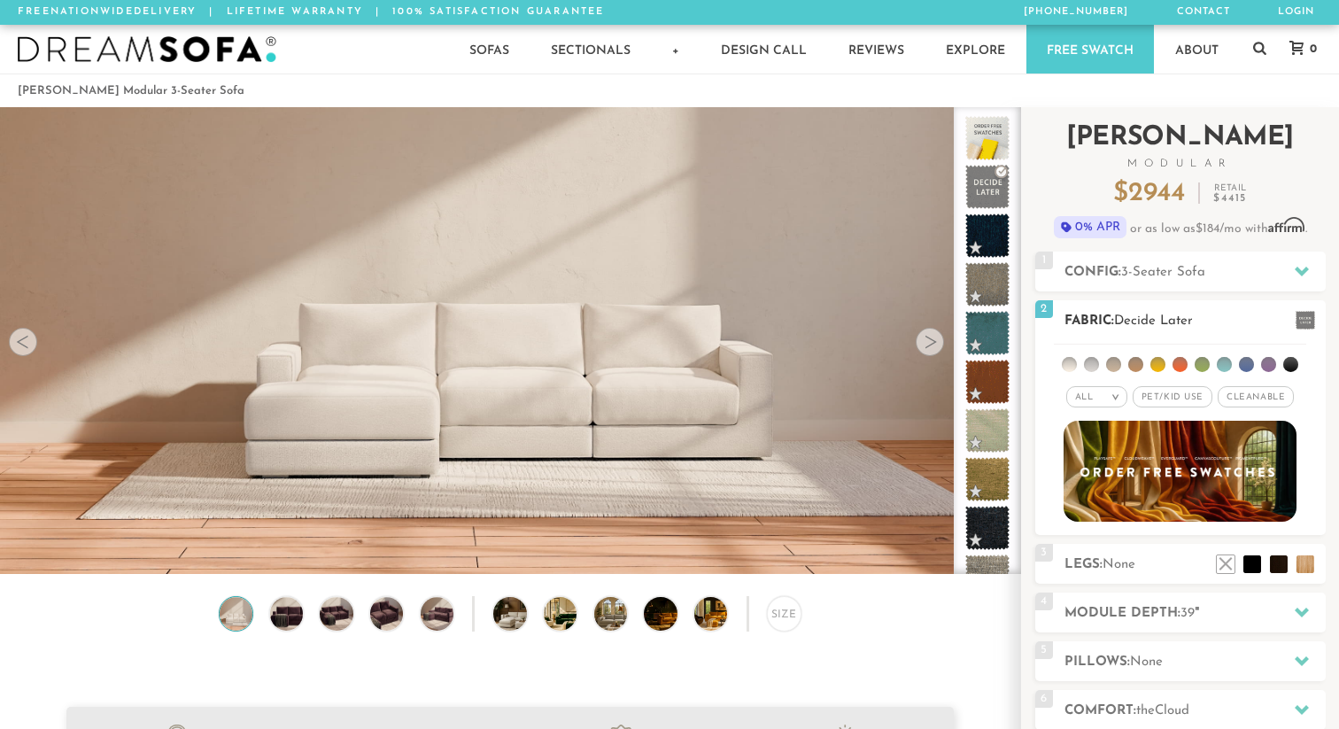
click at [1176, 366] on li at bounding box center [1180, 364] width 15 height 15
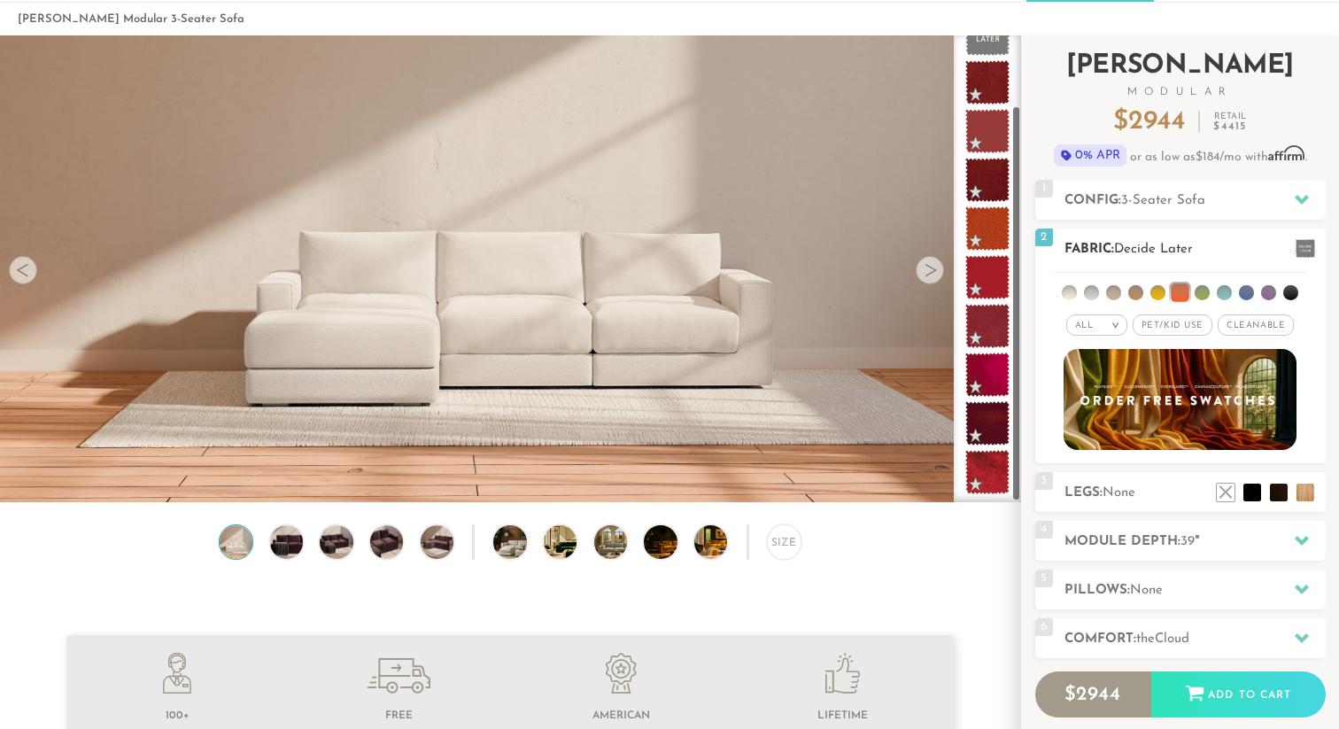
scroll to position [73, 0]
click at [1160, 293] on li at bounding box center [1157, 291] width 15 height 15
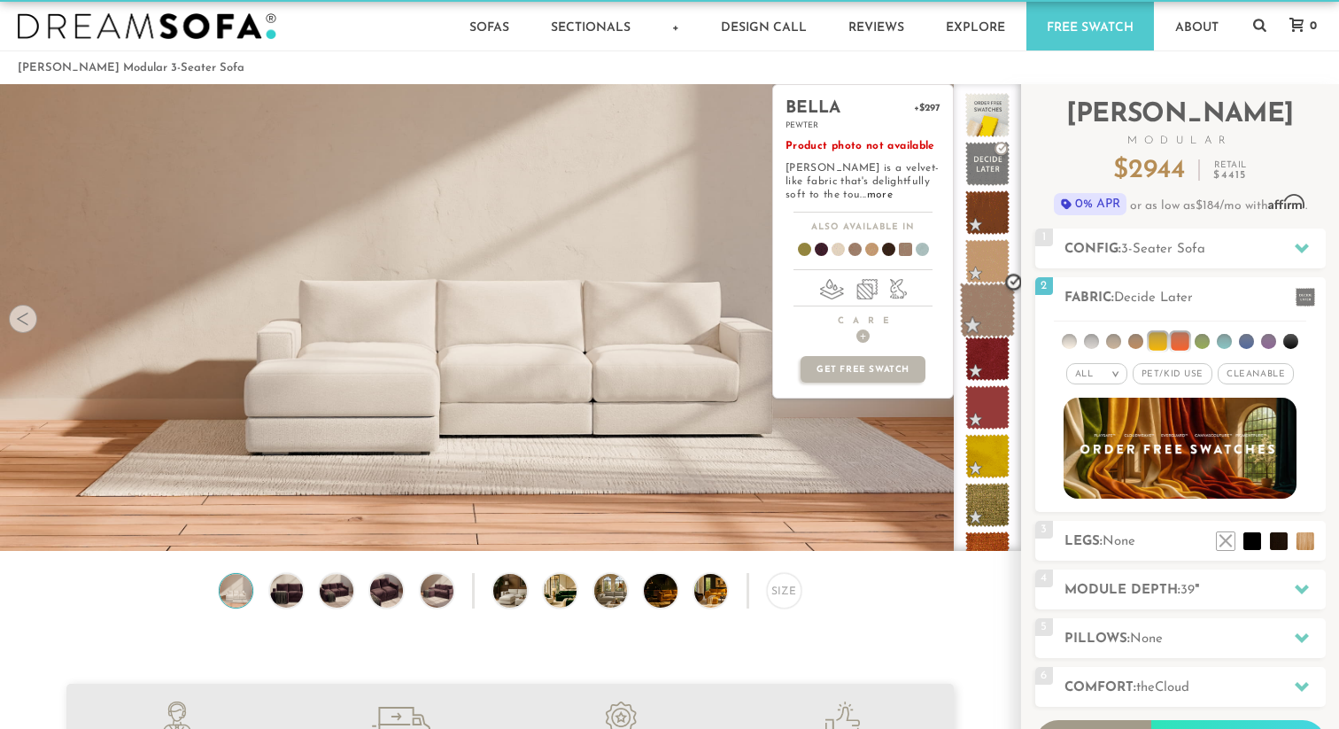
scroll to position [0, 0]
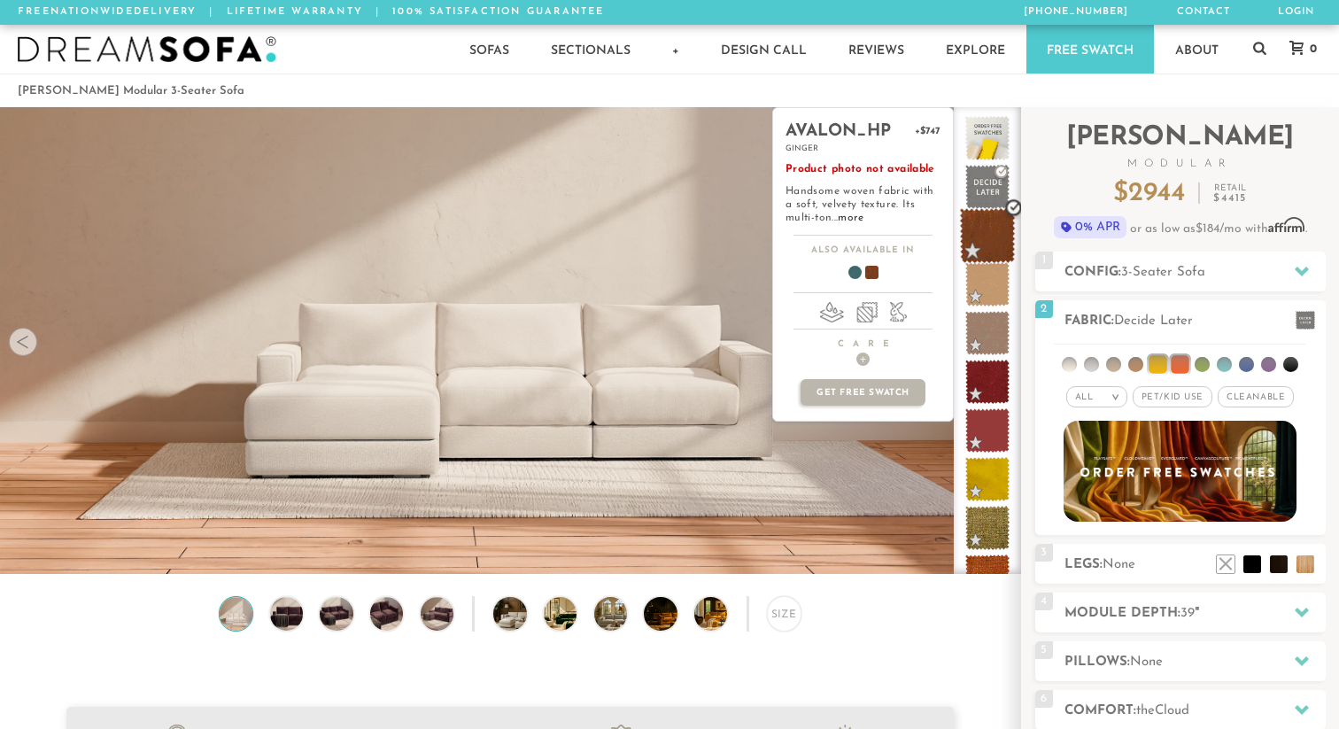
click at [989, 236] on span at bounding box center [988, 236] width 56 height 56
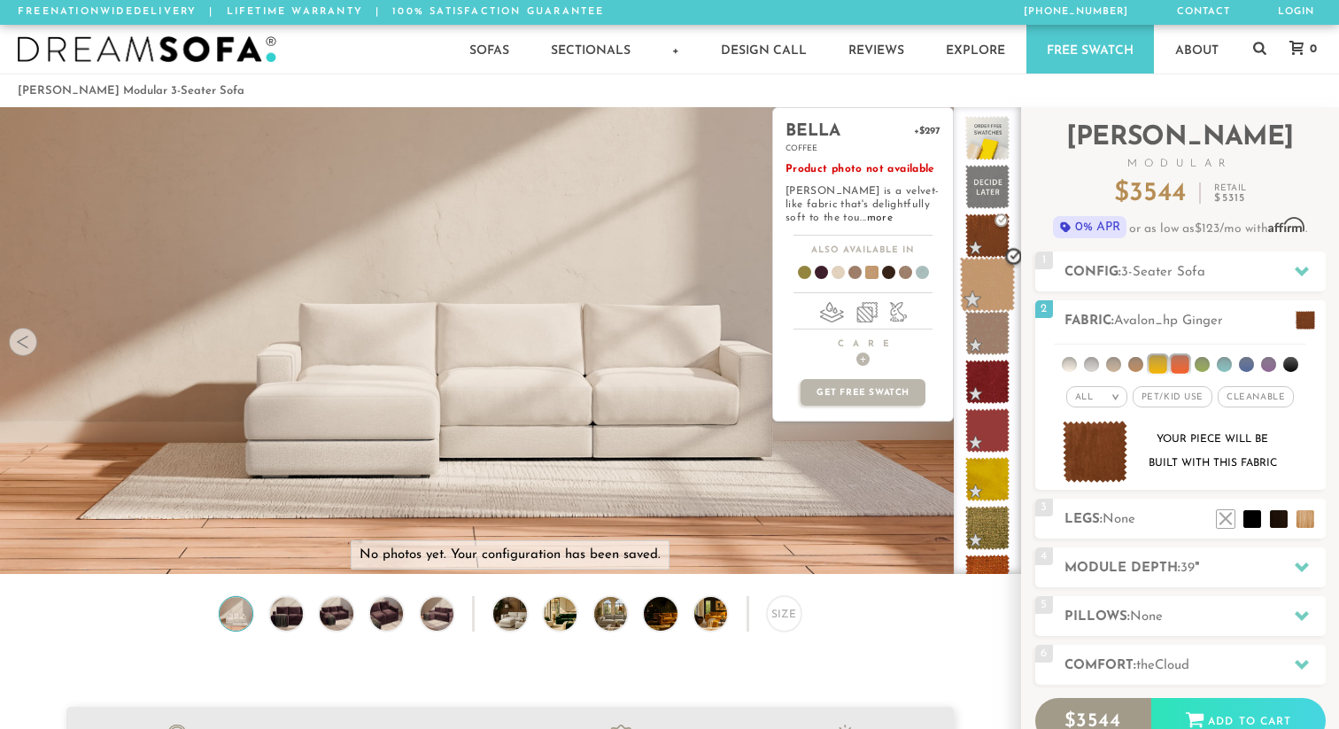
click at [993, 290] on span at bounding box center [988, 285] width 56 height 56
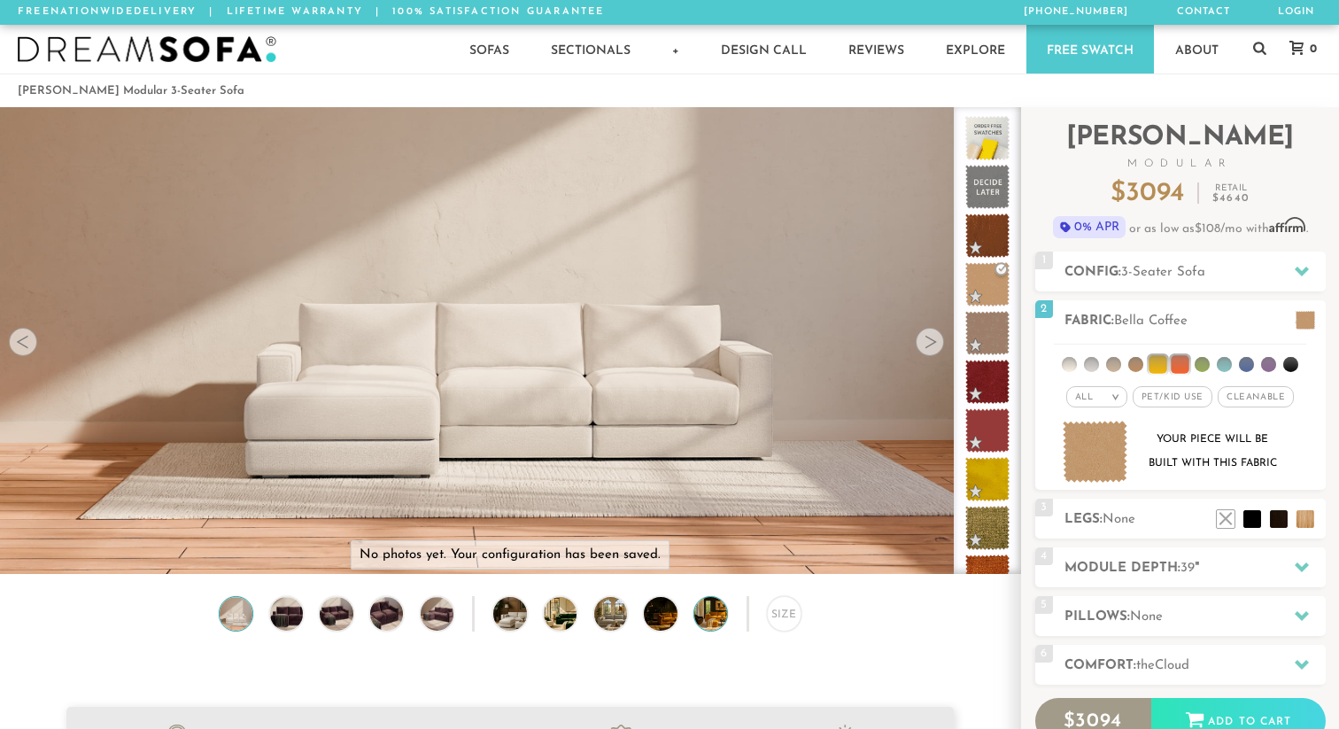
click at [724, 607] on img at bounding box center [723, 613] width 59 height 33
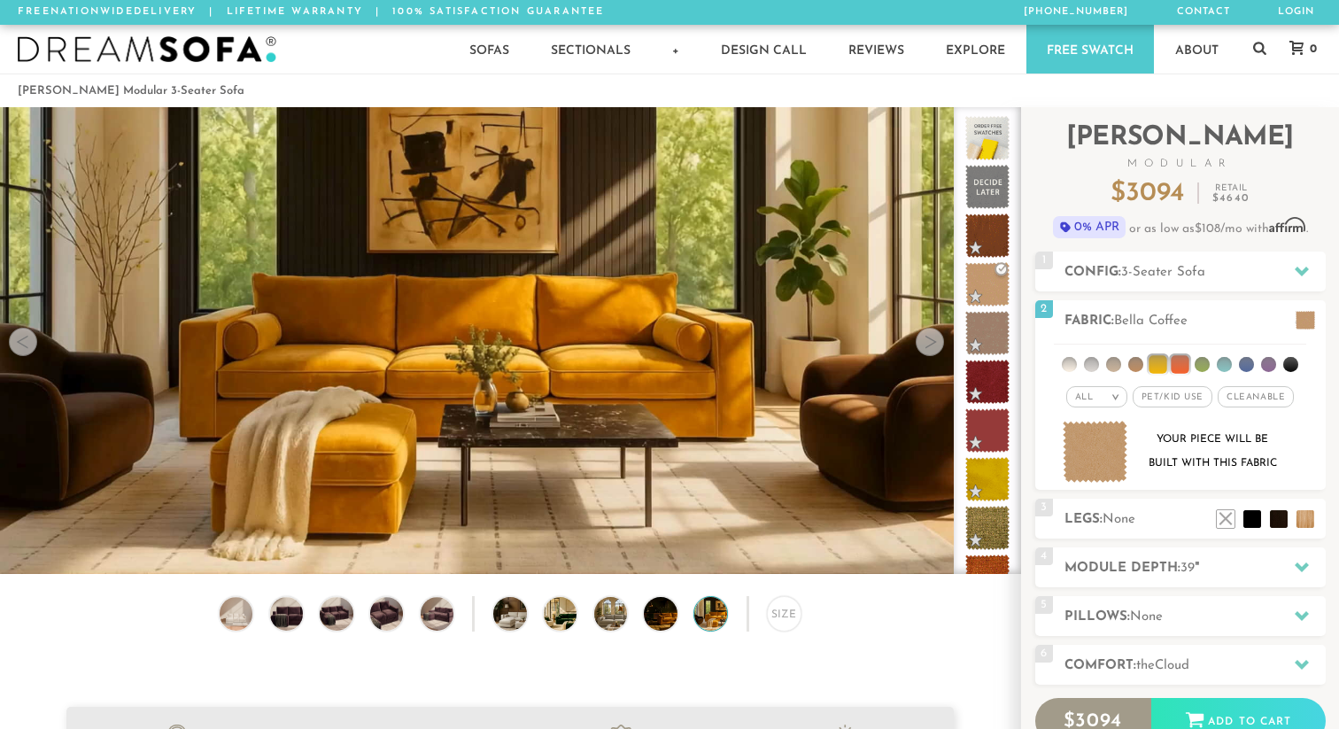
click at [639, 616] on div "Size" at bounding box center [510, 617] width 1020 height 43
click at [662, 616] on img at bounding box center [673, 613] width 59 height 33
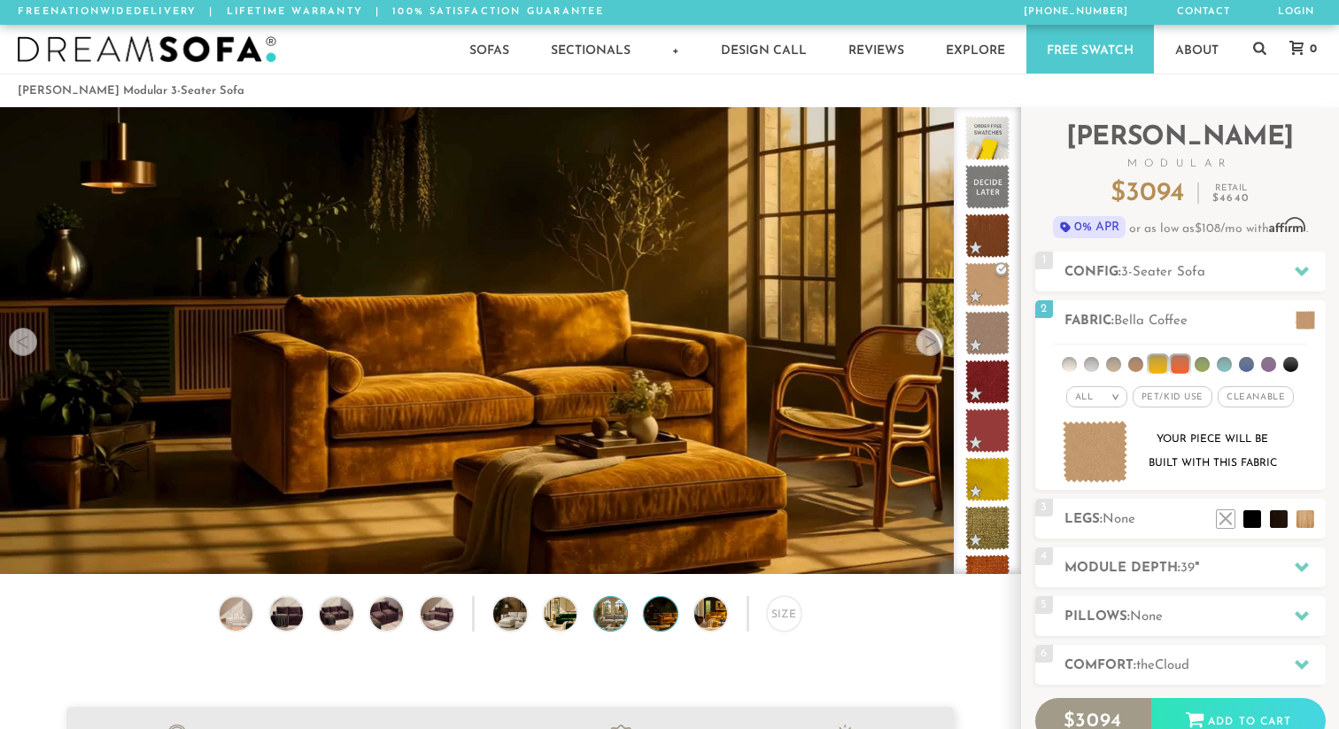
click at [623, 616] on img at bounding box center [623, 613] width 59 height 33
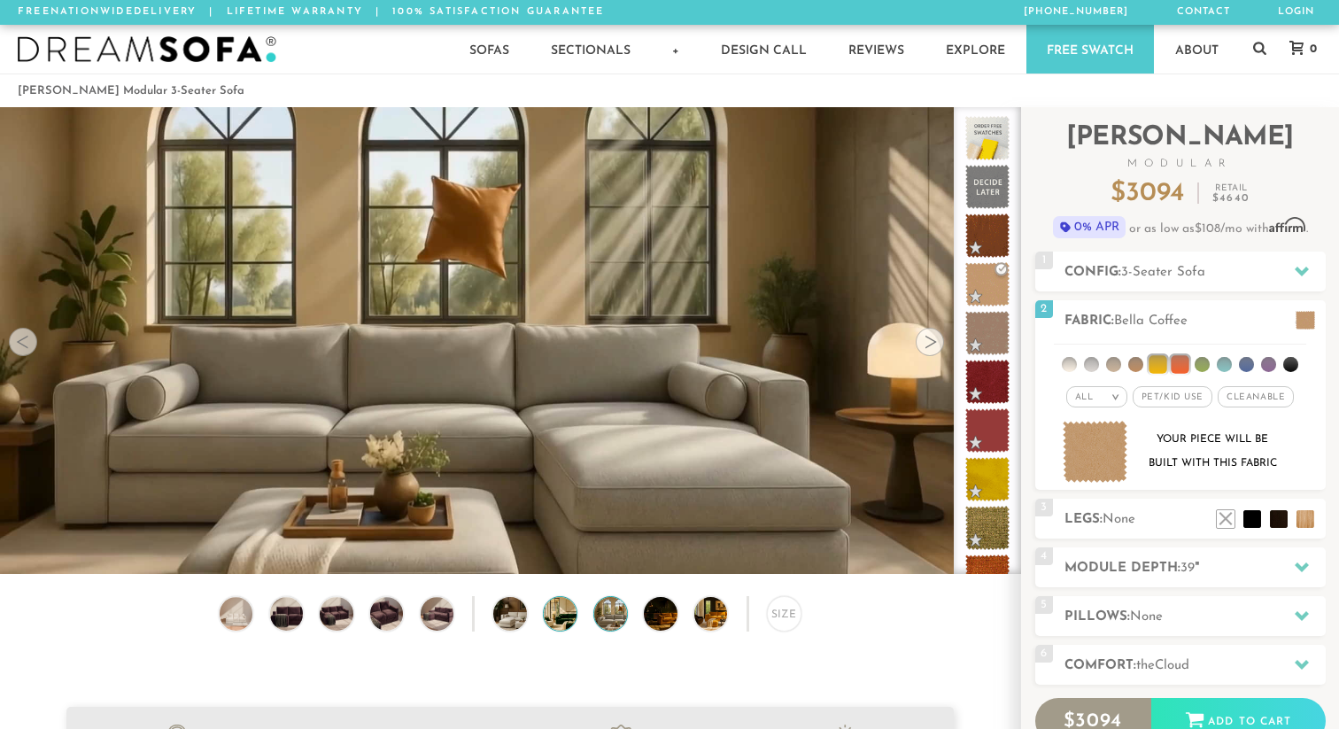
click at [568, 617] on img at bounding box center [573, 613] width 59 height 33
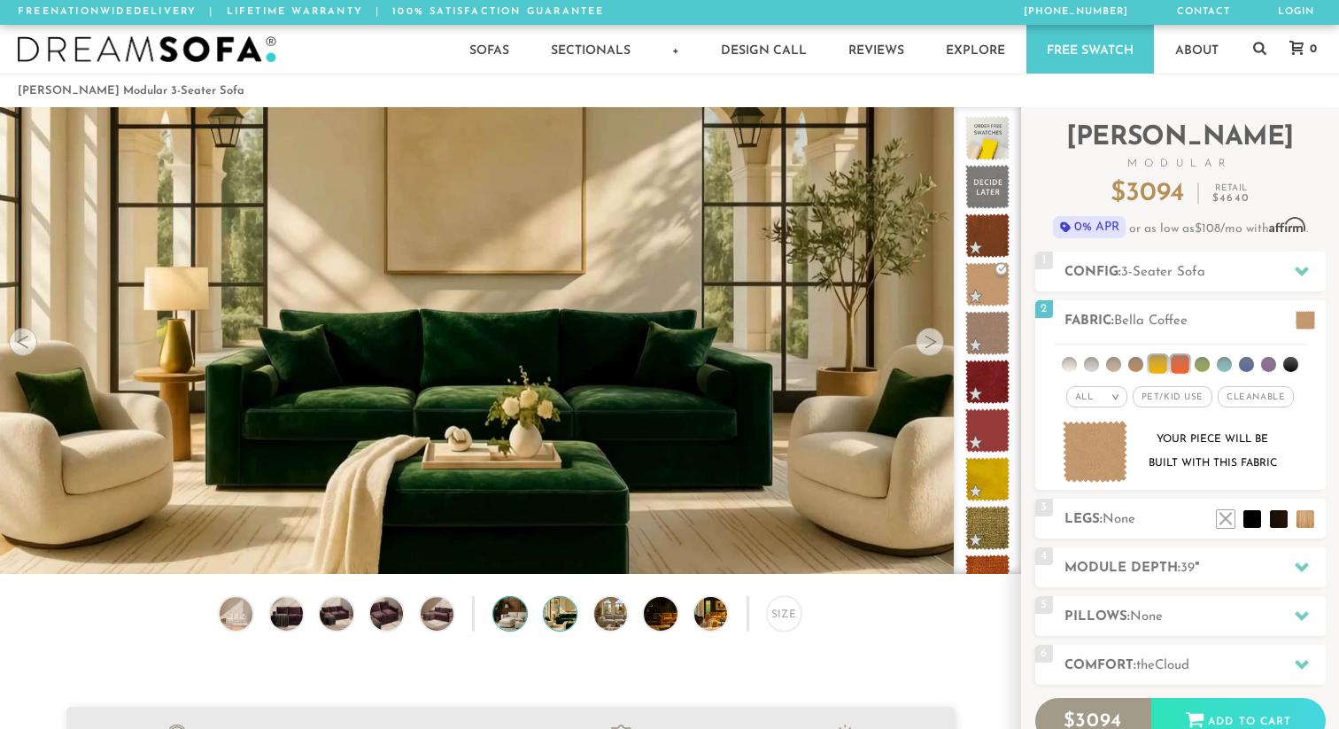
click at [507, 619] on img at bounding box center [522, 613] width 59 height 33
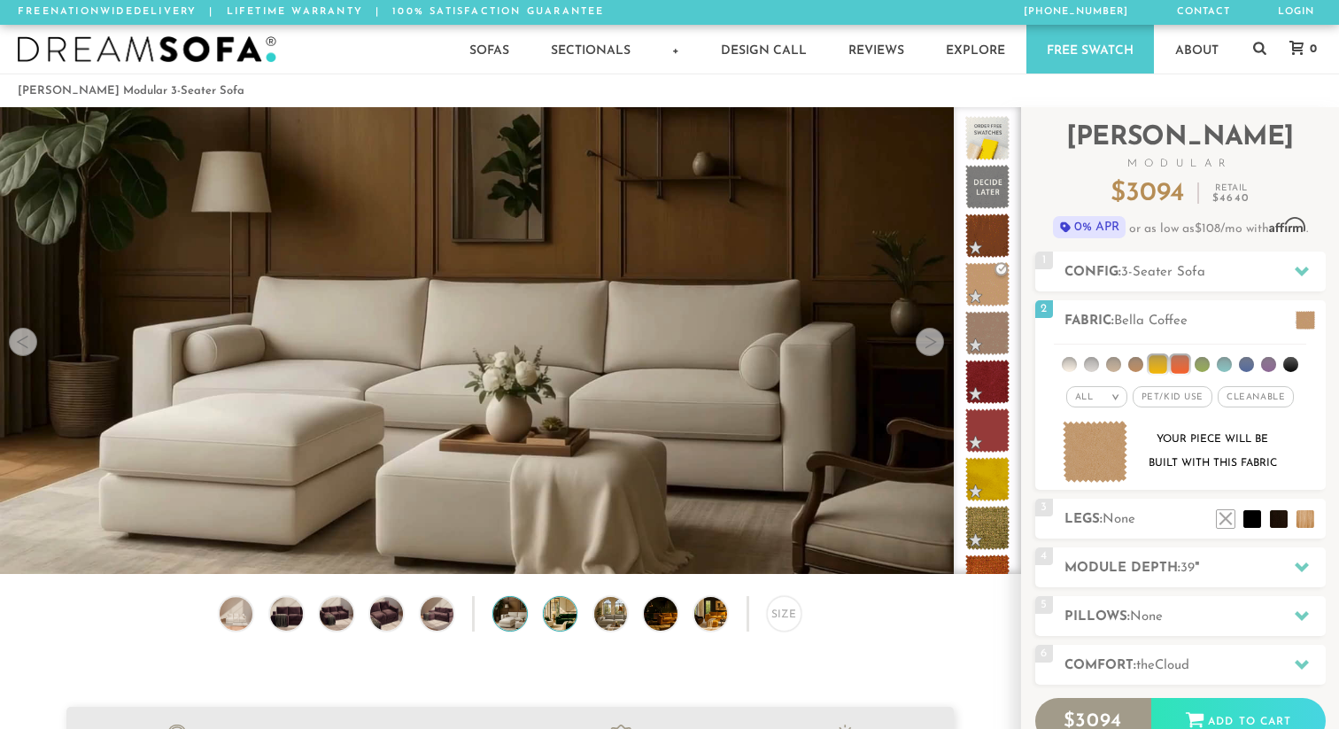
click at [552, 620] on img at bounding box center [573, 613] width 59 height 33
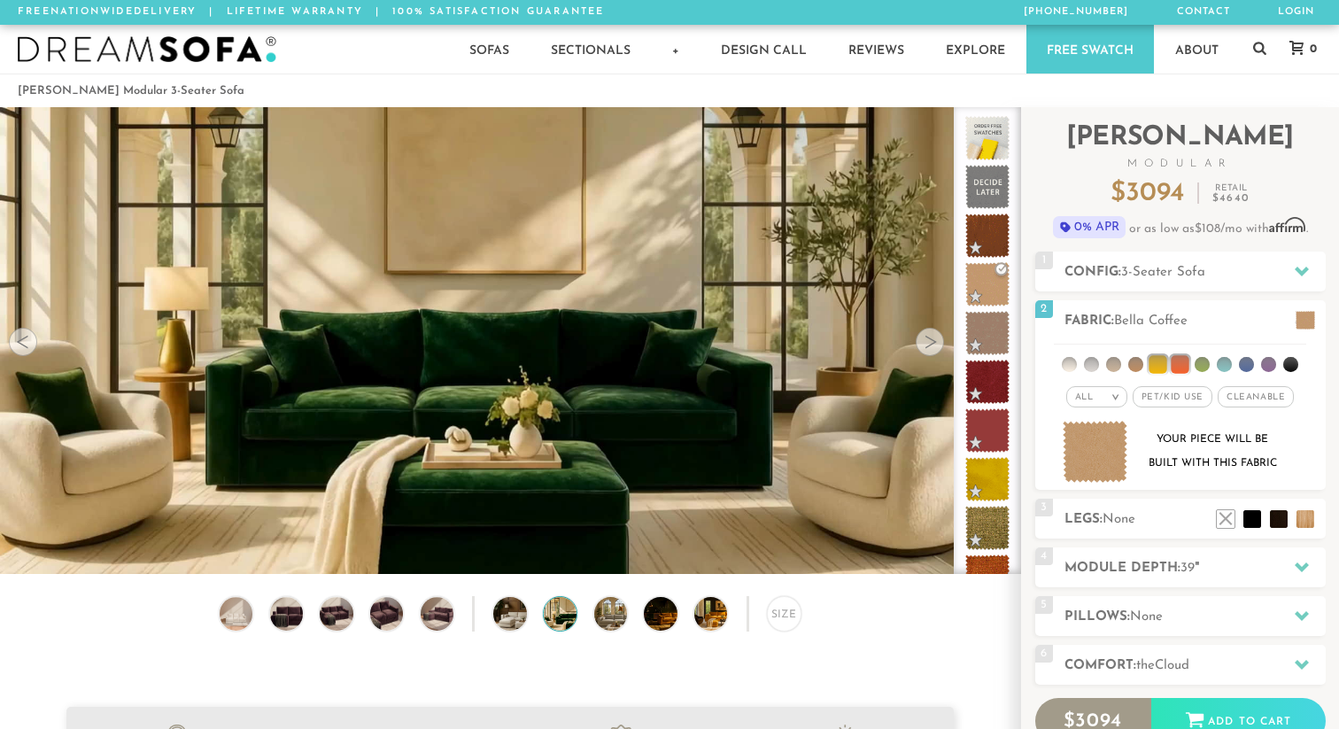
click at [457, 617] on div "Size" at bounding box center [510, 617] width 1020 height 43
click at [422, 616] on img at bounding box center [437, 613] width 40 height 33
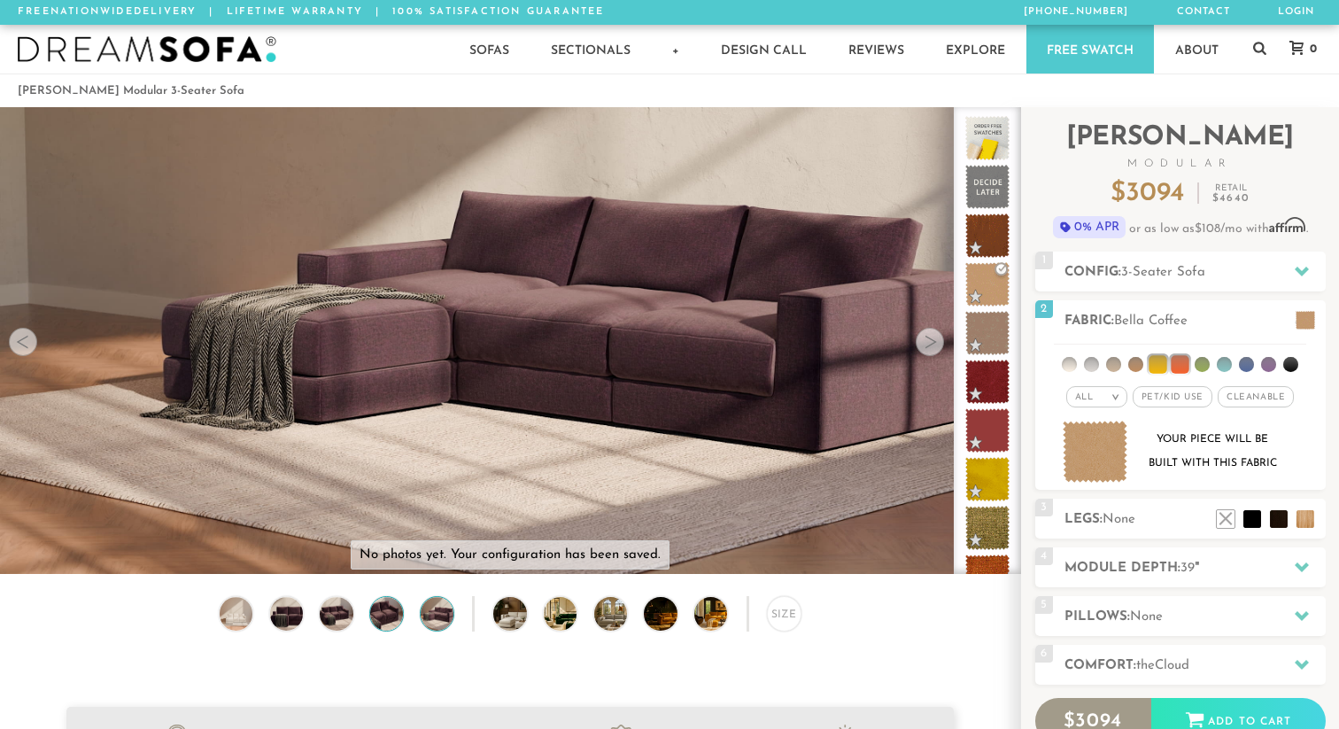
click at [391, 616] on img at bounding box center [387, 613] width 40 height 33
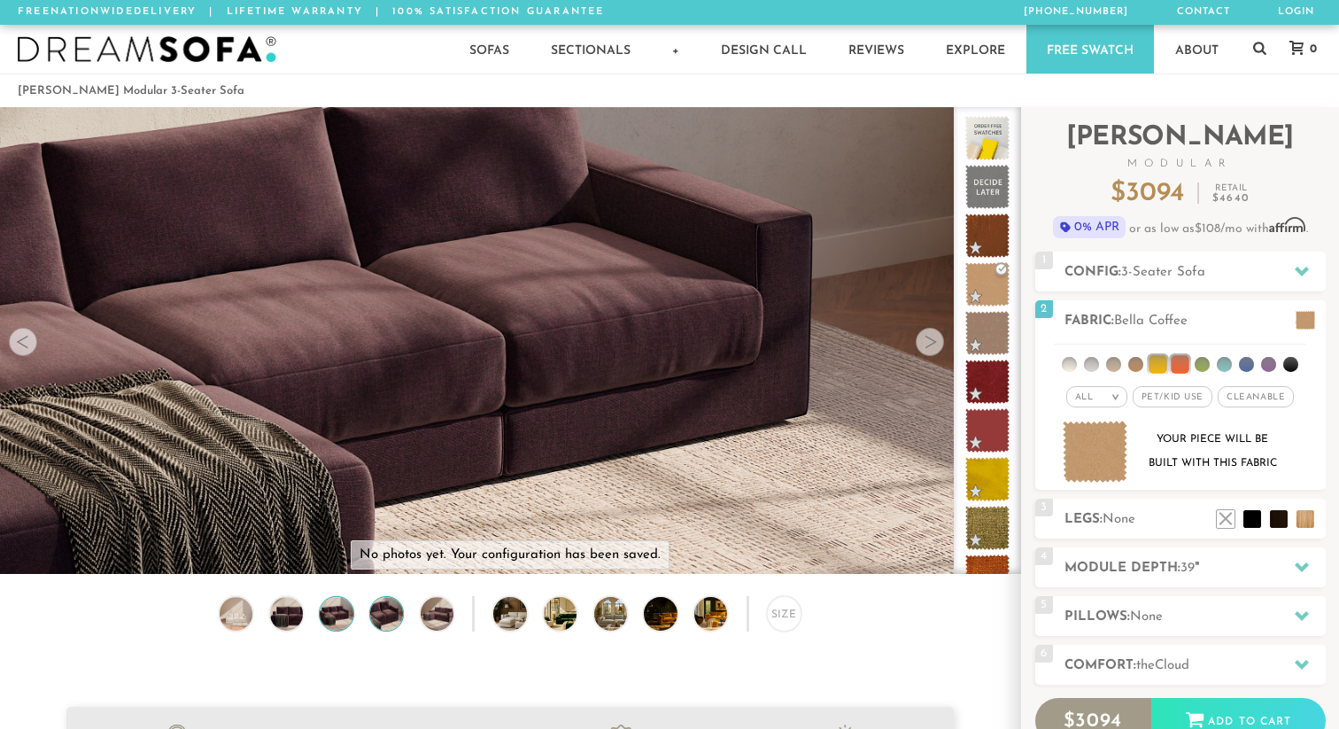
click at [337, 615] on img at bounding box center [336, 613] width 40 height 33
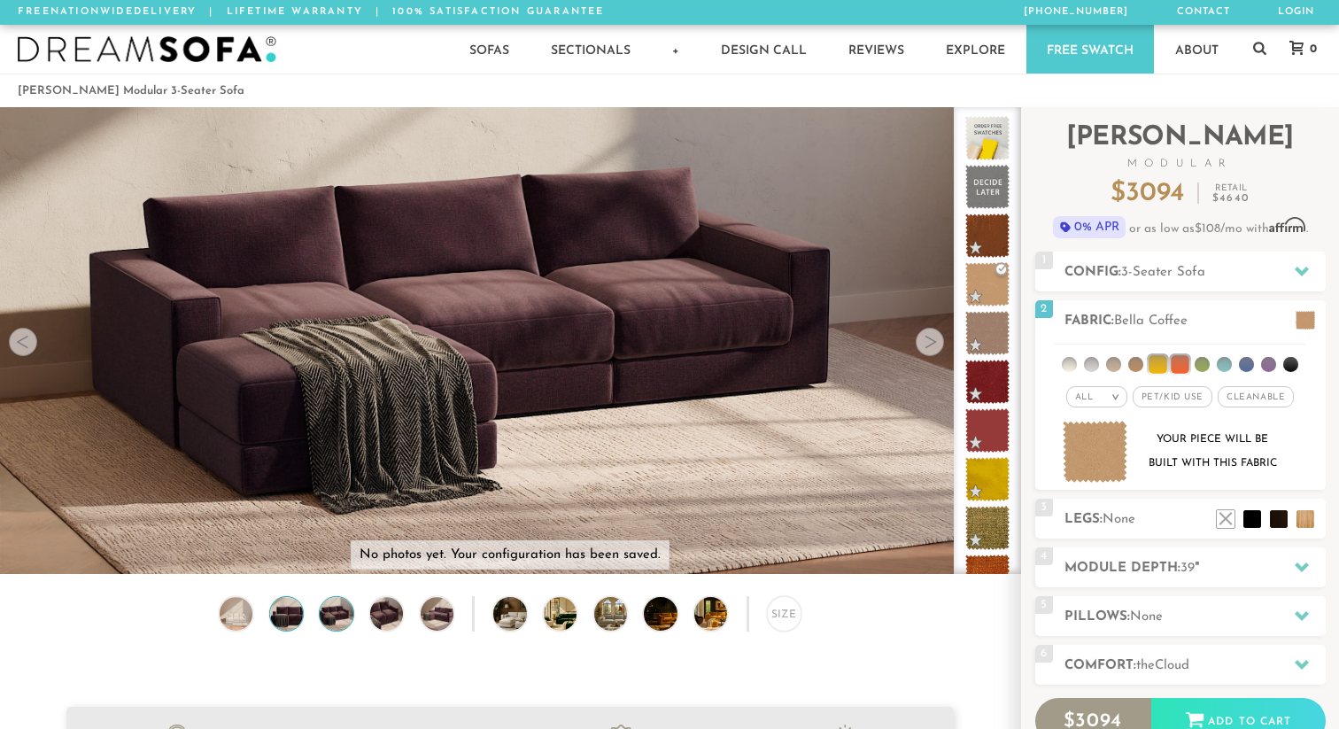
click at [298, 611] on img at bounding box center [287, 613] width 40 height 33
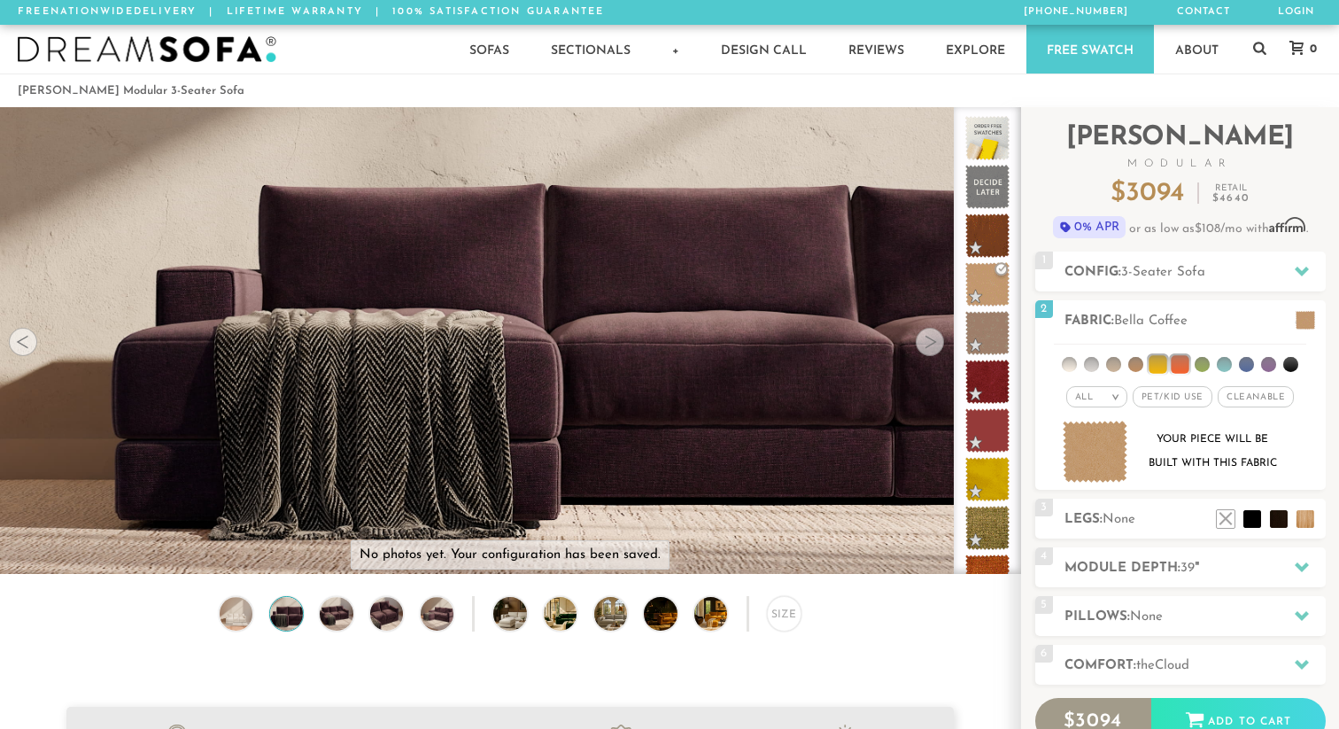
click at [258, 608] on div "Size" at bounding box center [510, 617] width 1020 height 43
click at [275, 610] on img at bounding box center [287, 613] width 40 height 33
click at [235, 608] on img at bounding box center [236, 613] width 40 height 33
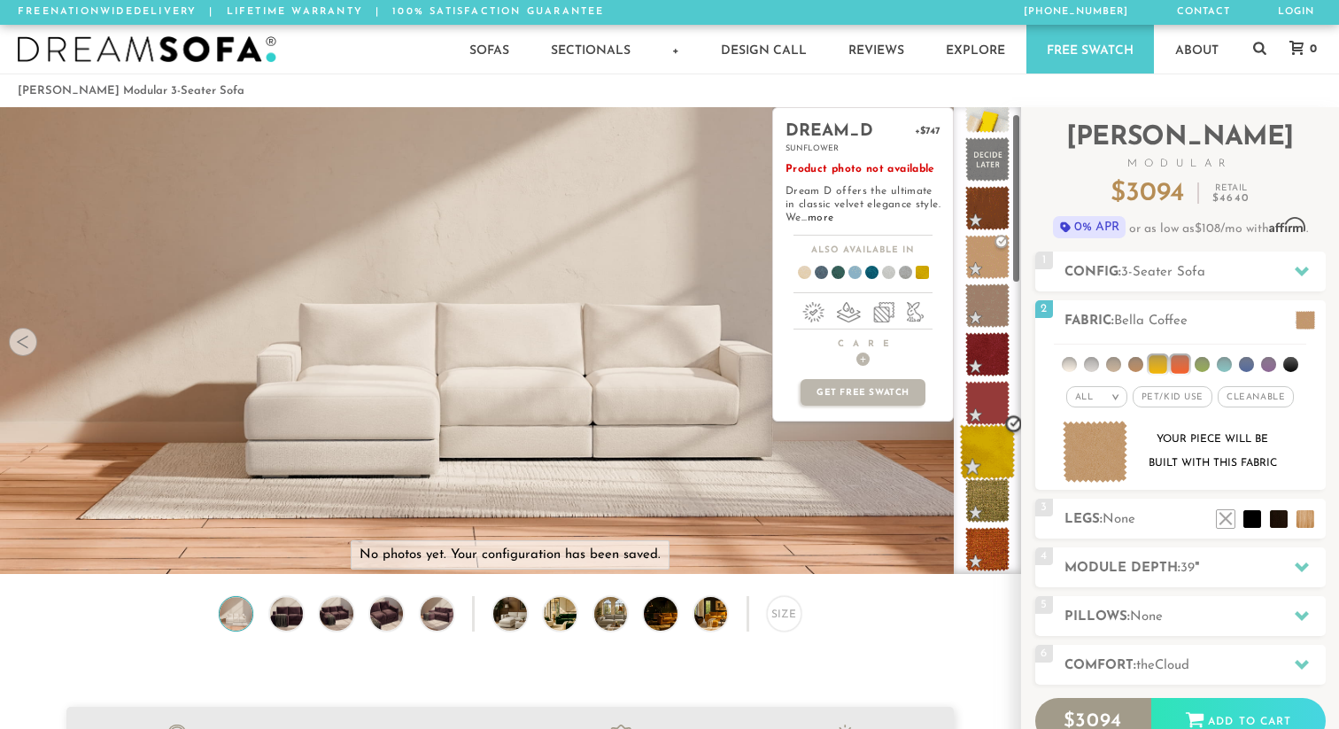
scroll to position [38, 0]
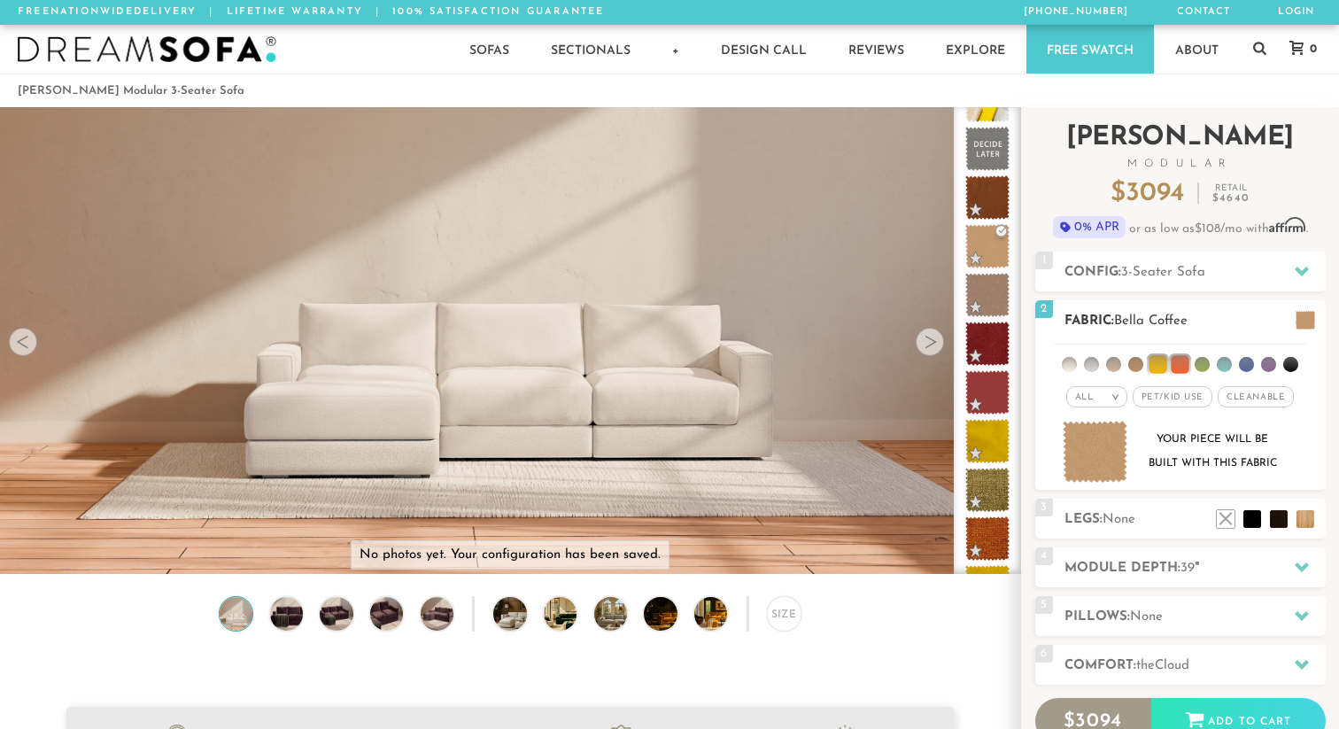
click at [1099, 359] on ul at bounding box center [1180, 361] width 252 height 33
click at [1096, 359] on li at bounding box center [1091, 364] width 15 height 15
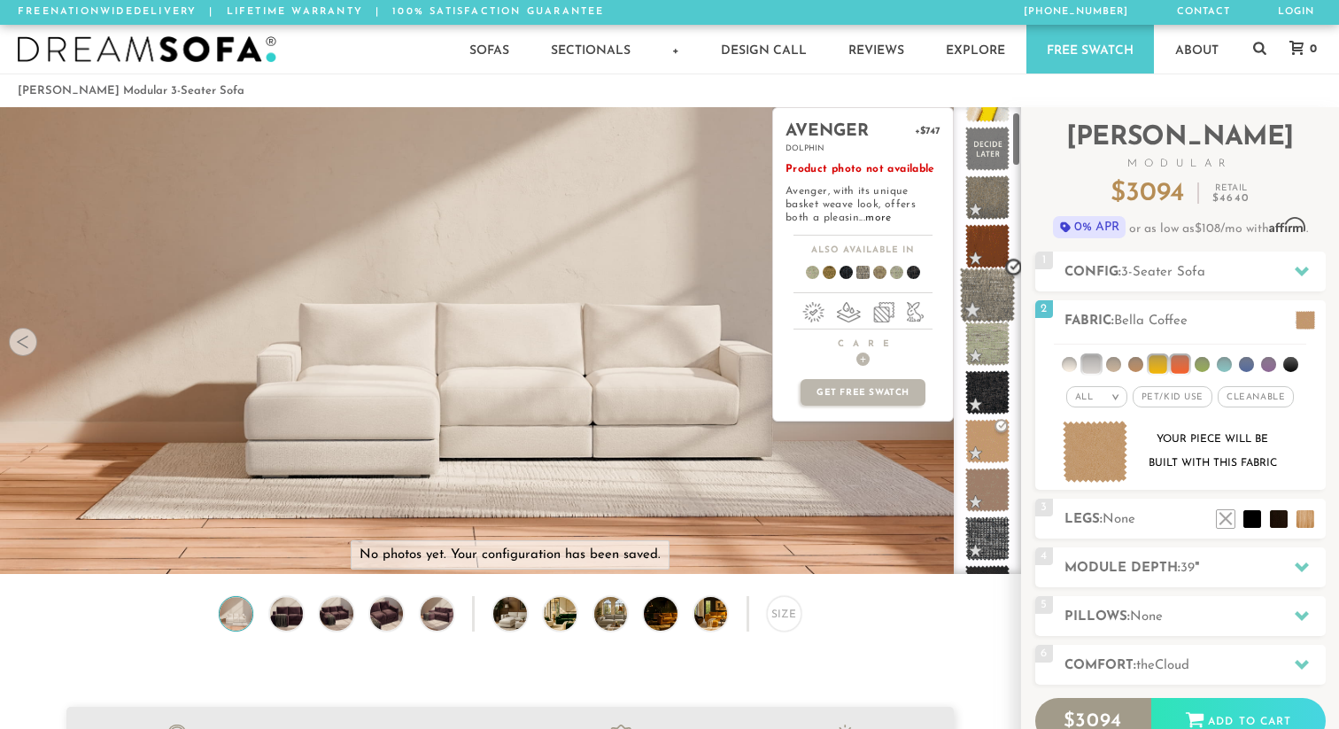
scroll to position [0, 0]
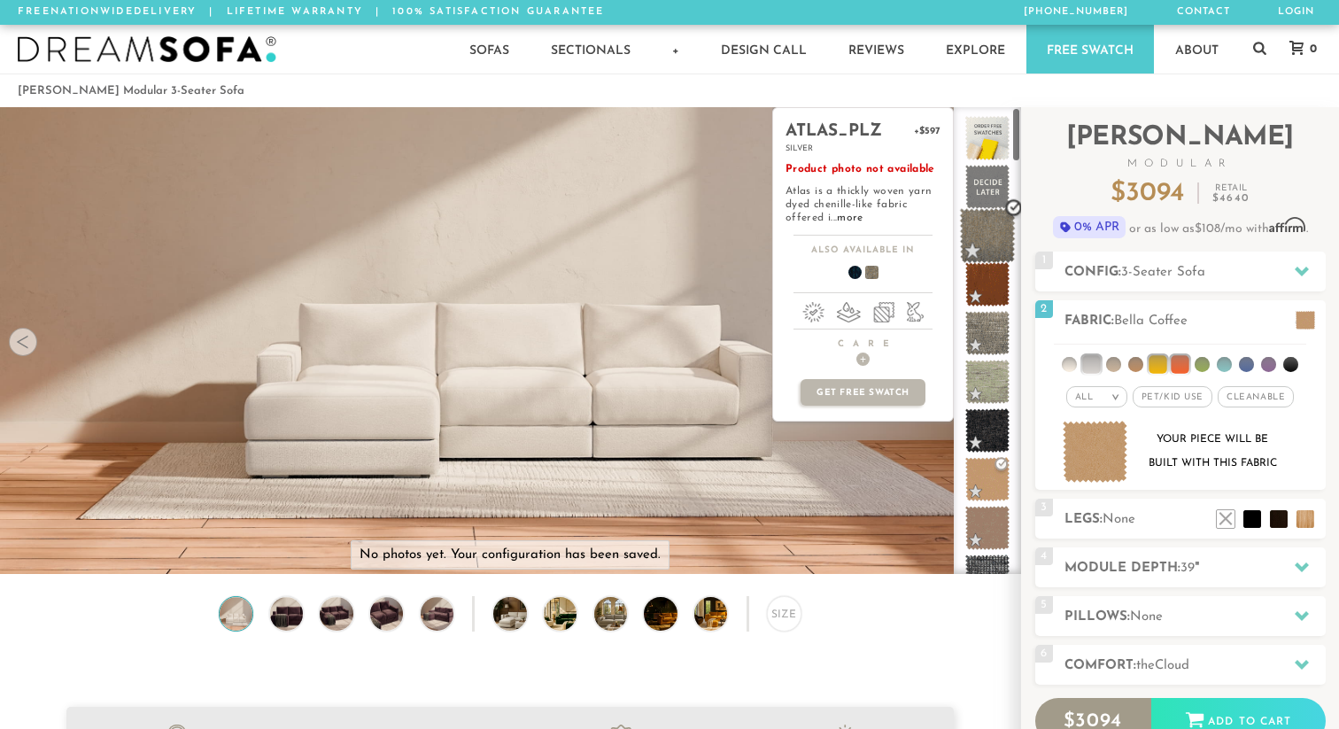
click at [988, 252] on span at bounding box center [988, 236] width 56 height 56
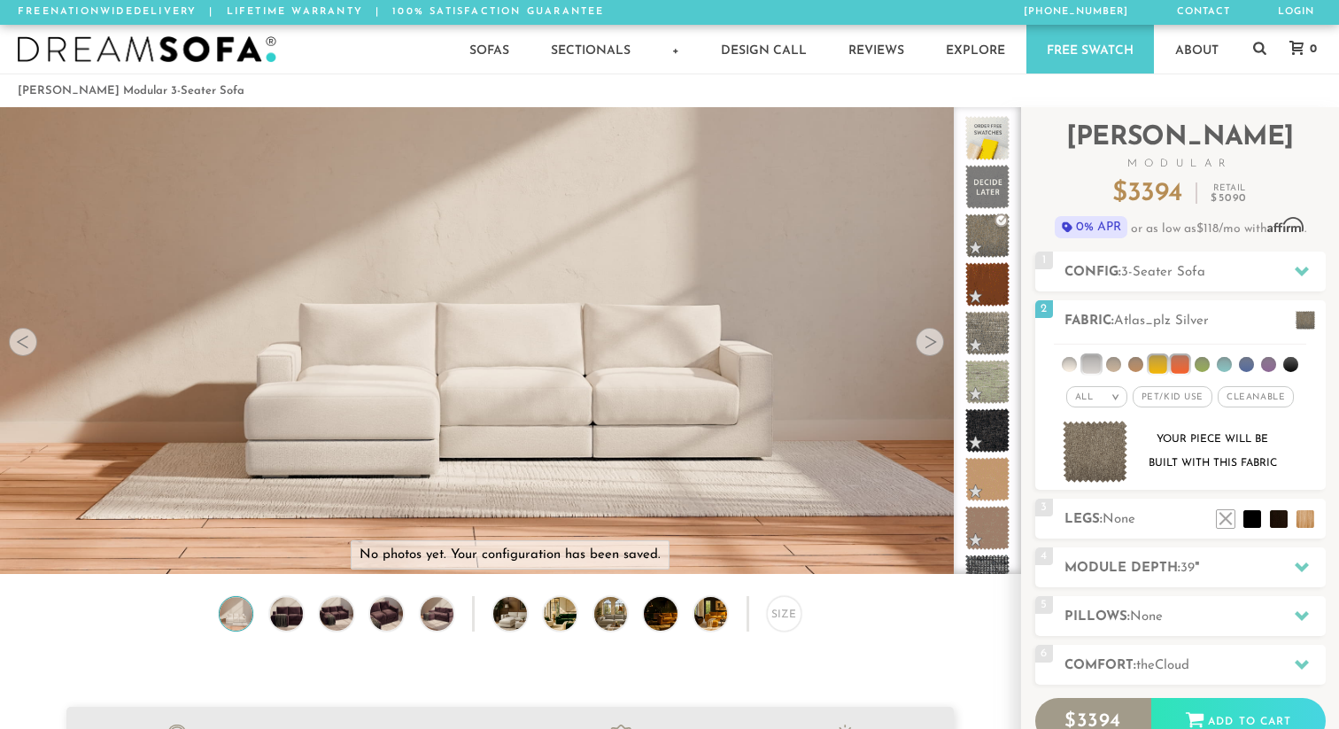
click at [1104, 50] on link "Free Swatch" at bounding box center [1090, 49] width 128 height 49
